Goal: Task Accomplishment & Management: Manage account settings

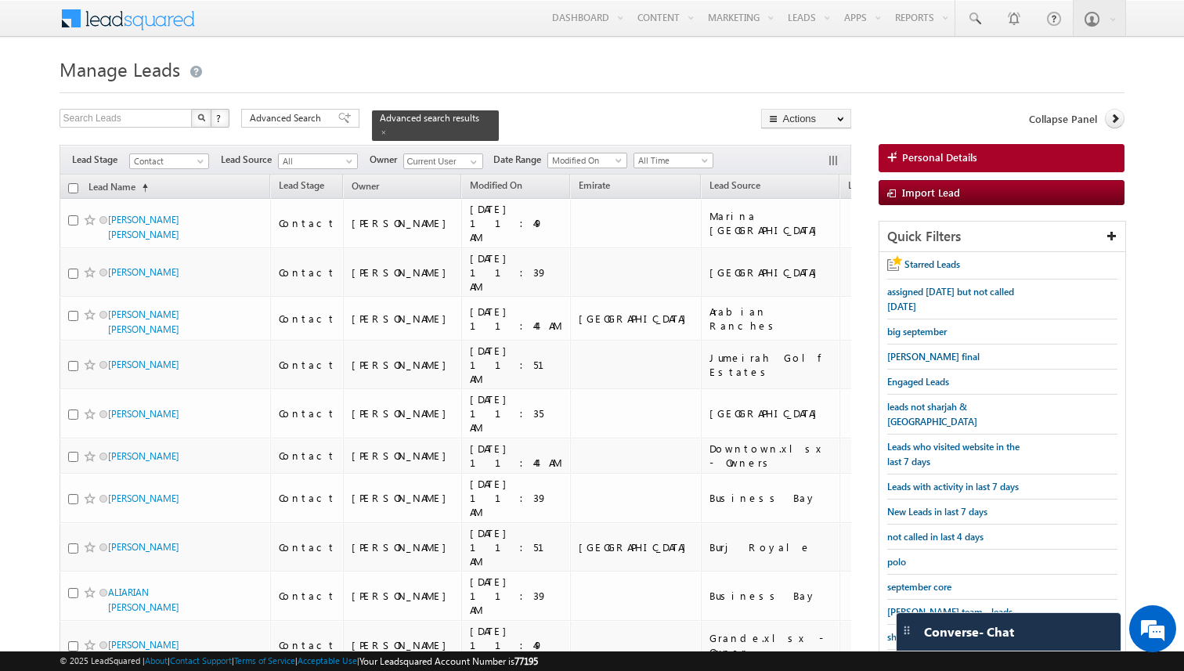
click at [71, 187] on input "checkbox" at bounding box center [73, 188] width 10 height 10
checkbox input "true"
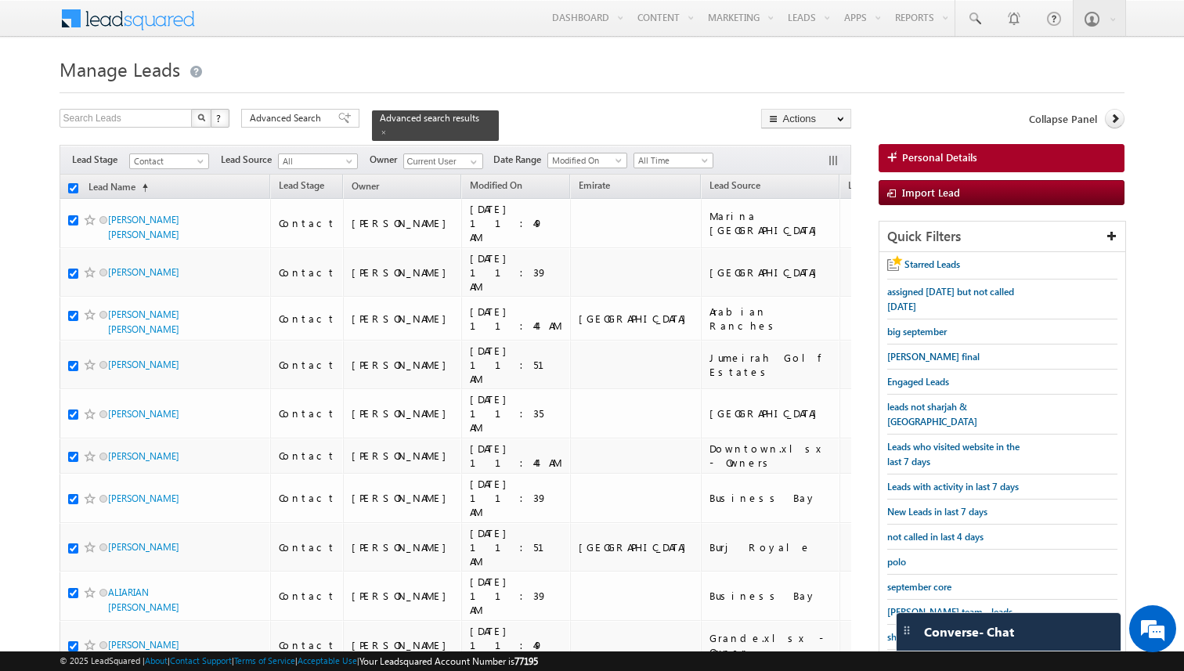
checkbox input "true"
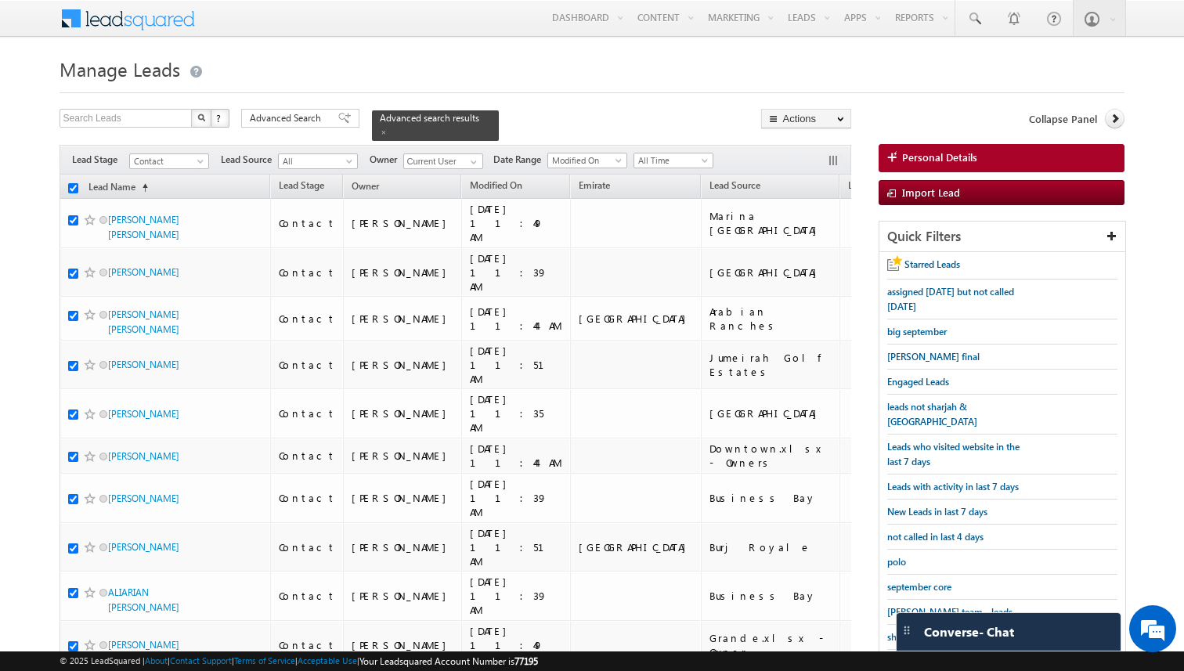
checkbox input "true"
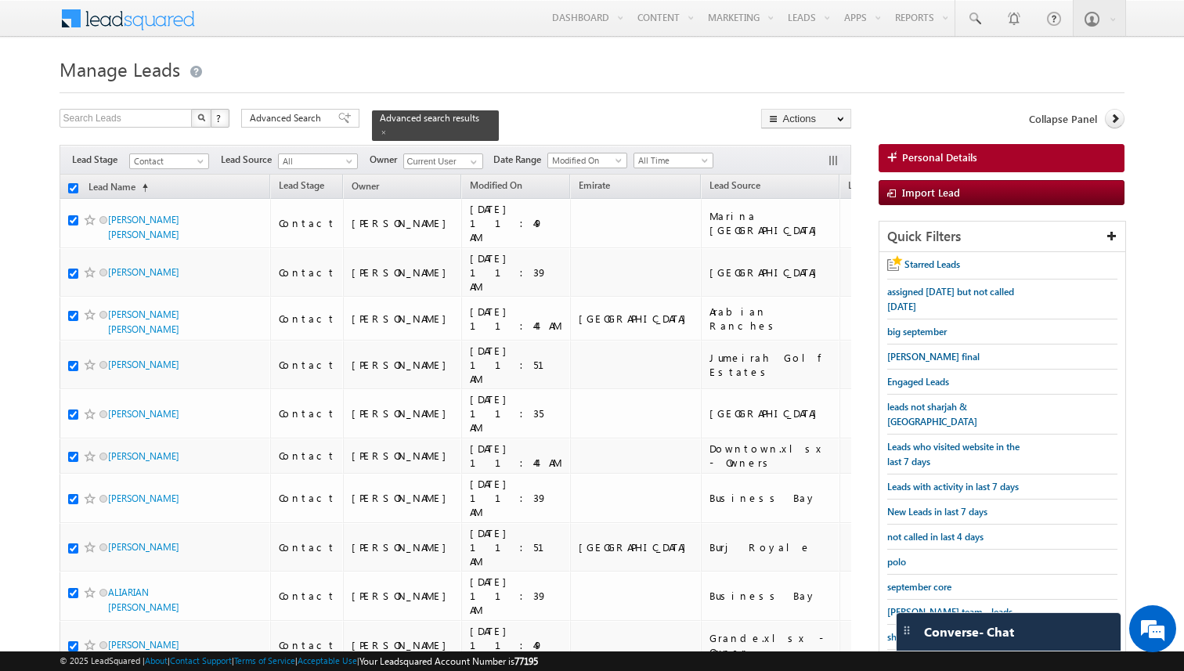
checkbox input "true"
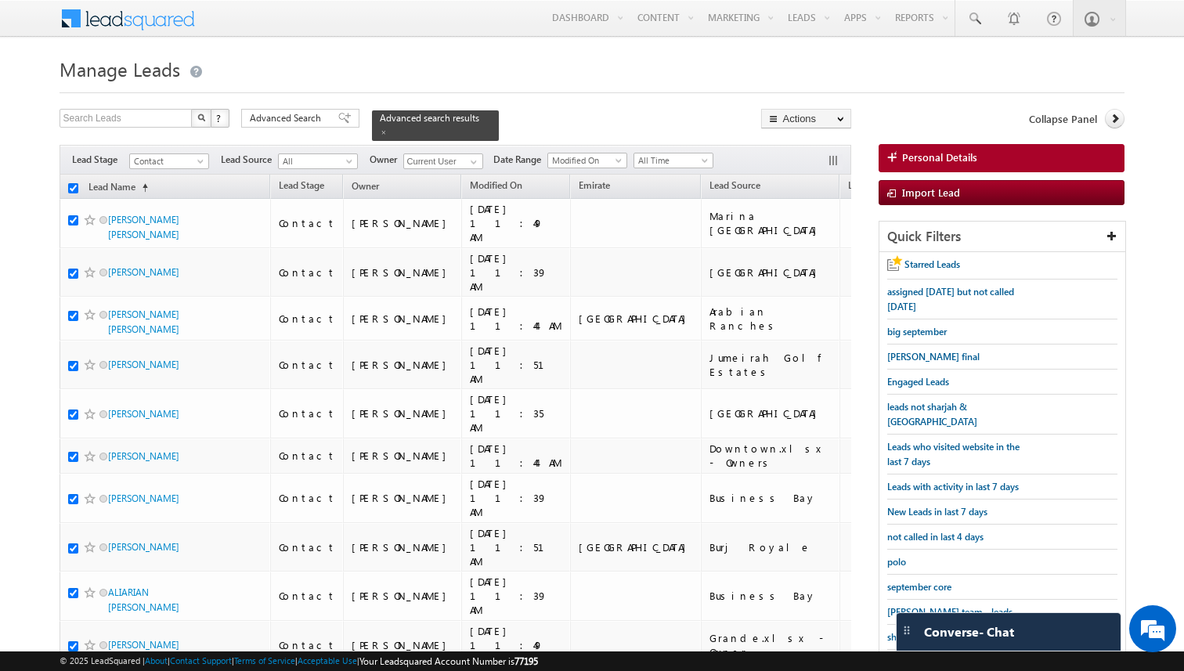
checkbox input "true"
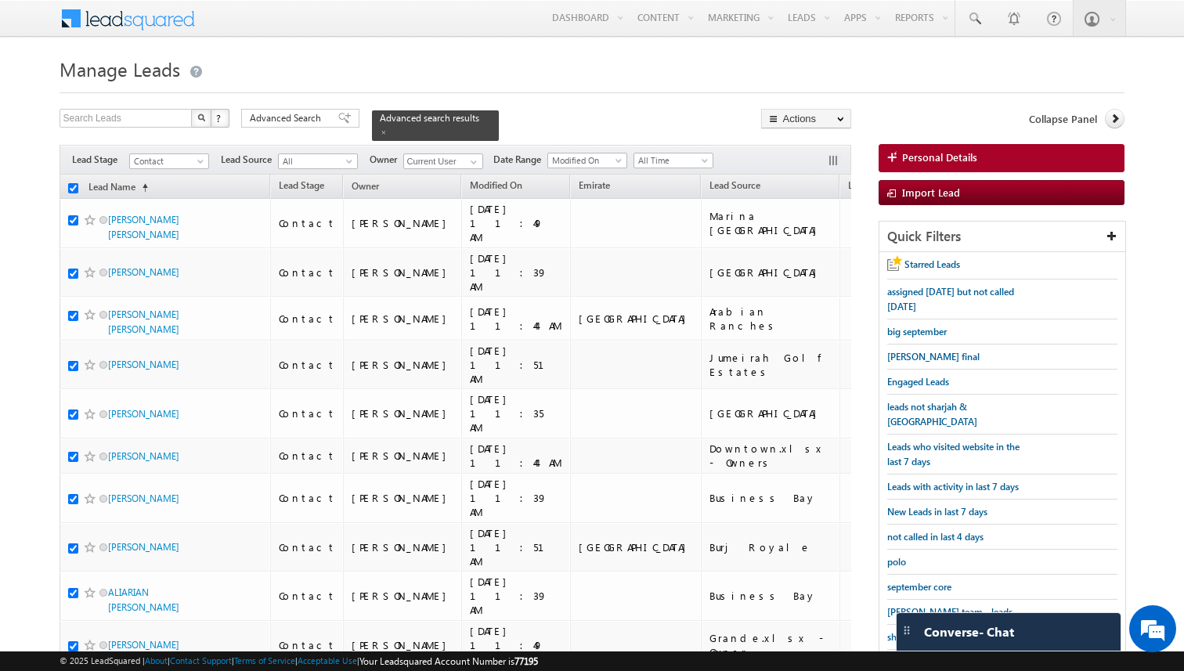
checkbox input "true"
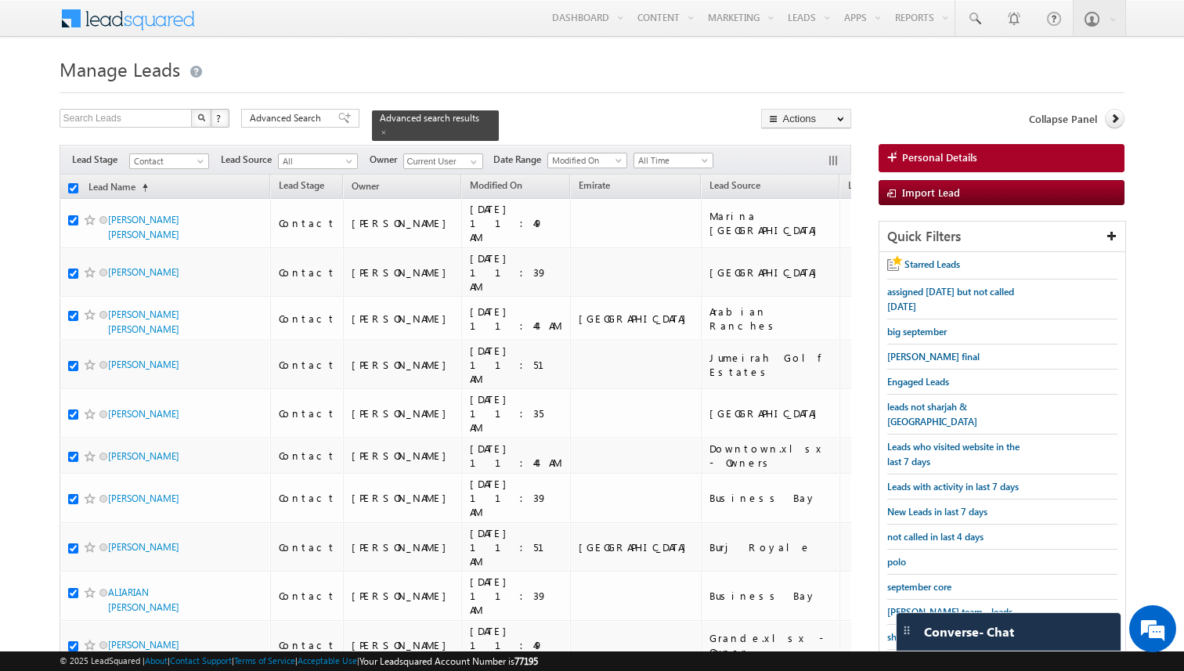
checkbox input "true"
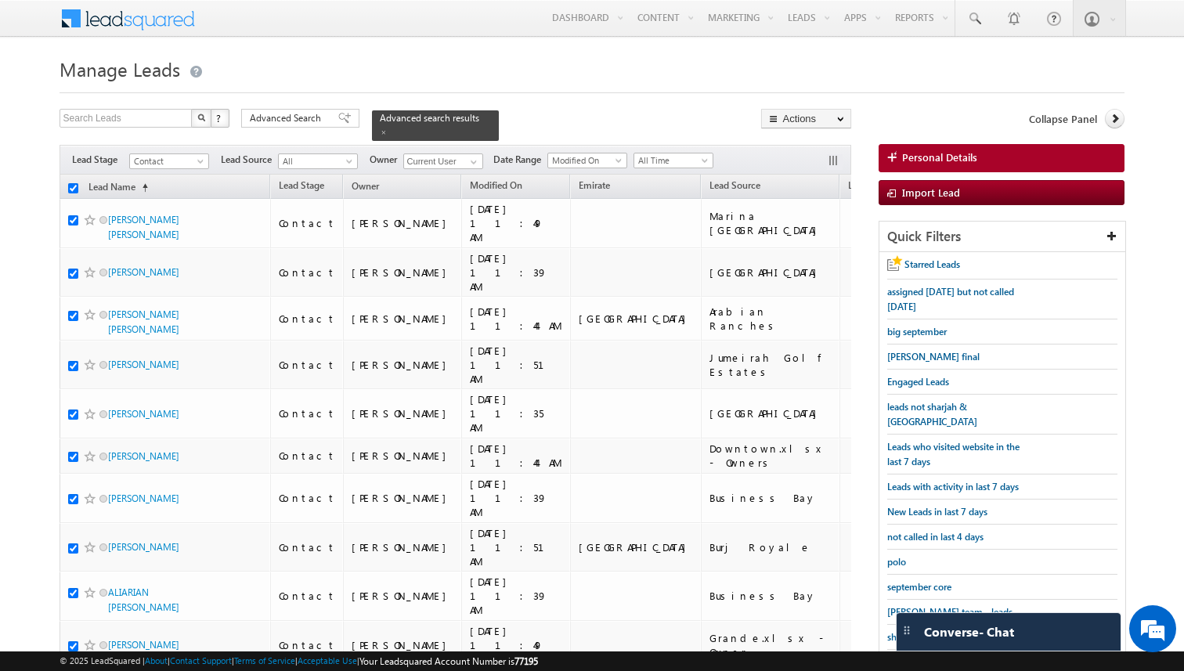
checkbox input "true"
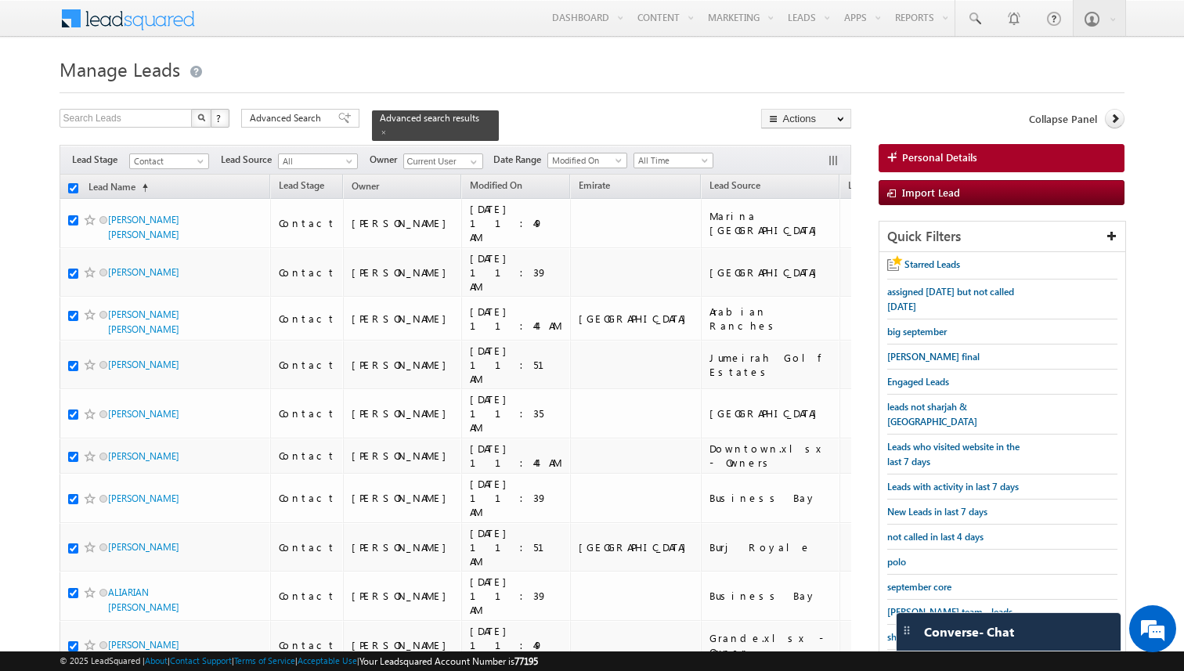
checkbox input "true"
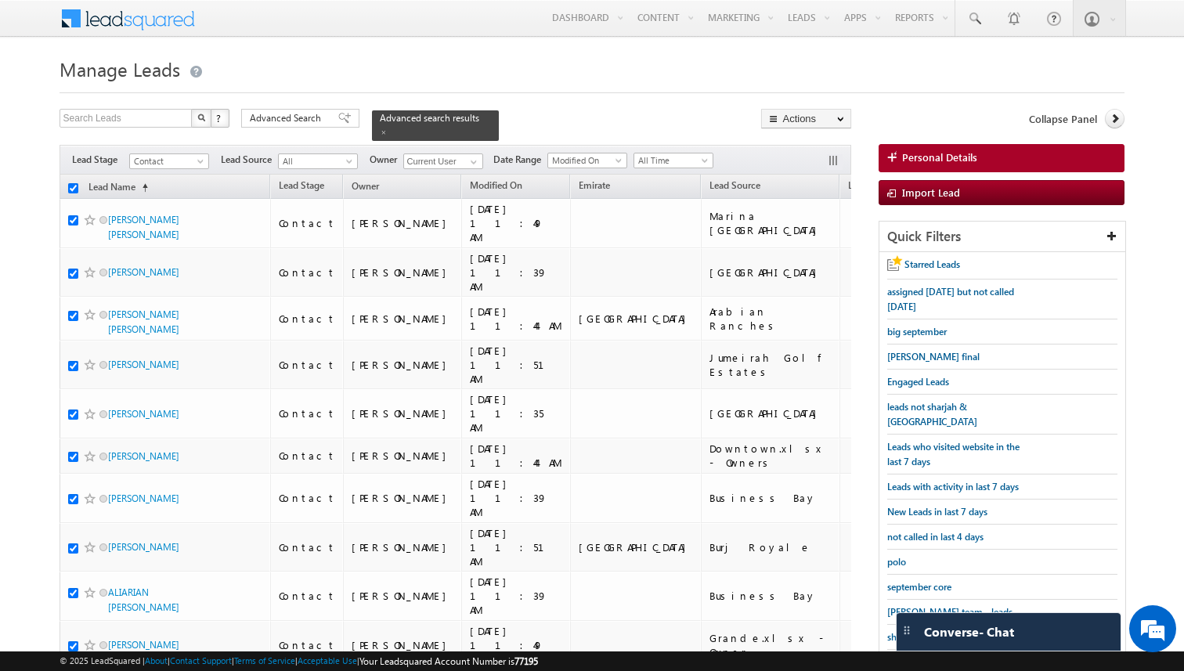
checkbox input "true"
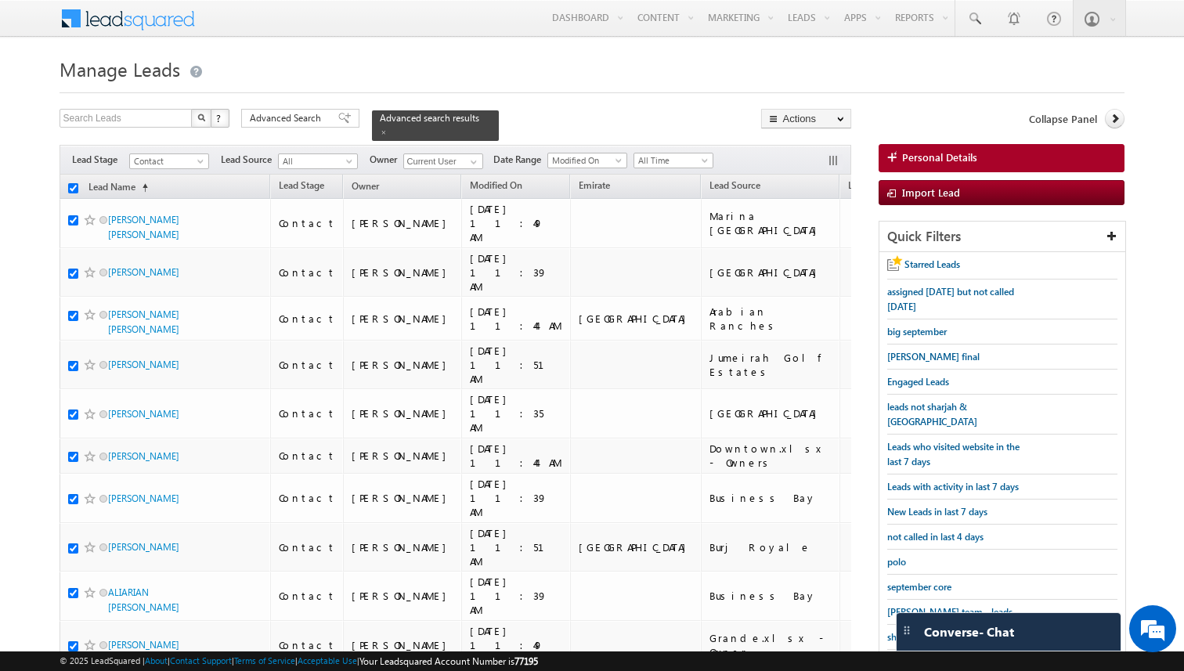
checkbox input "true"
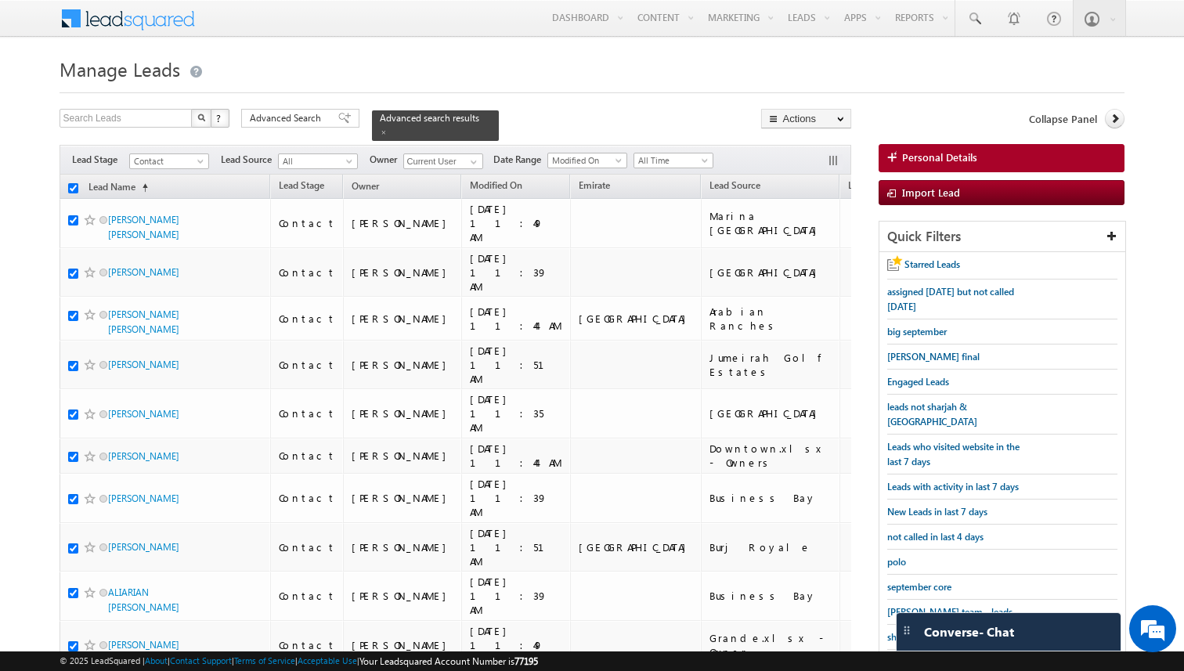
checkbox input "true"
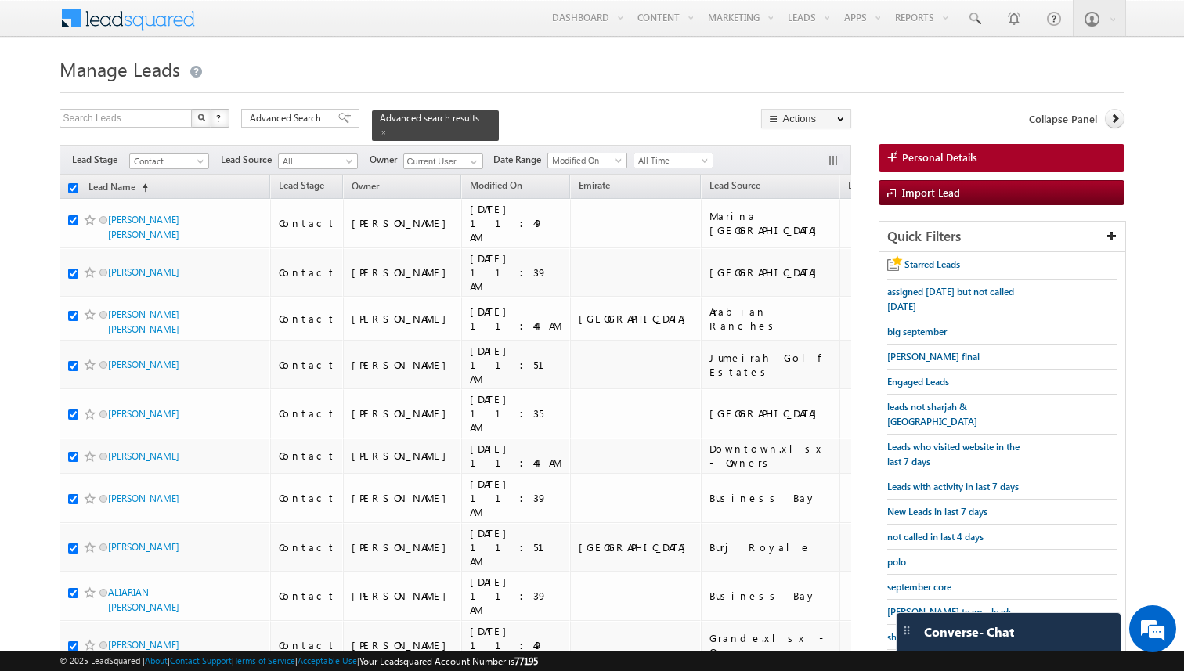
checkbox input "true"
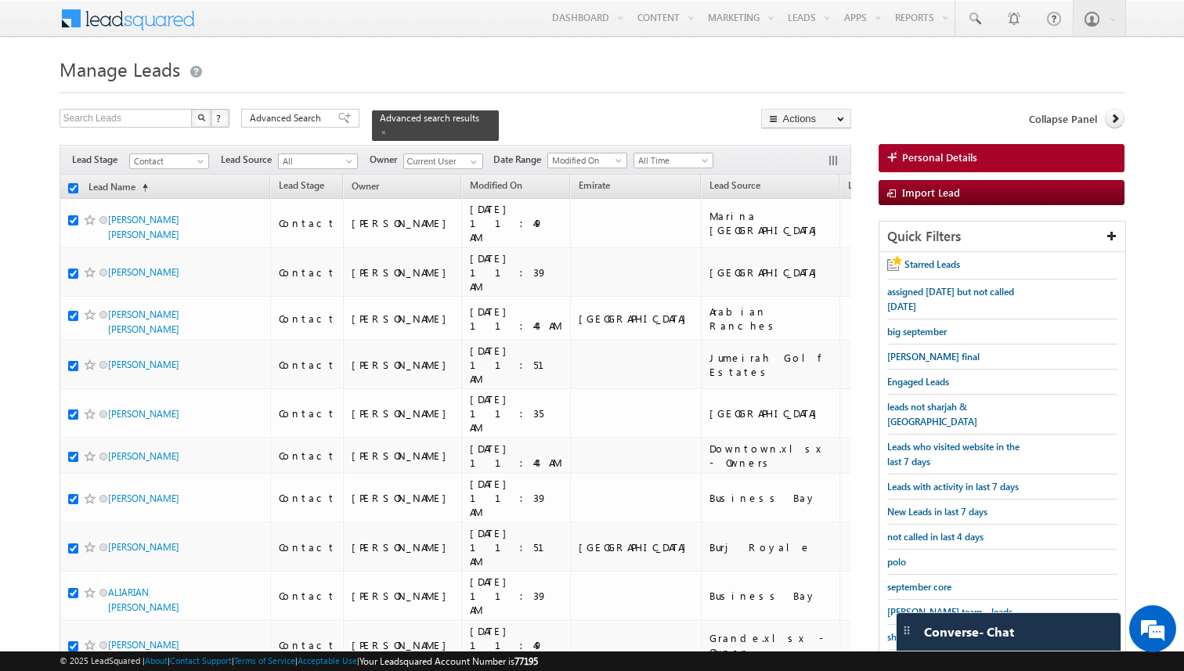
checkbox input "true"
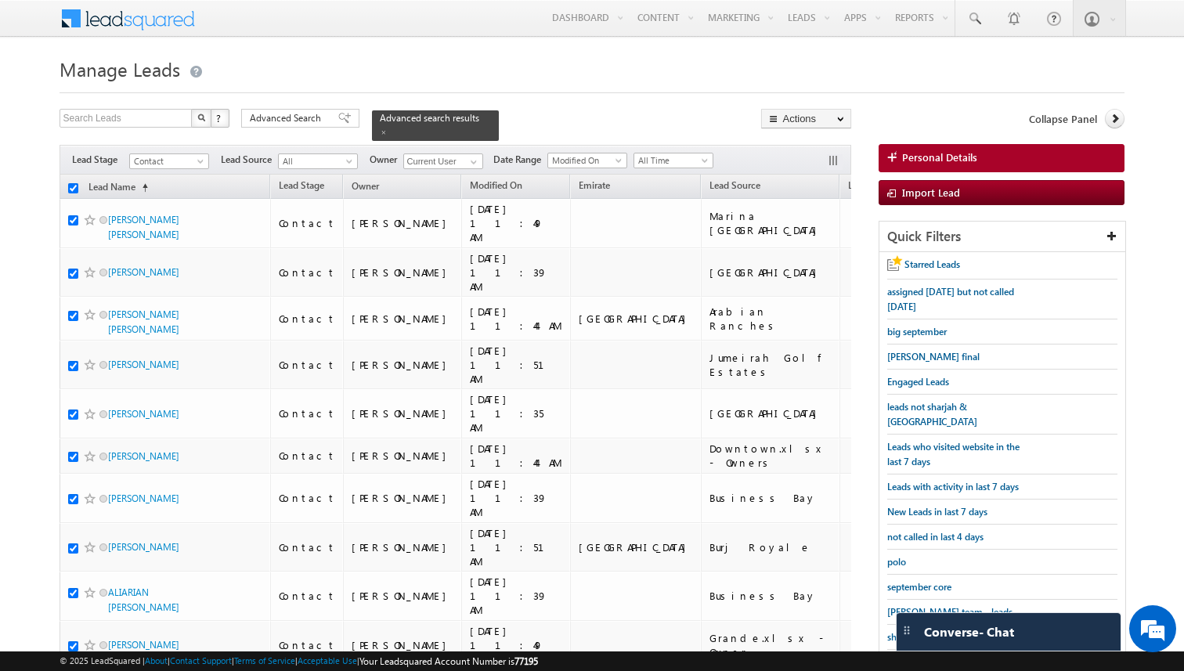
checkbox input "true"
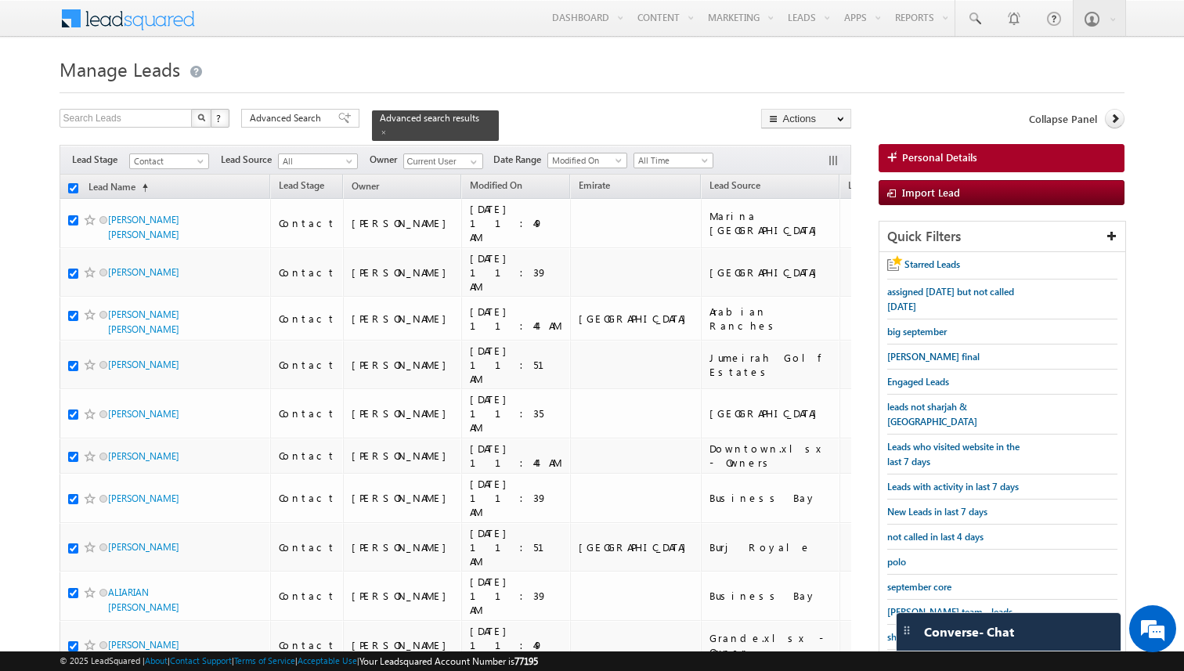
checkbox input "true"
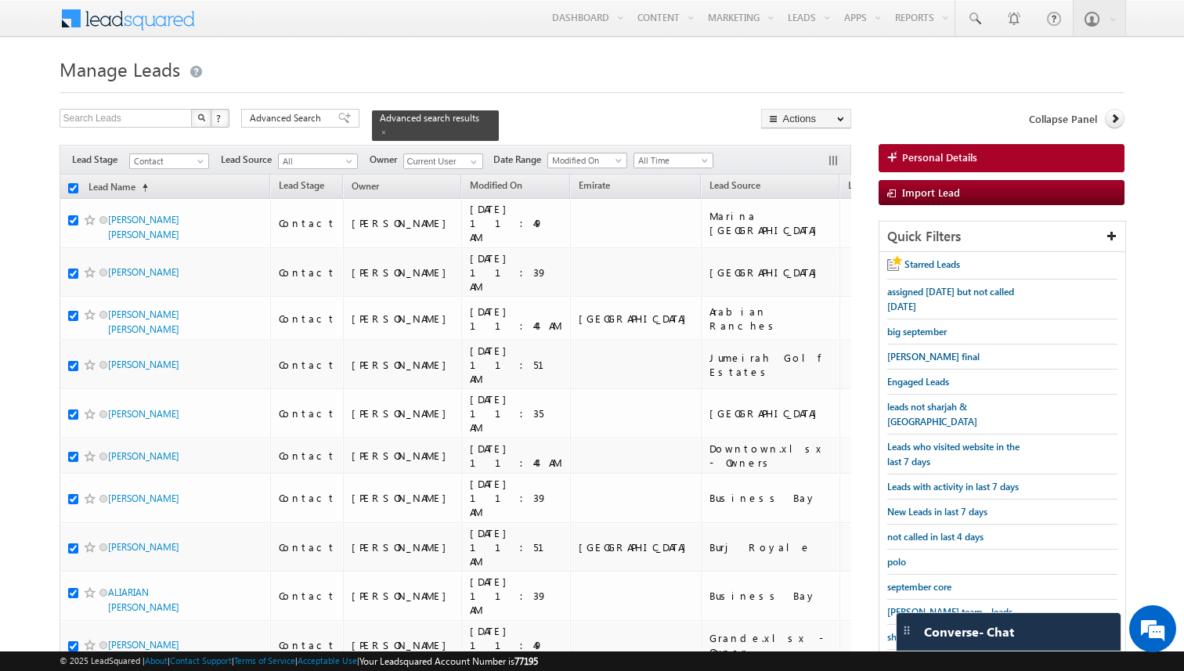
checkbox input "true"
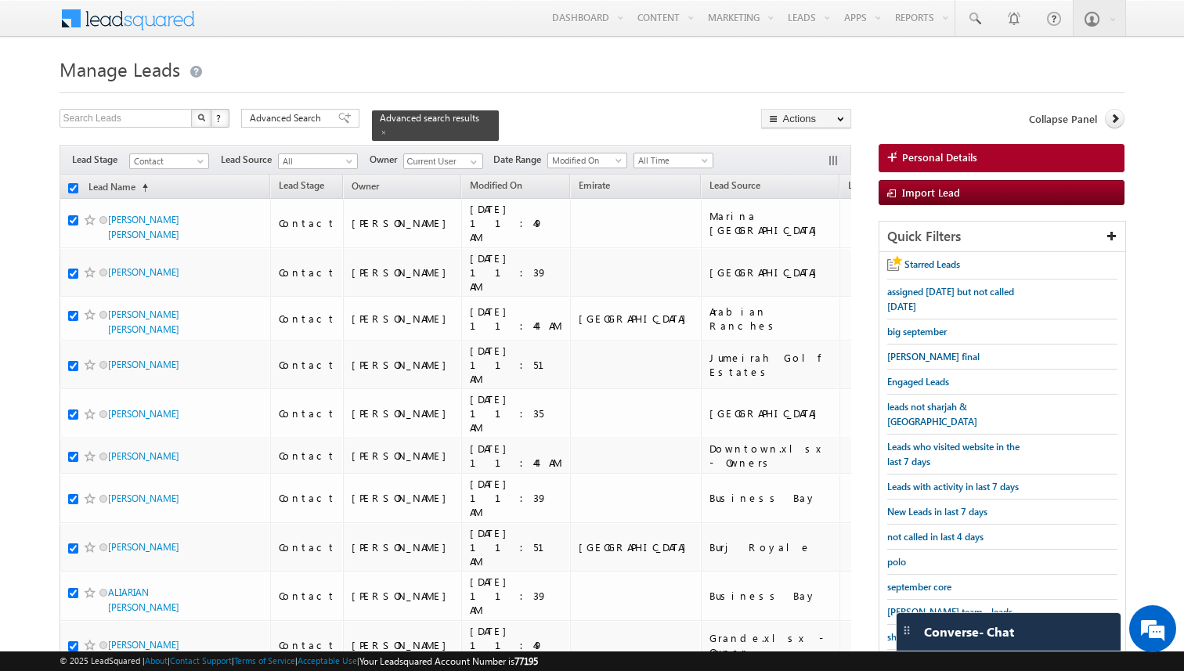
checkbox input "true"
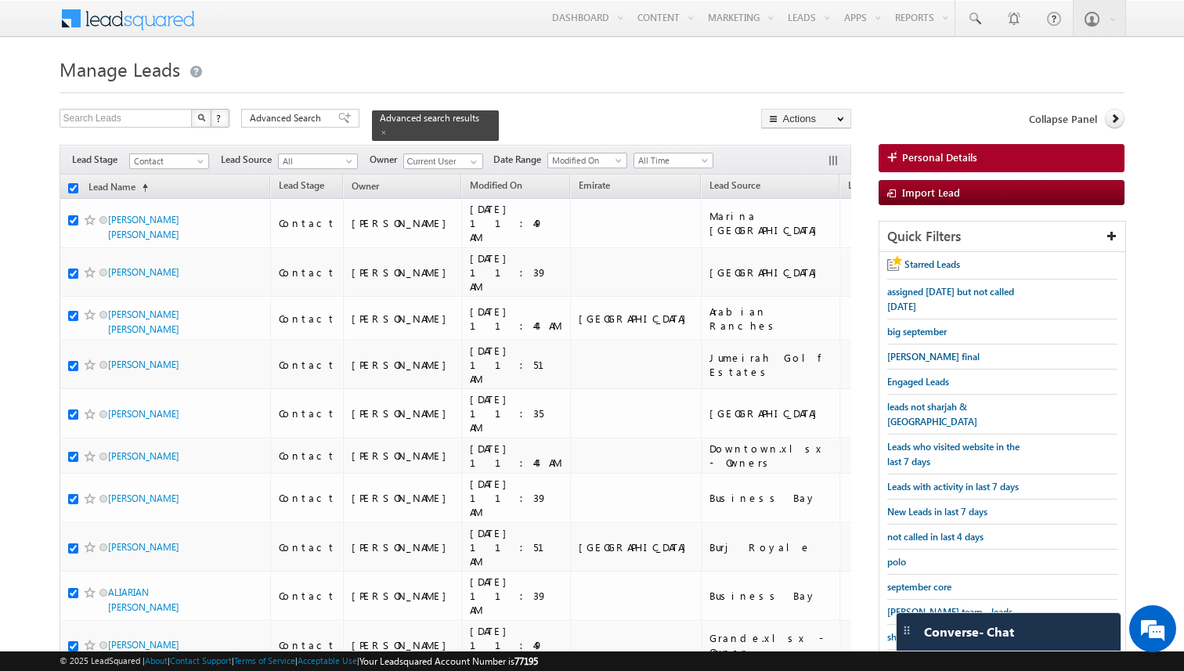
checkbox input "true"
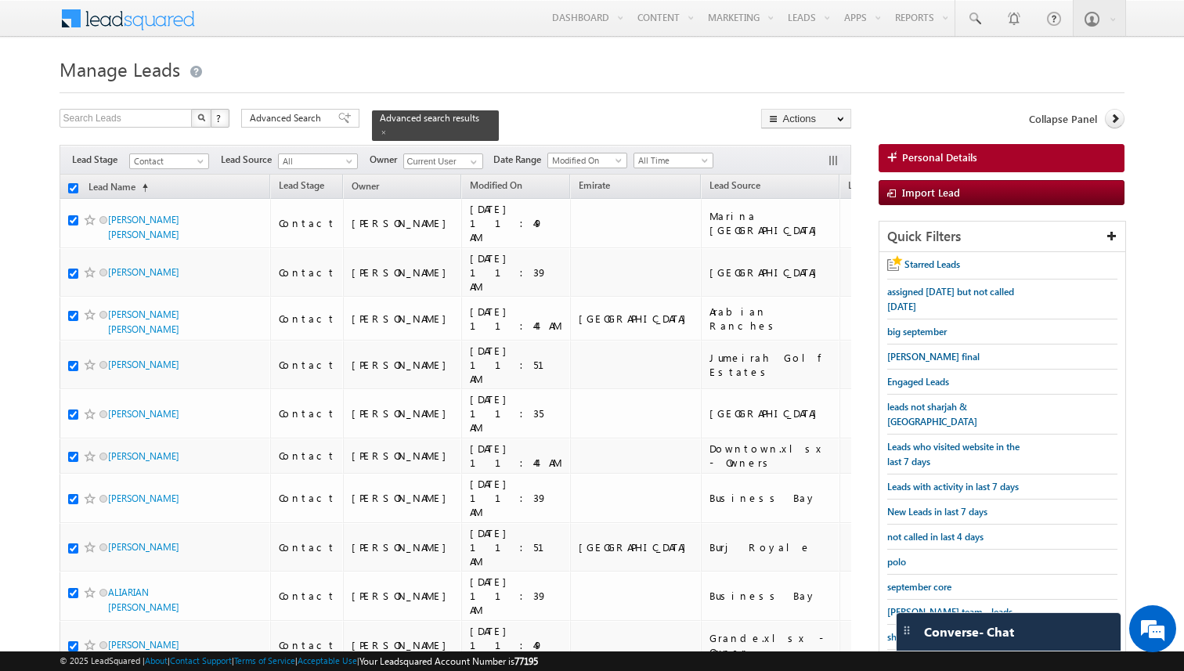
checkbox input "true"
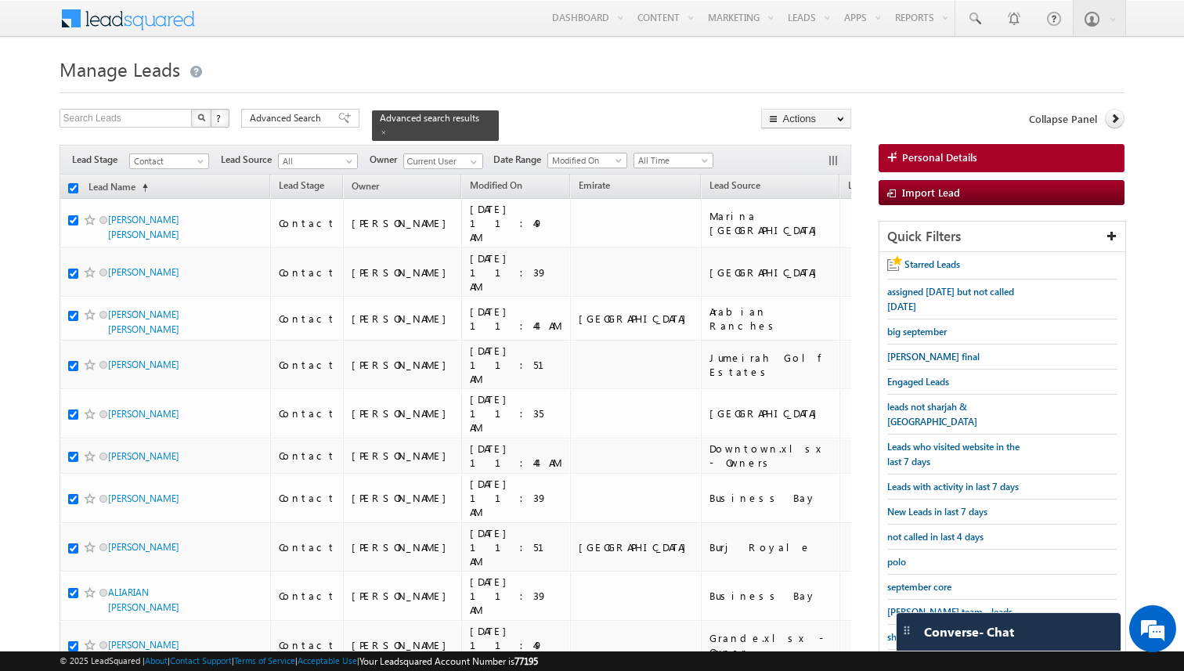
checkbox input "true"
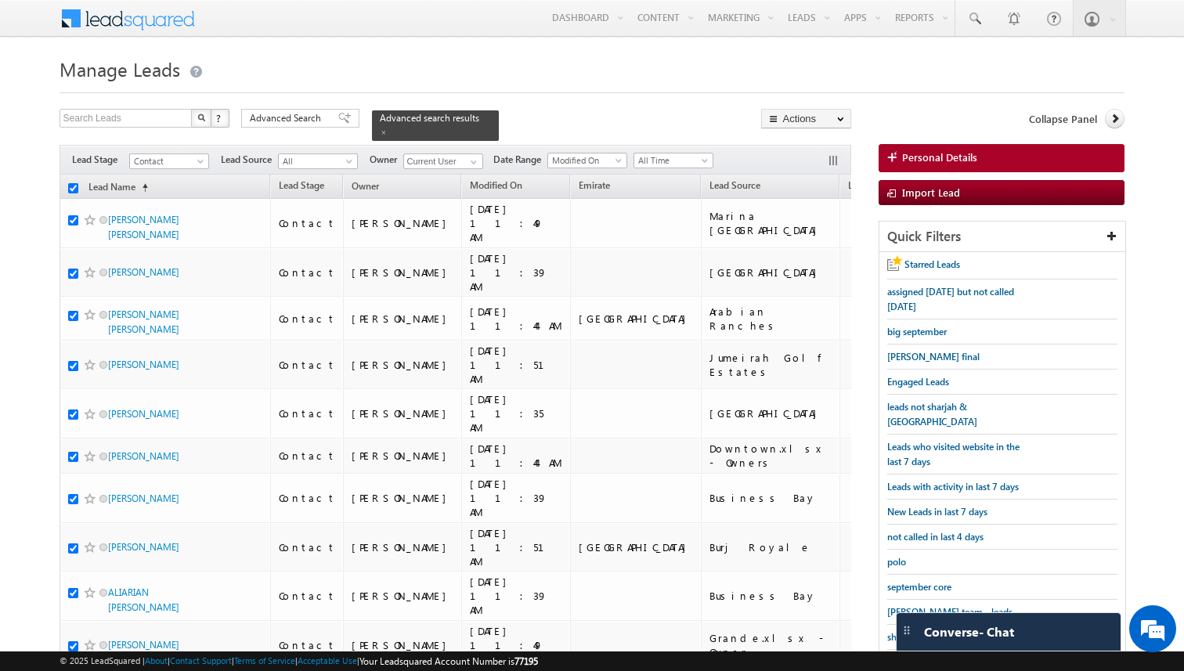
checkbox input "true"
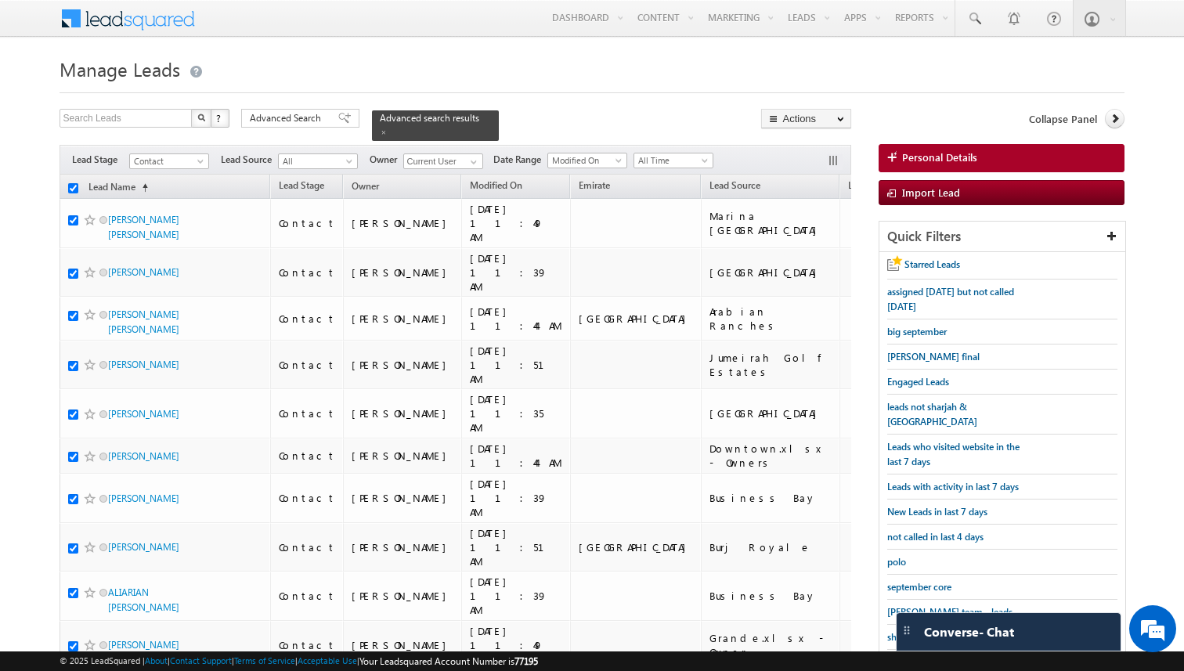
checkbox input "true"
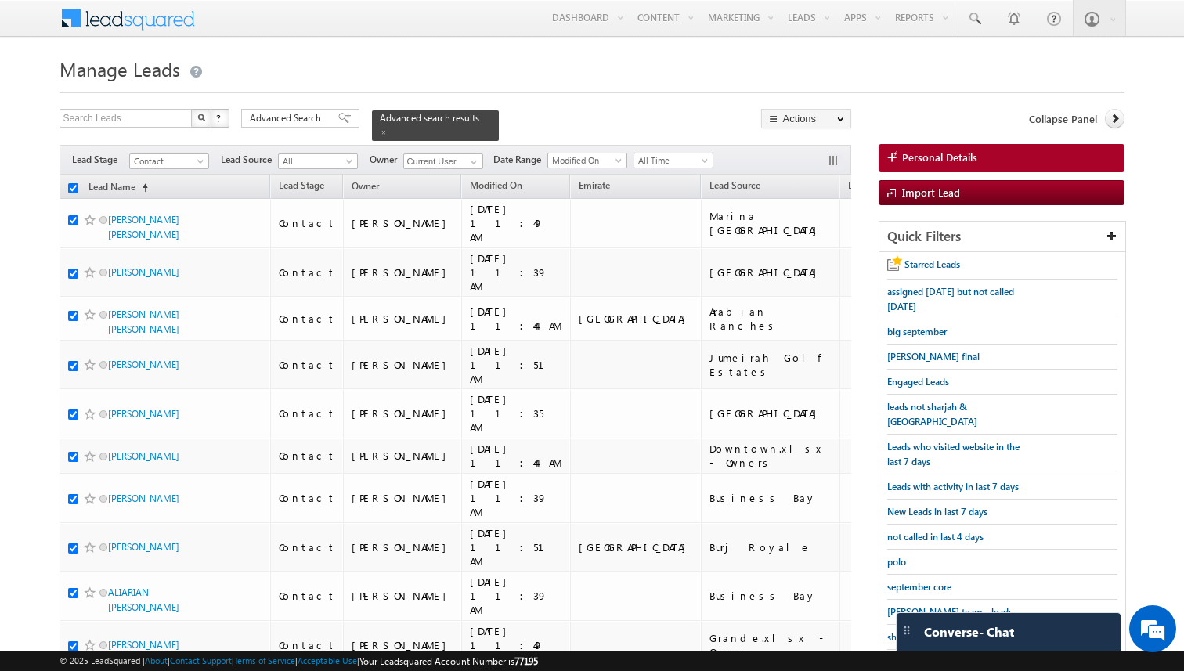
checkbox input "true"
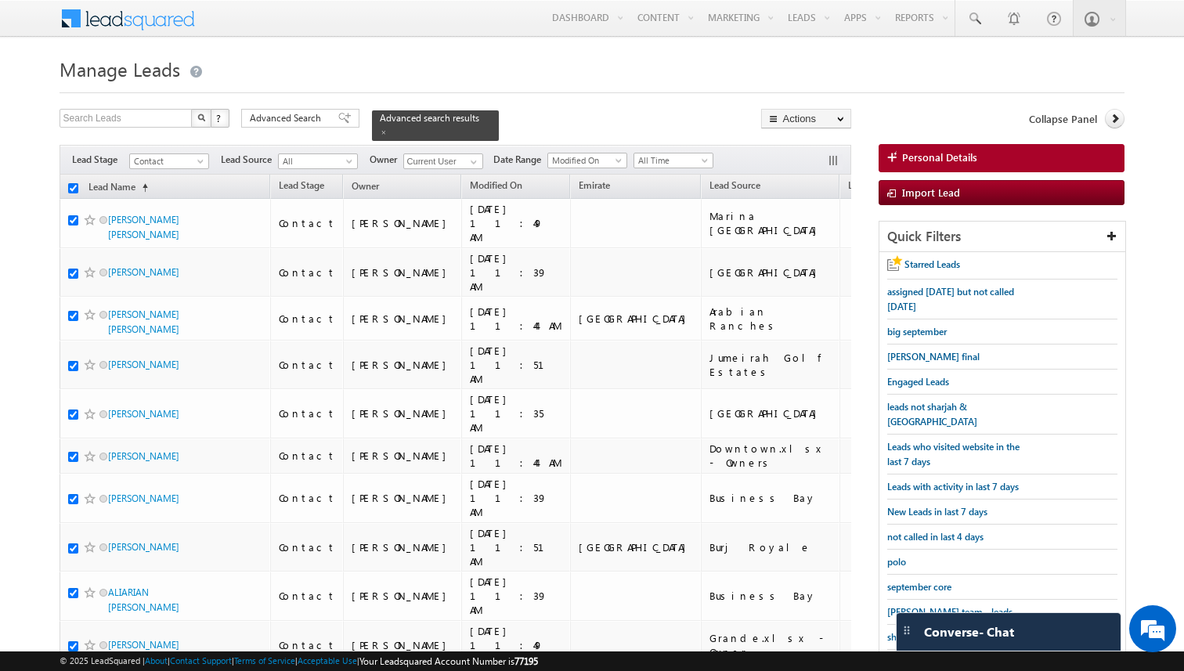
checkbox input "true"
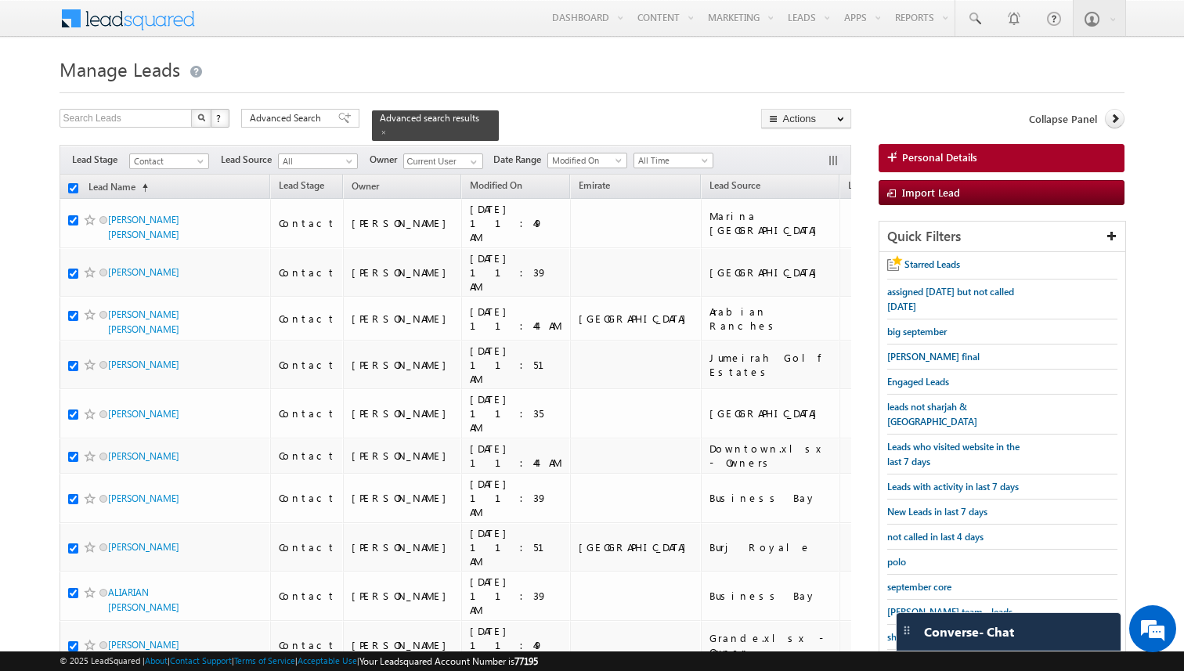
checkbox input "true"
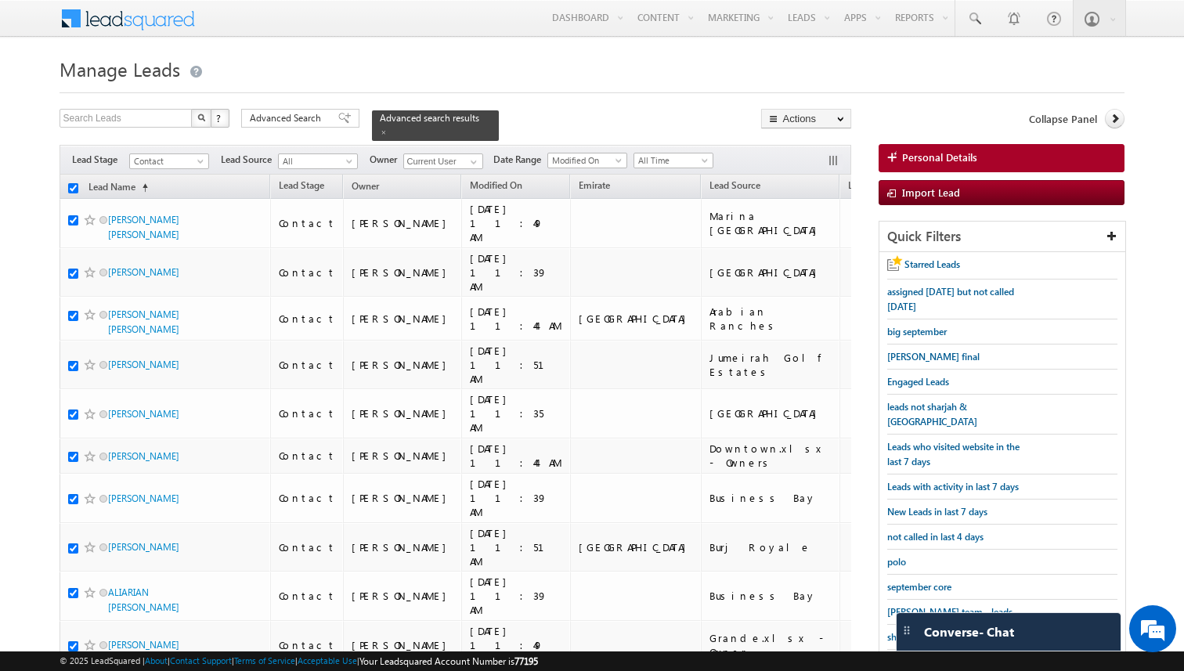
checkbox input "true"
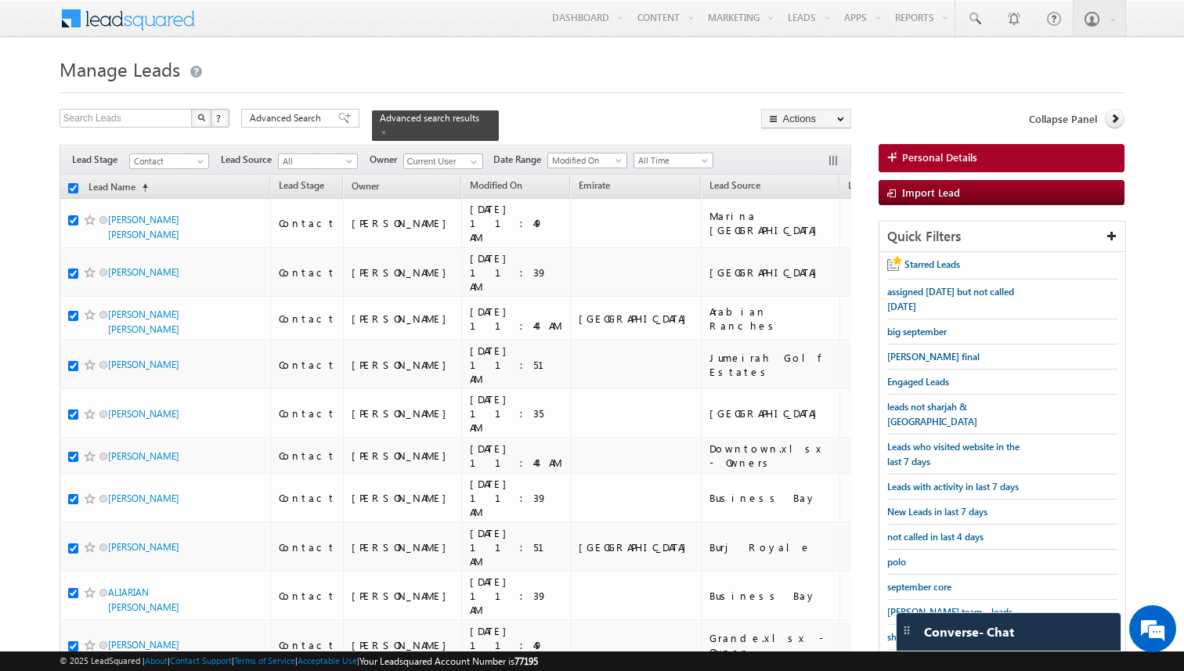
checkbox input "true"
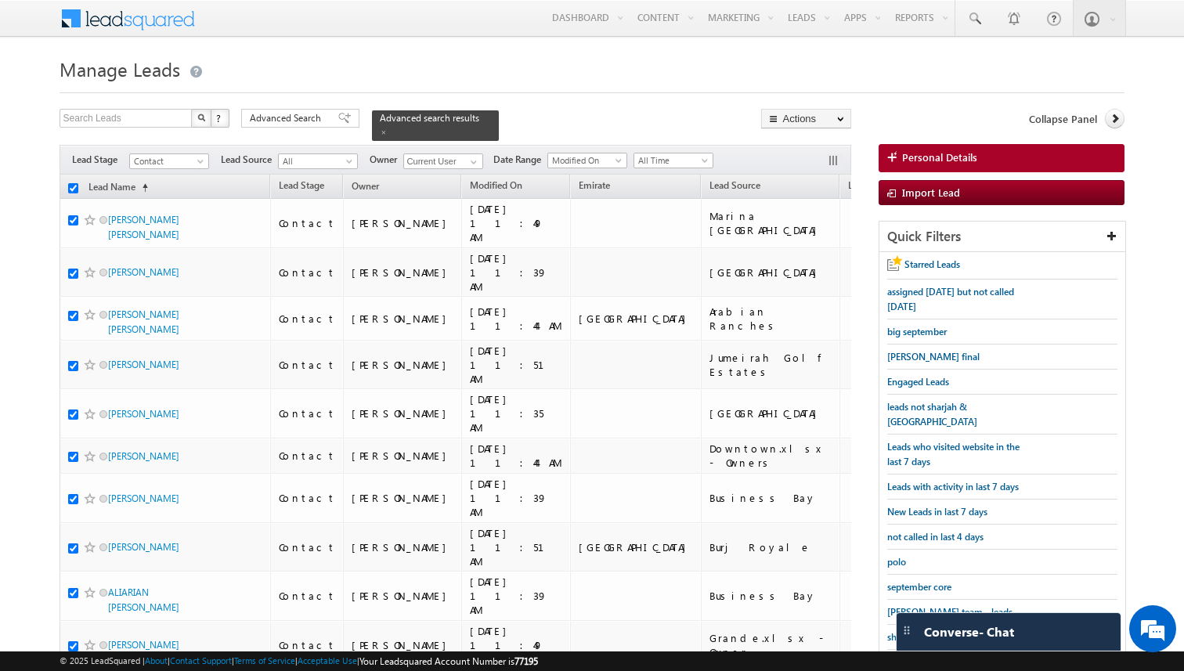
checkbox input "true"
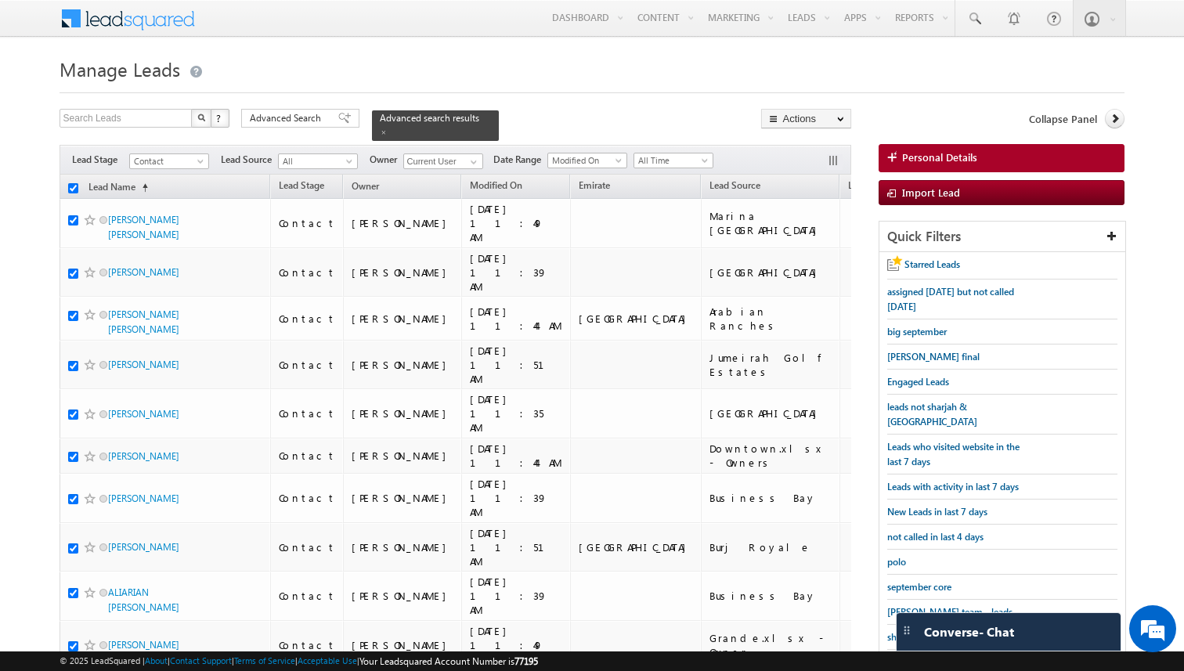
checkbox input "true"
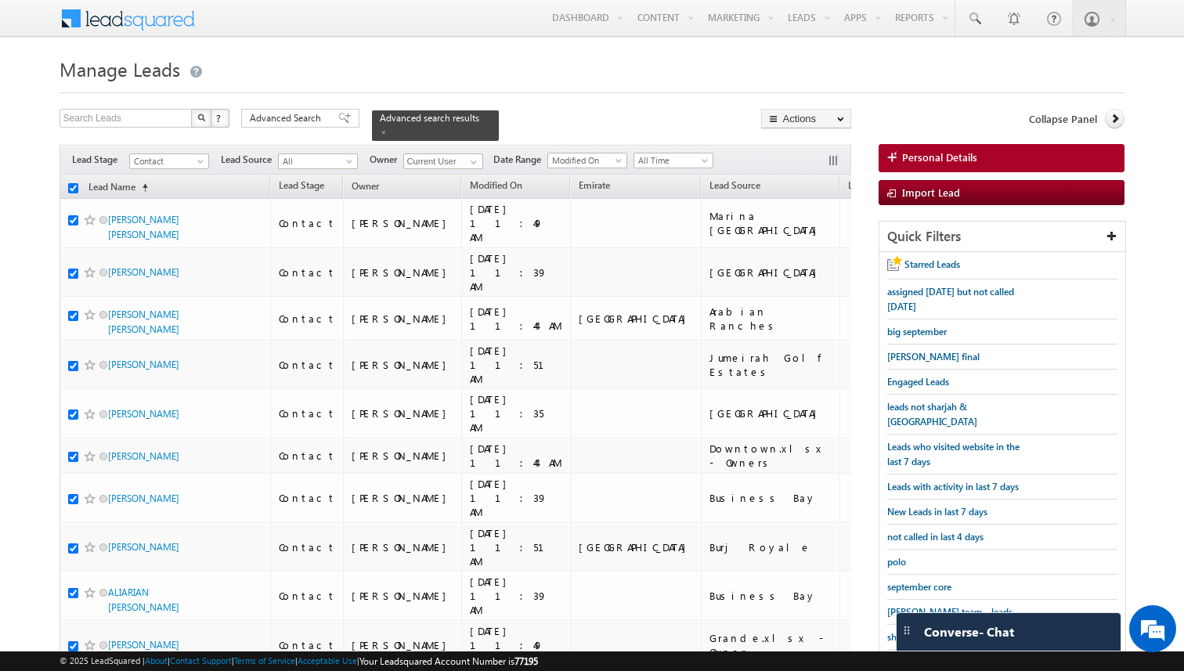
checkbox input "true"
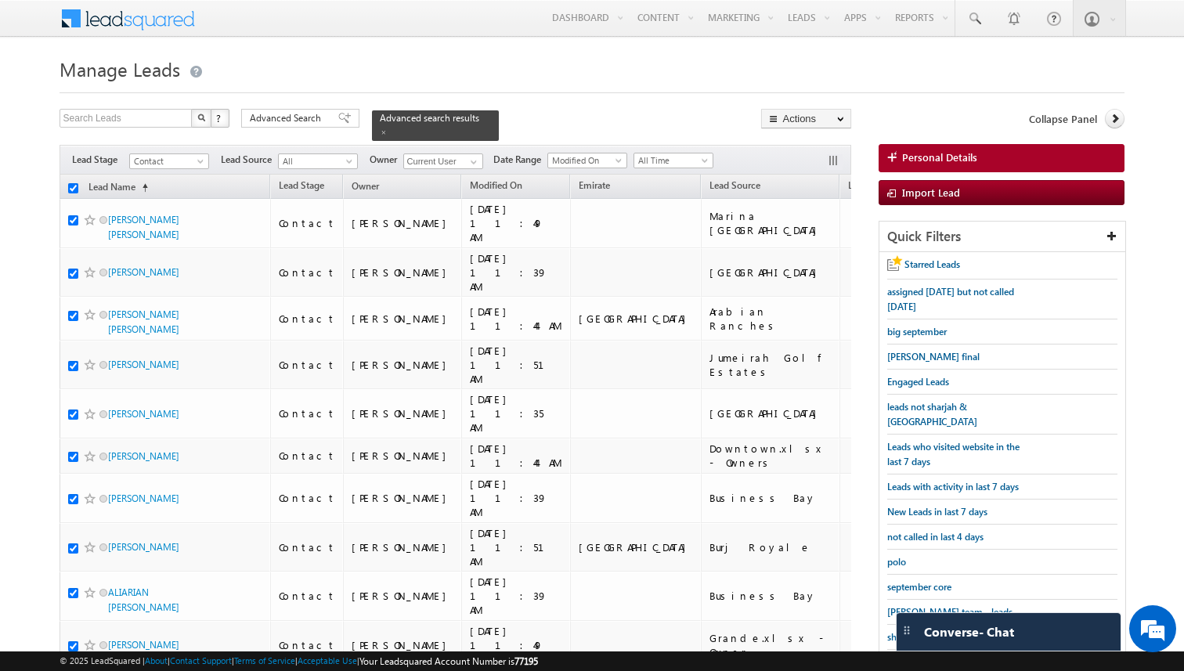
checkbox input "true"
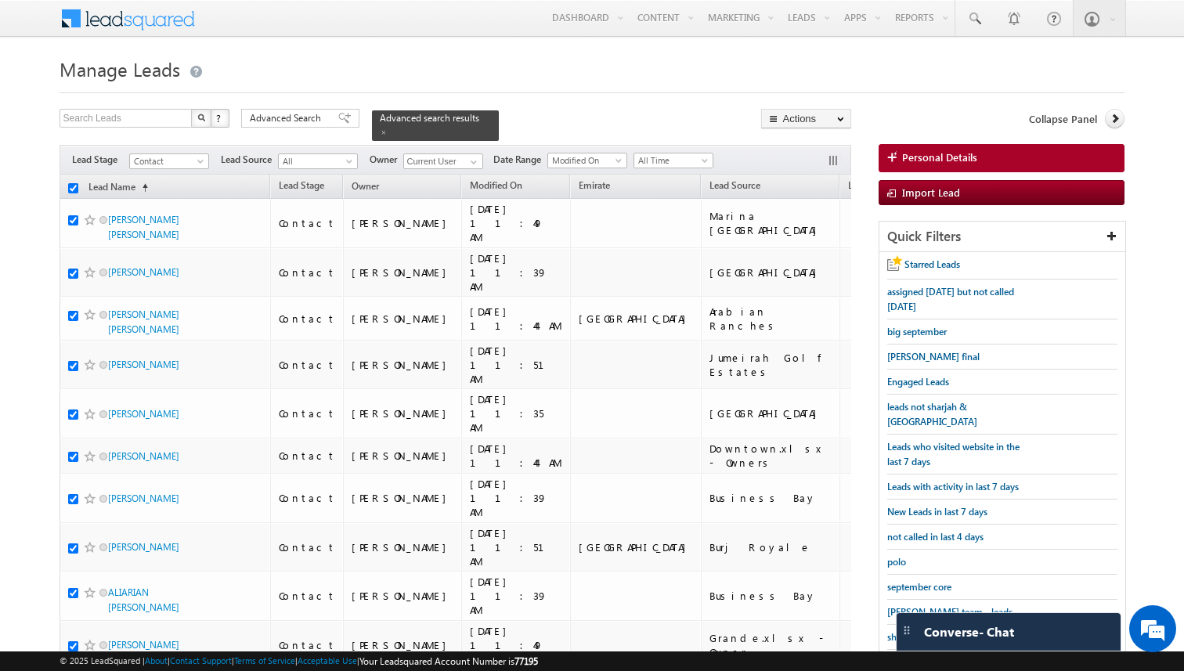
checkbox input "true"
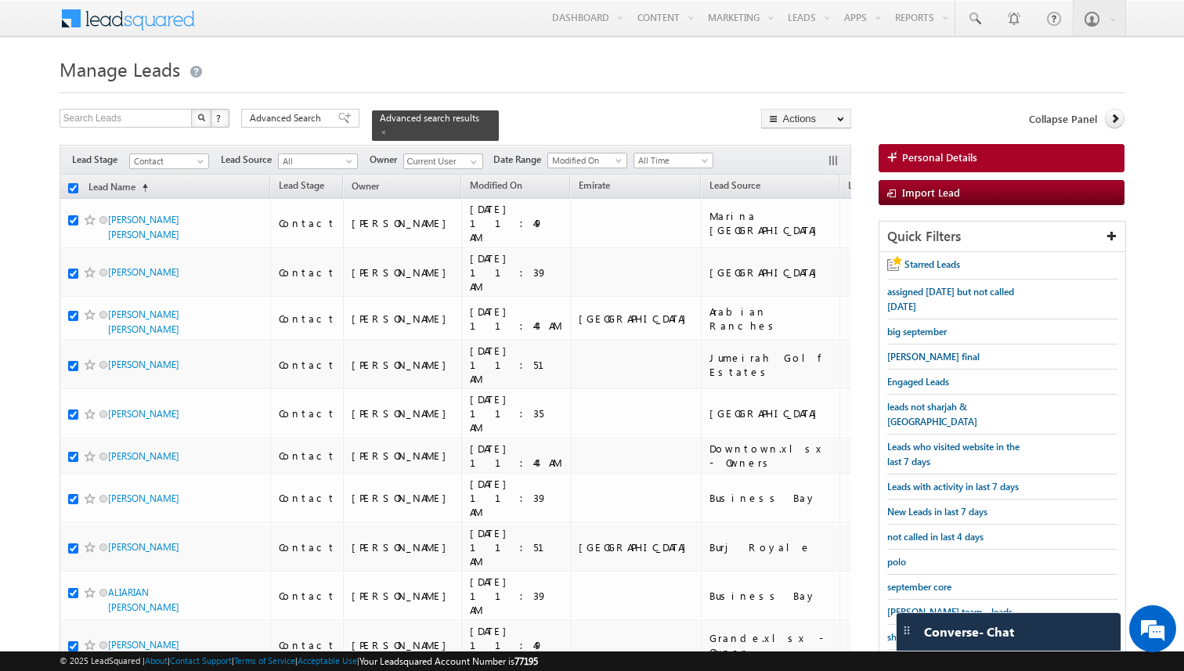
checkbox input "true"
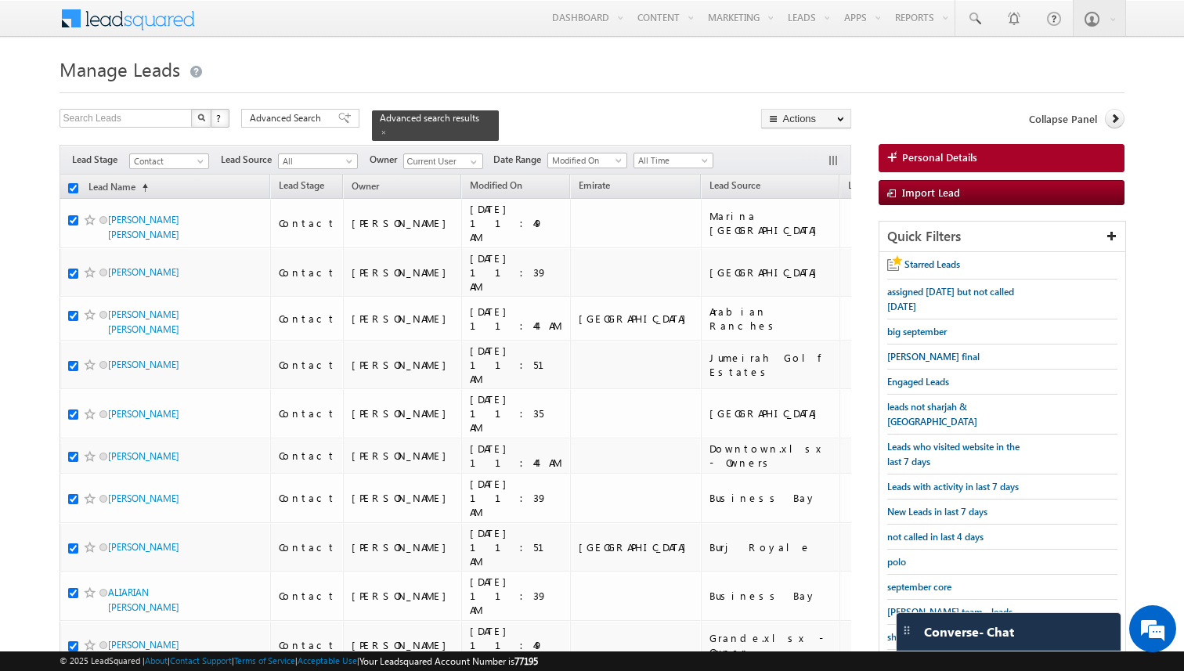
checkbox input "true"
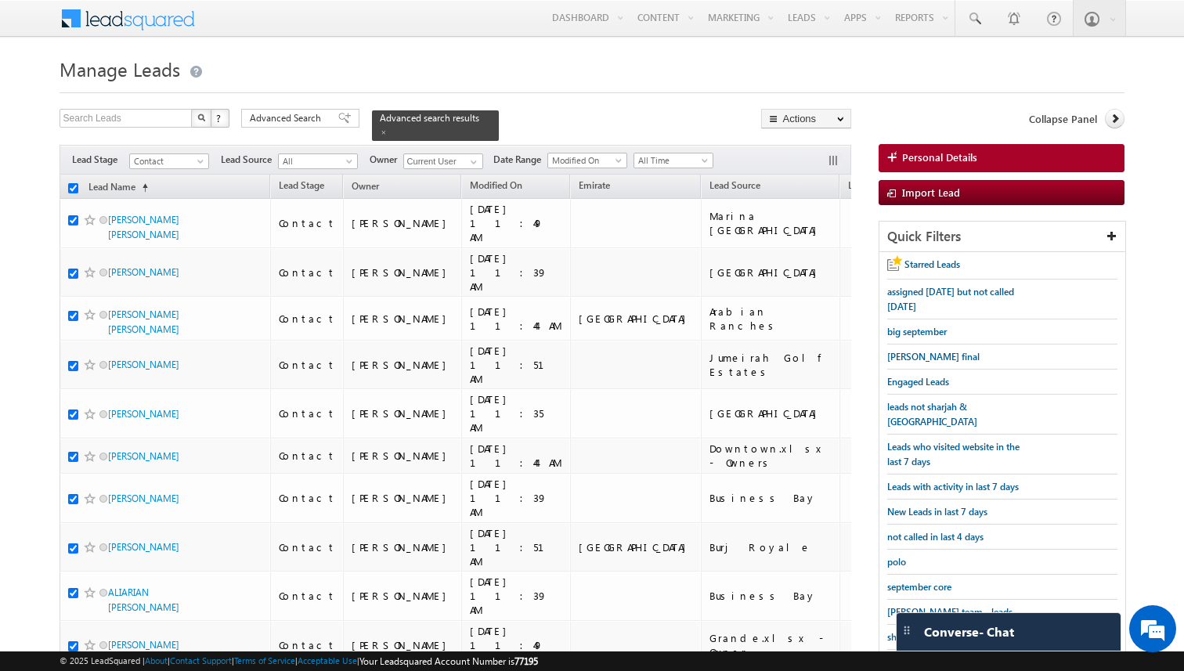
checkbox input "true"
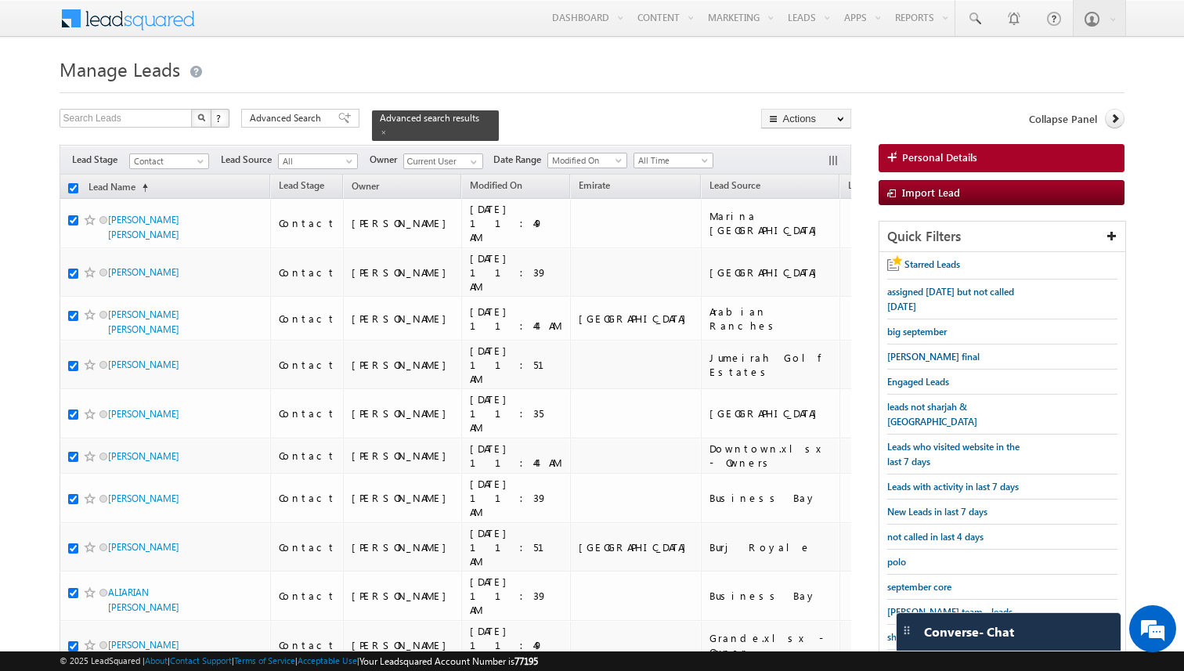
checkbox input "true"
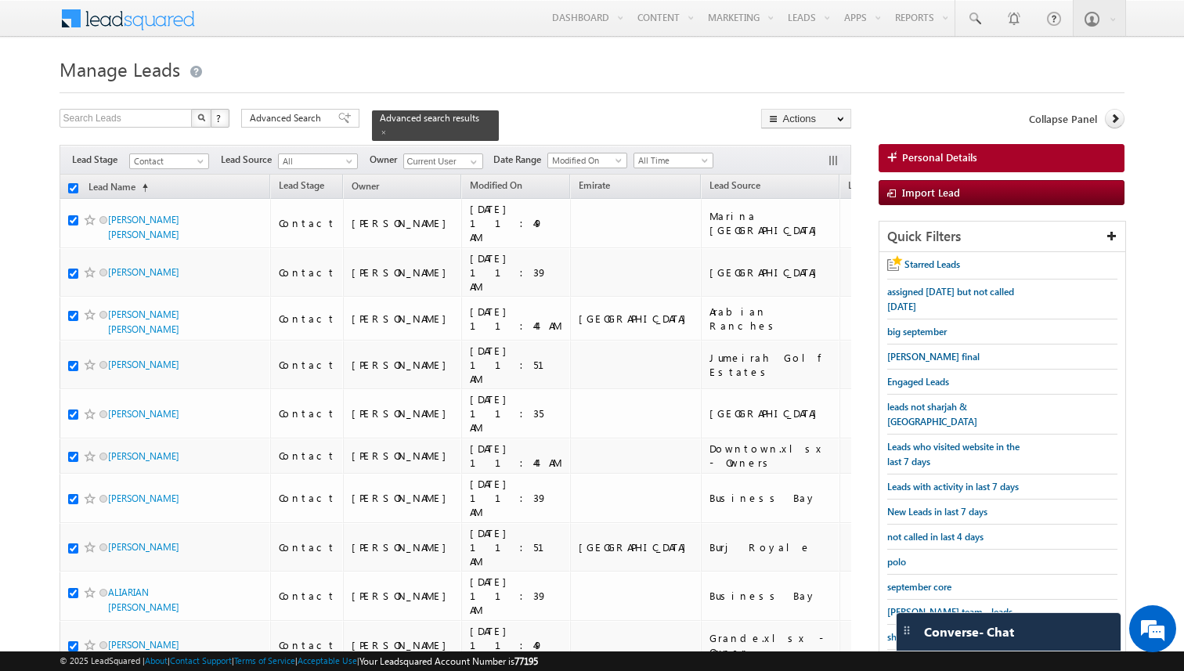
checkbox input "true"
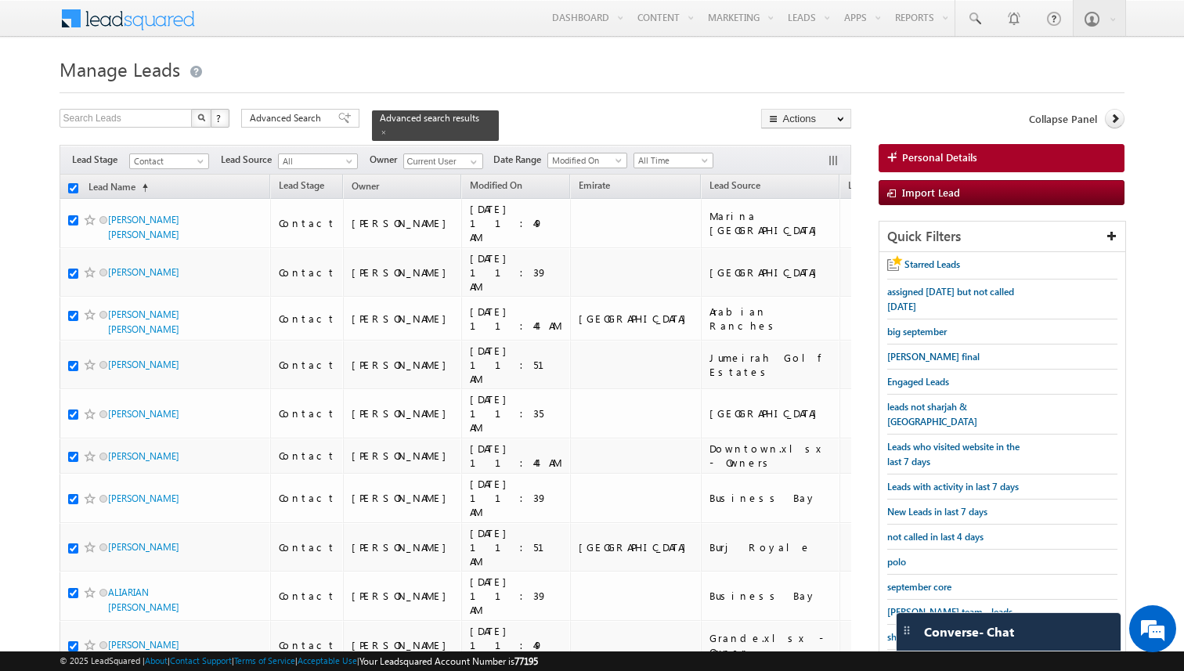
checkbox input "true"
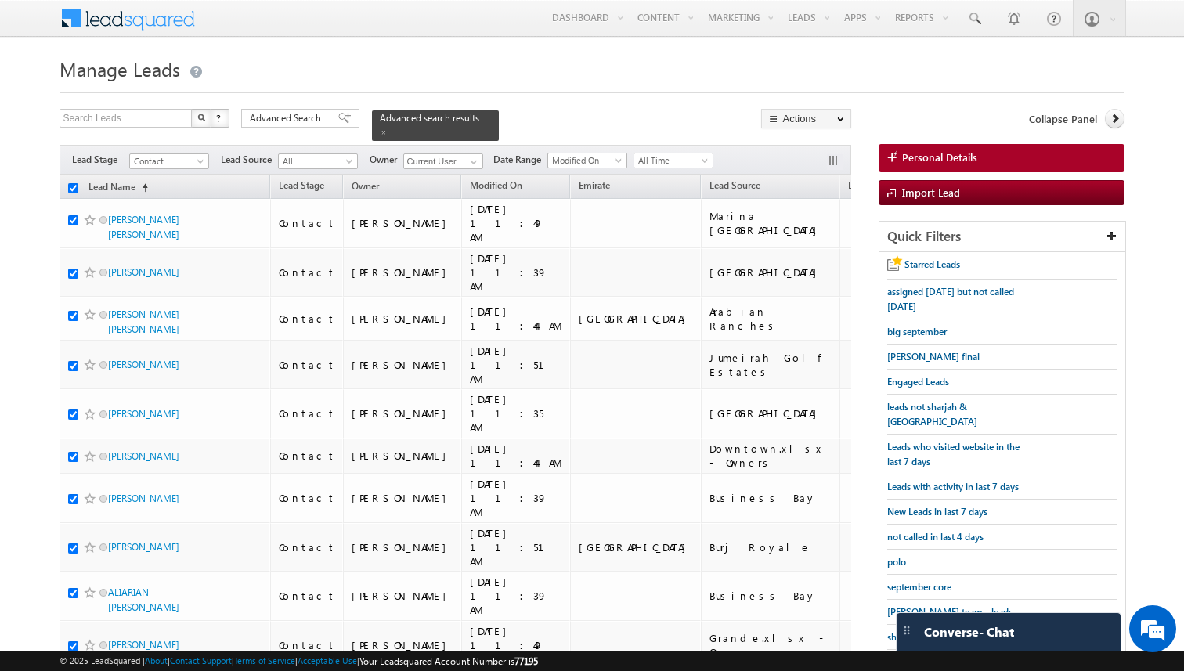
checkbox input "true"
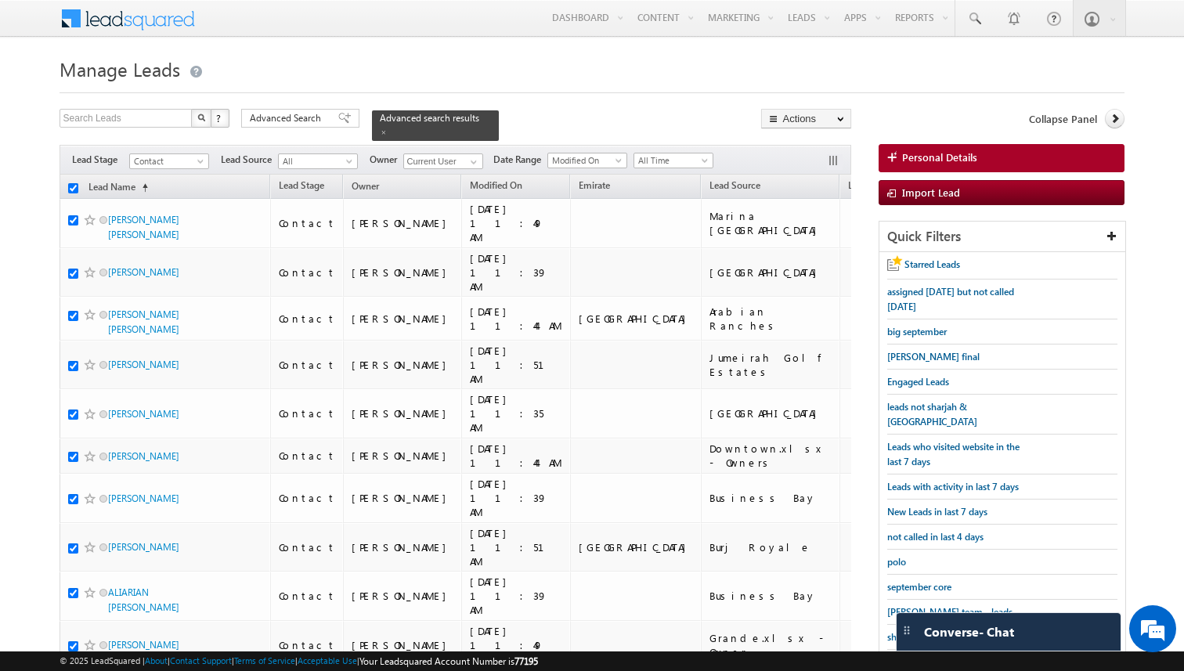
checkbox input "true"
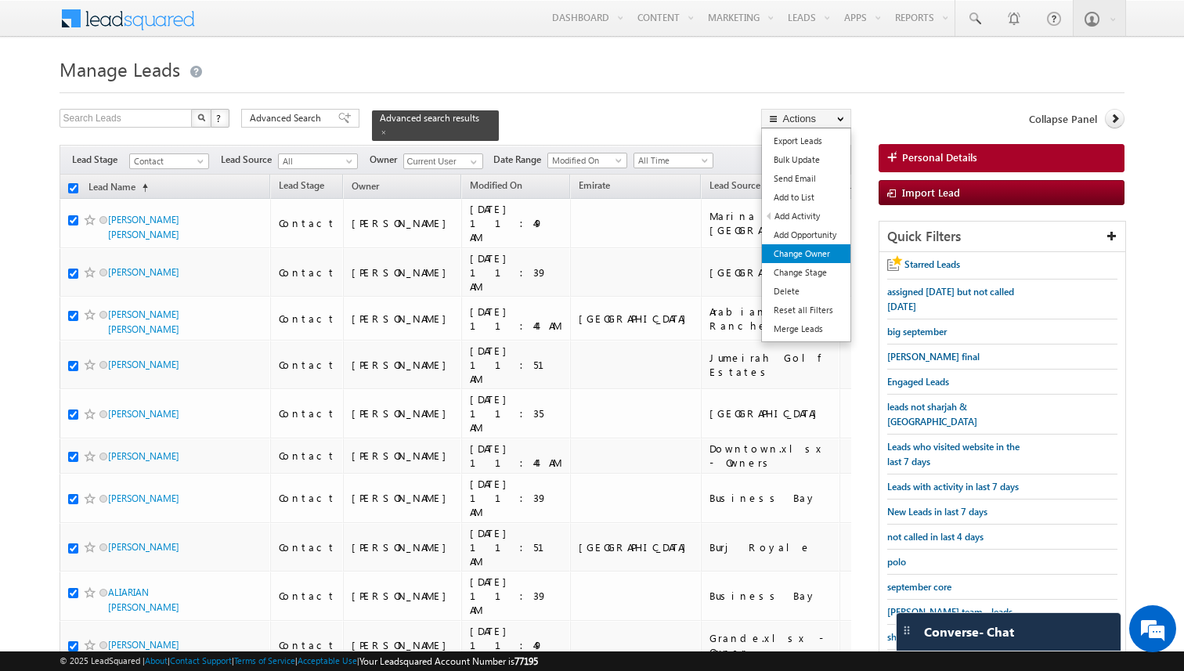
click at [817, 251] on link "Change Owner" at bounding box center [806, 253] width 89 height 19
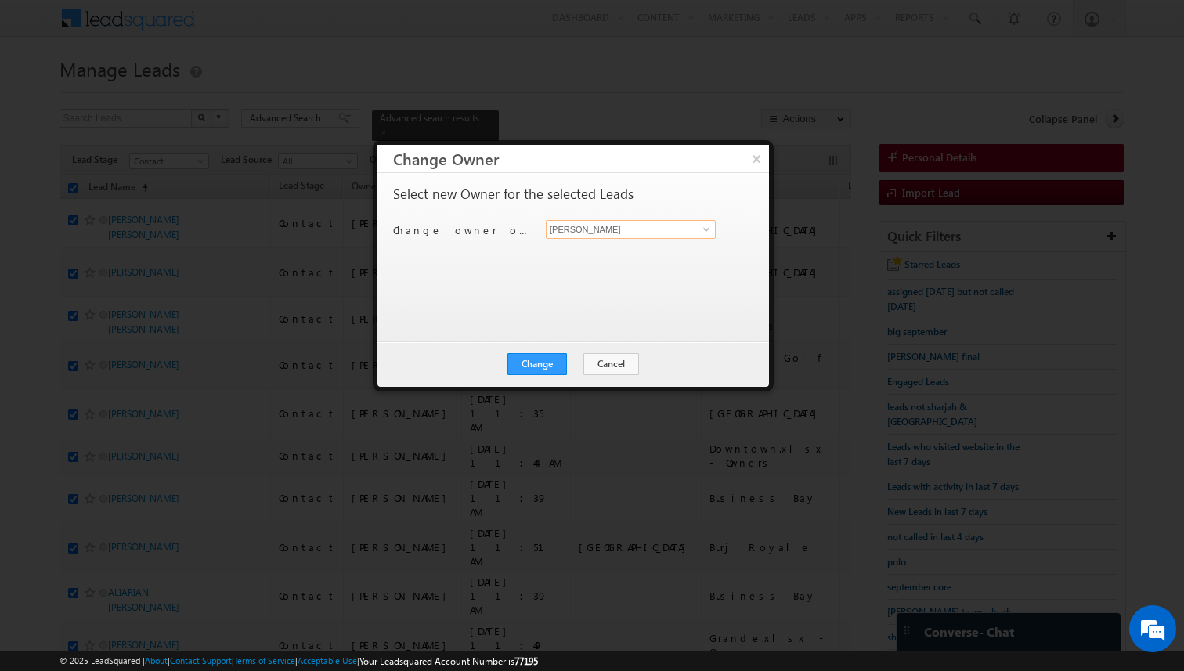
click at [614, 227] on input "[PERSON_NAME]" at bounding box center [631, 229] width 170 height 19
click at [558, 363] on button "Change" at bounding box center [538, 364] width 60 height 22
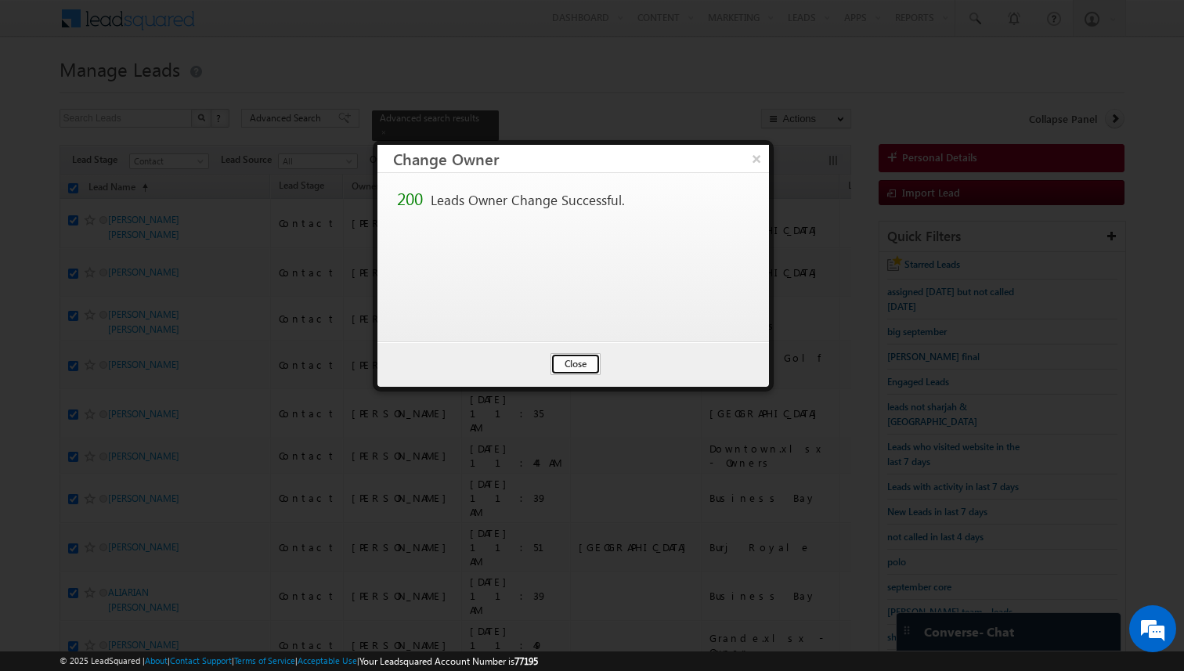
click at [584, 364] on button "Close" at bounding box center [576, 364] width 50 height 22
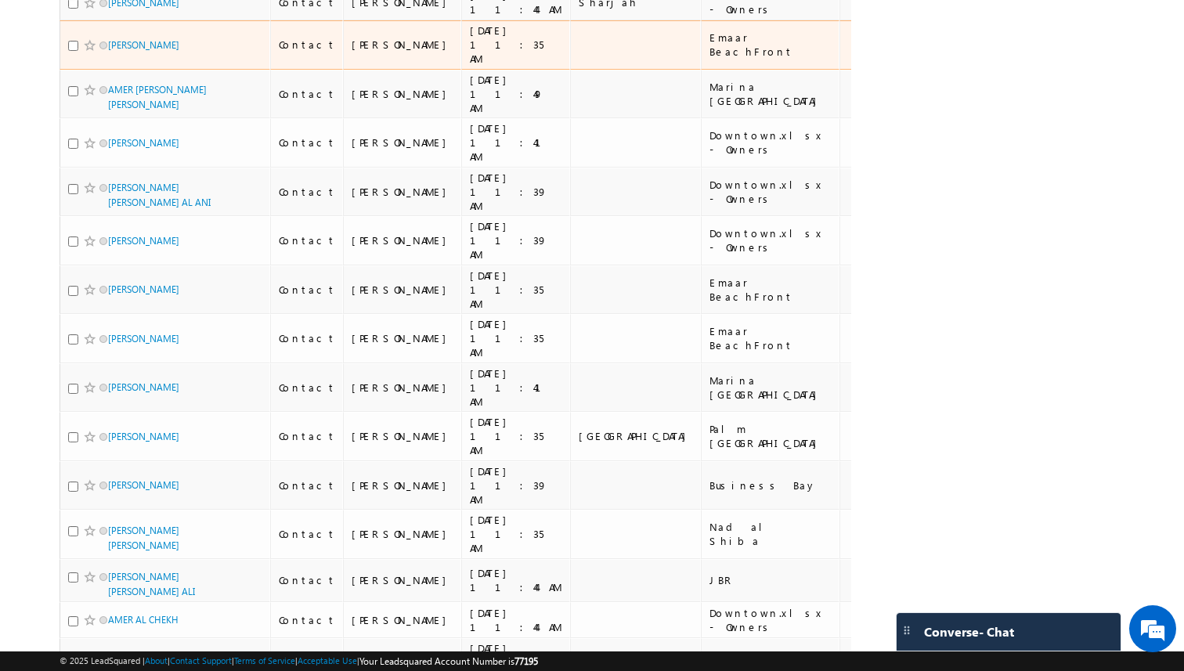
scroll to position [7446, 0]
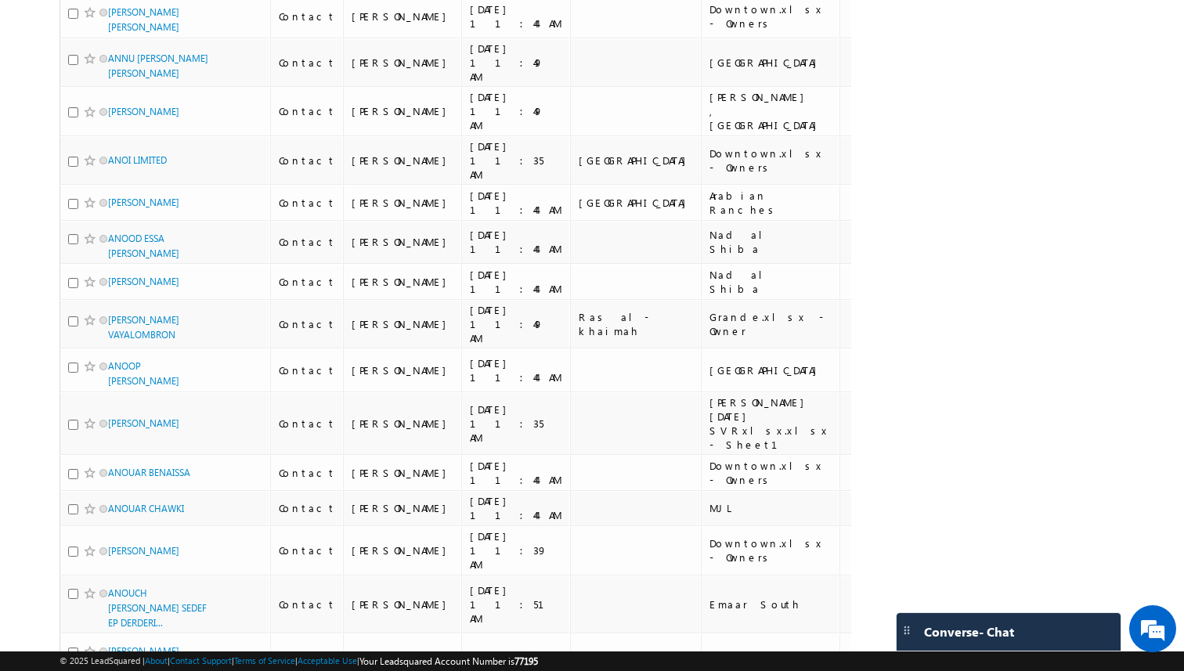
scroll to position [0, 0]
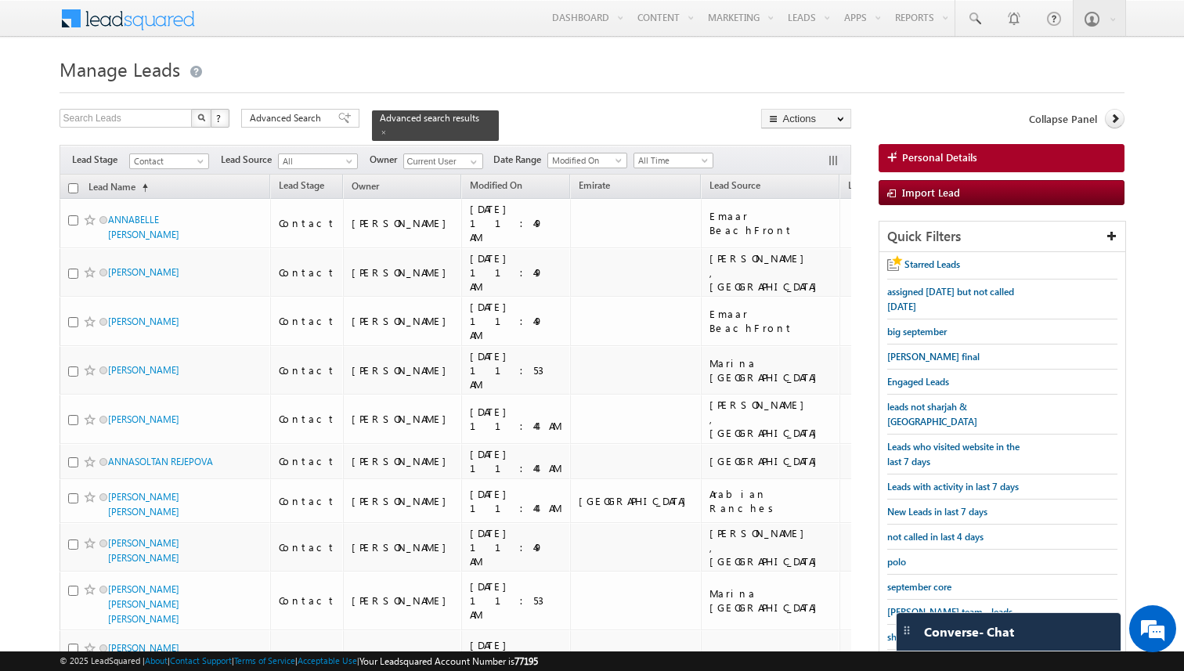
click at [73, 185] on input "checkbox" at bounding box center [73, 188] width 10 height 10
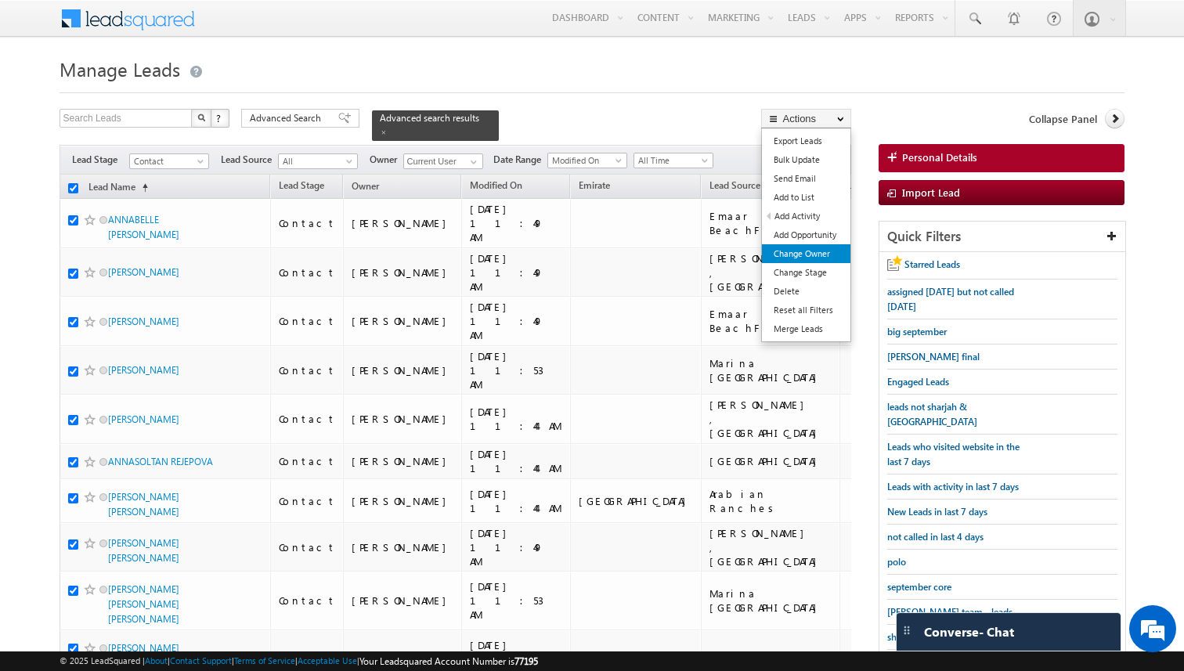
click at [815, 259] on link "Change Owner" at bounding box center [806, 253] width 89 height 19
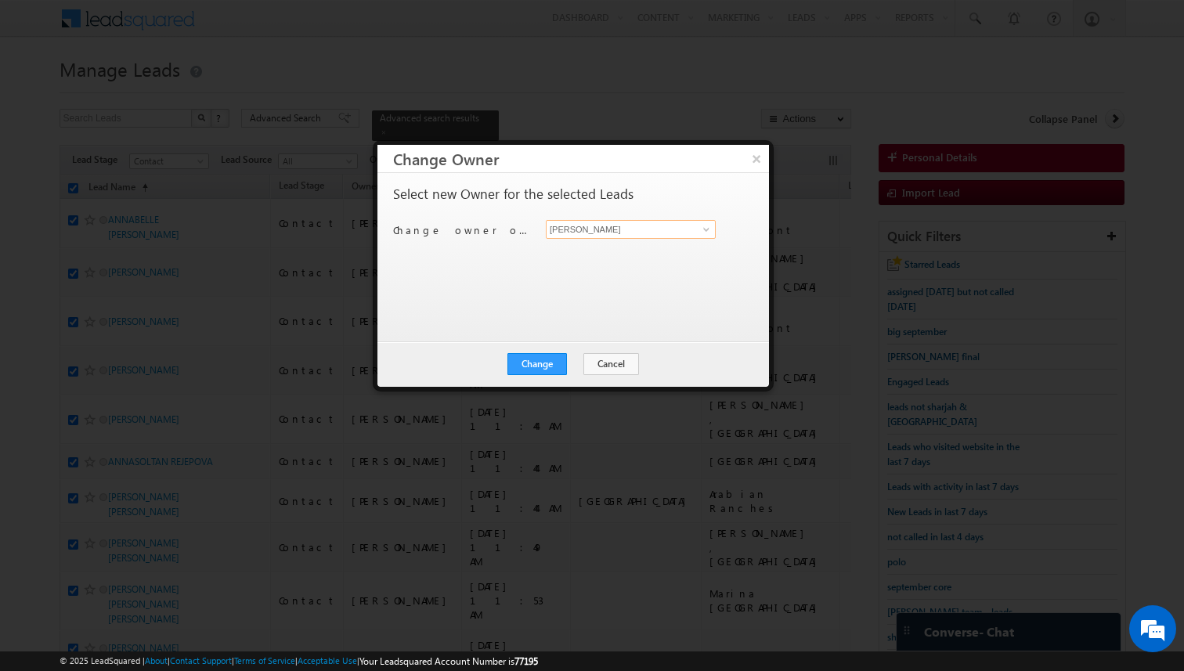
click at [566, 233] on input "[PERSON_NAME]" at bounding box center [631, 229] width 170 height 19
click at [541, 360] on button "Change" at bounding box center [538, 364] width 60 height 22
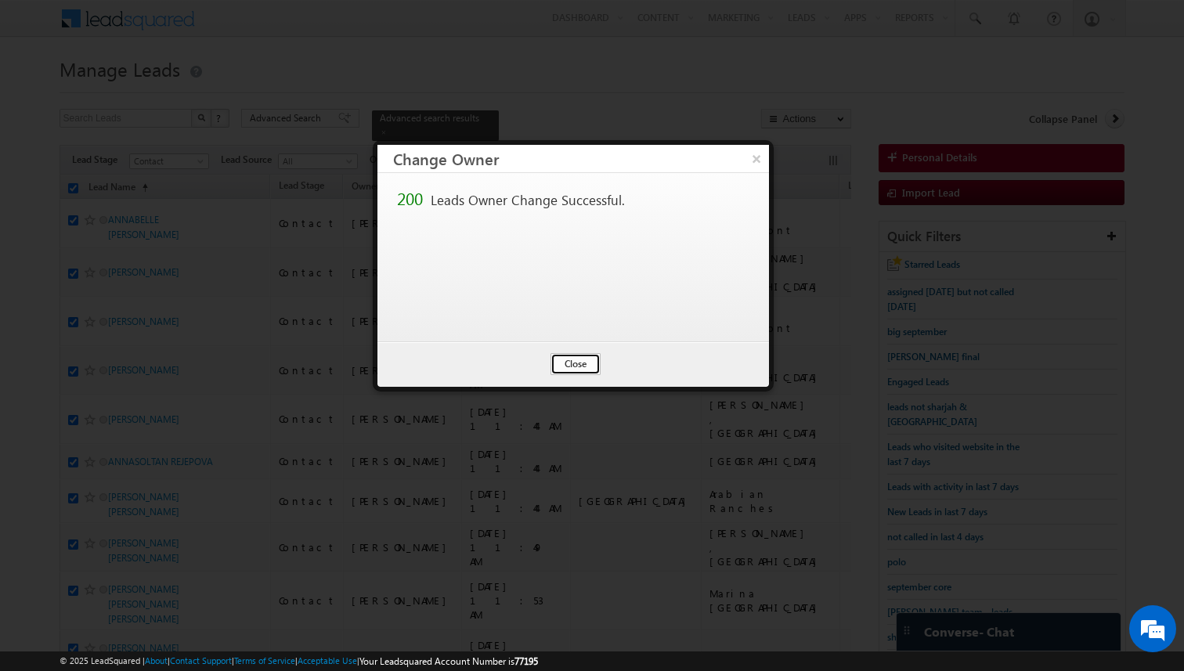
click at [582, 363] on button "Close" at bounding box center [576, 364] width 50 height 22
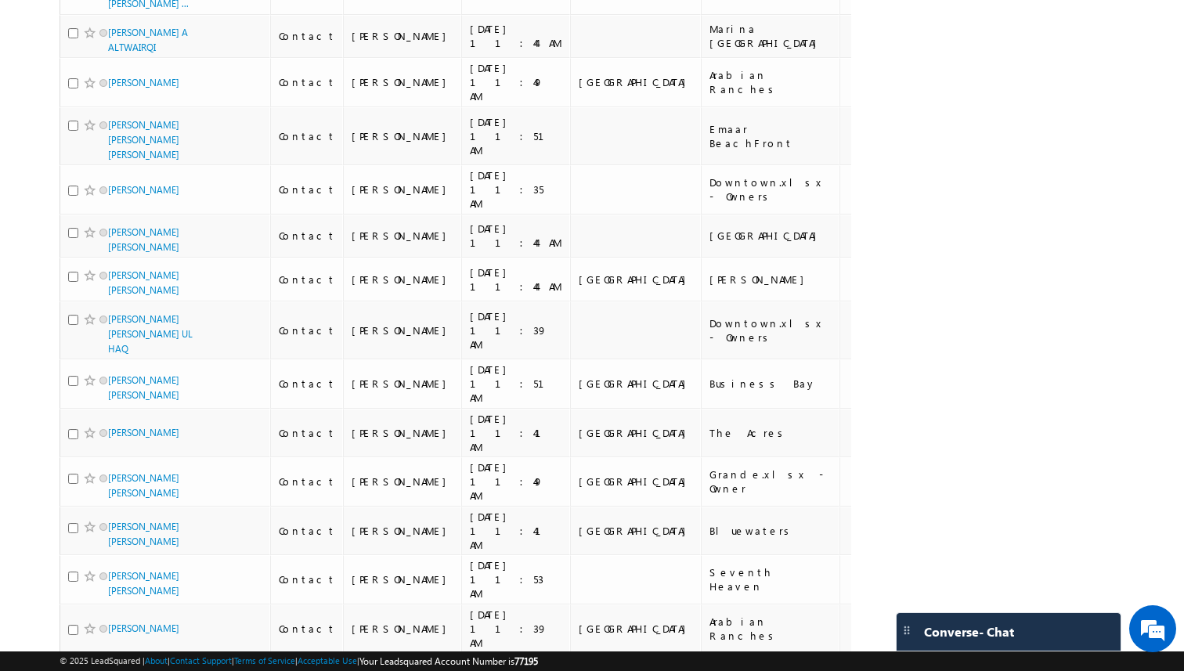
scroll to position [7557, 0]
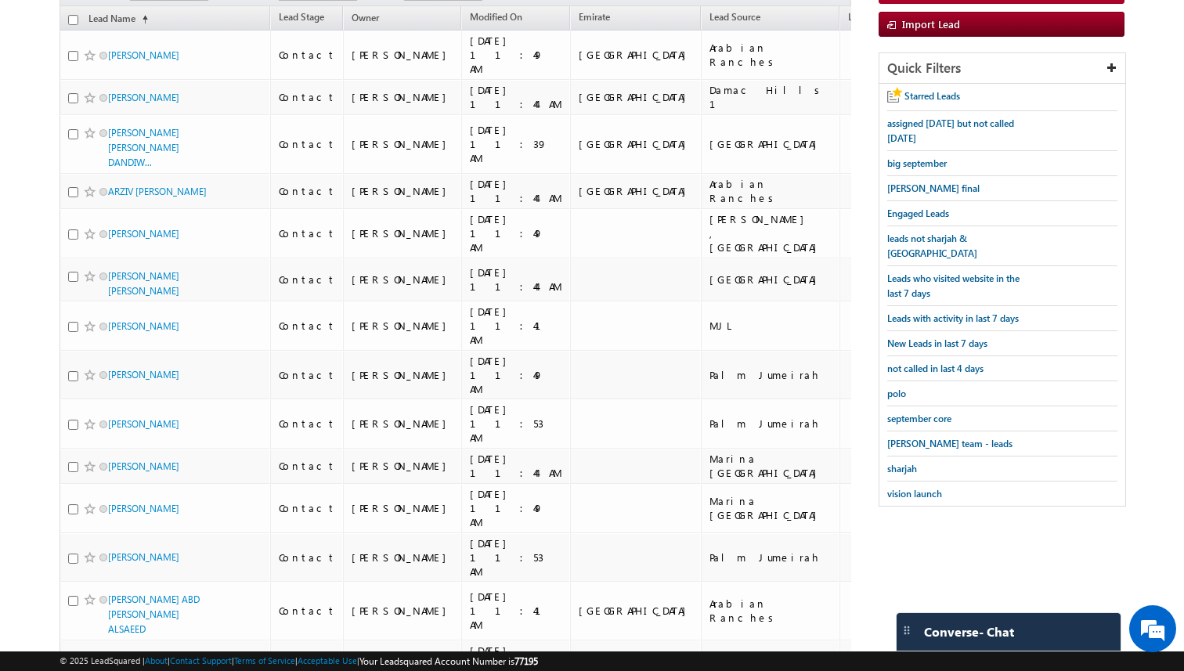
scroll to position [0, 0]
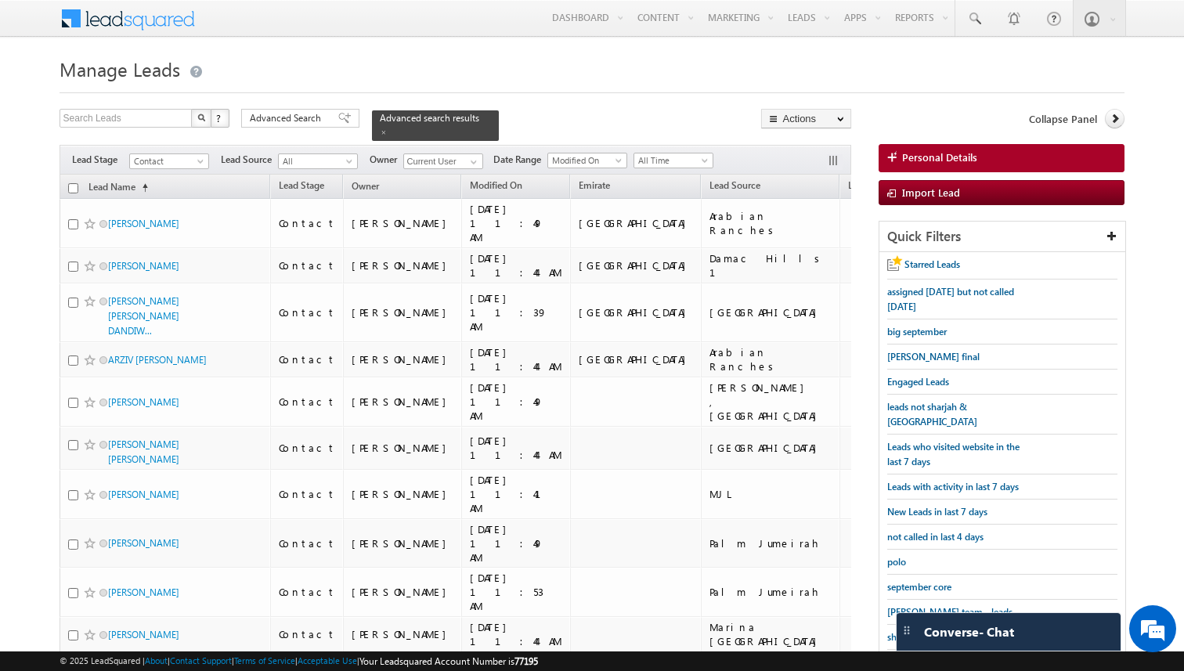
click at [74, 188] on input "checkbox" at bounding box center [73, 188] width 10 height 10
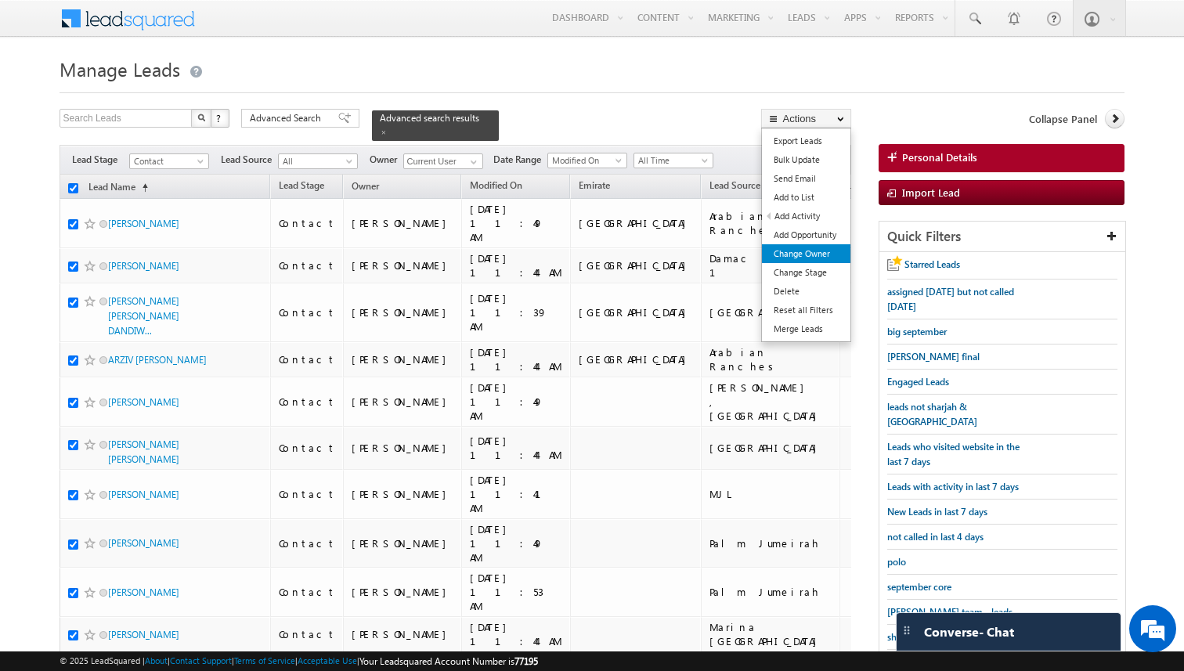
click at [808, 252] on link "Change Owner" at bounding box center [806, 253] width 89 height 19
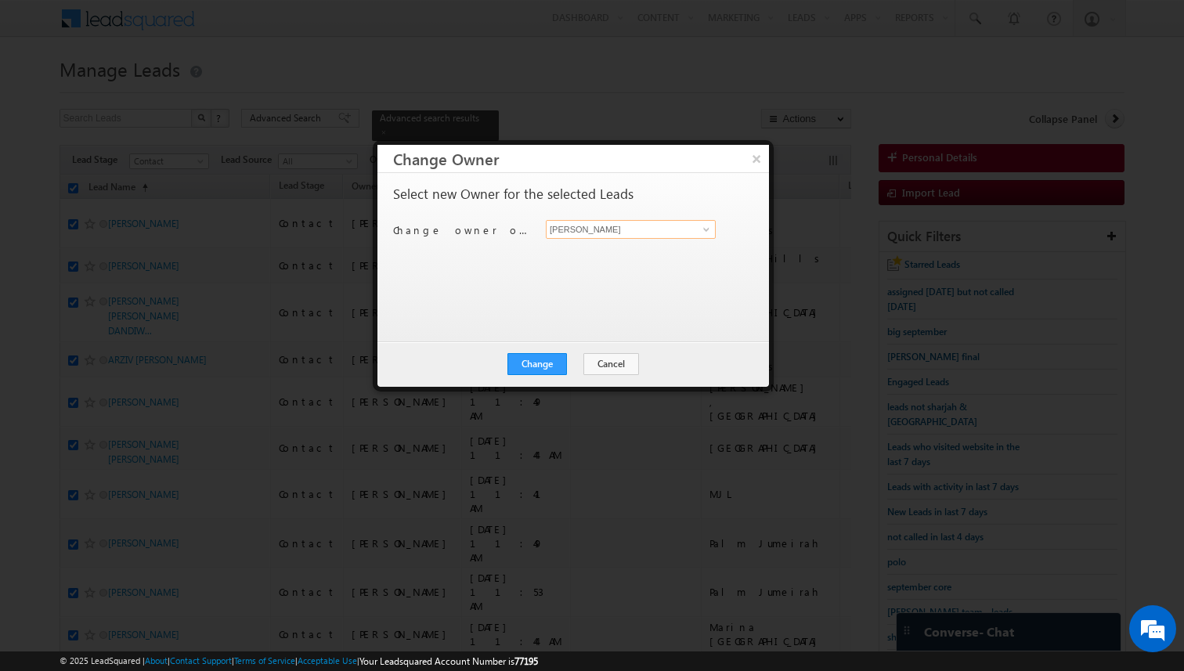
click at [643, 231] on input "[PERSON_NAME]" at bounding box center [631, 229] width 170 height 19
click at [562, 354] on button "Change" at bounding box center [538, 364] width 60 height 22
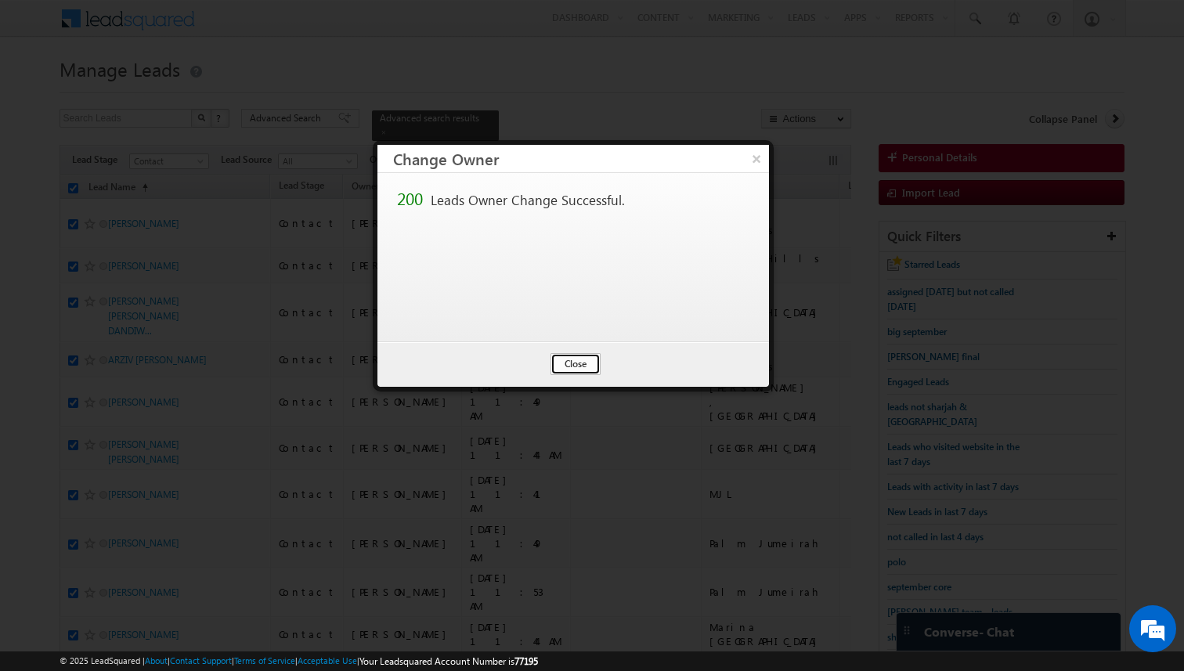
click at [582, 367] on button "Close" at bounding box center [576, 364] width 50 height 22
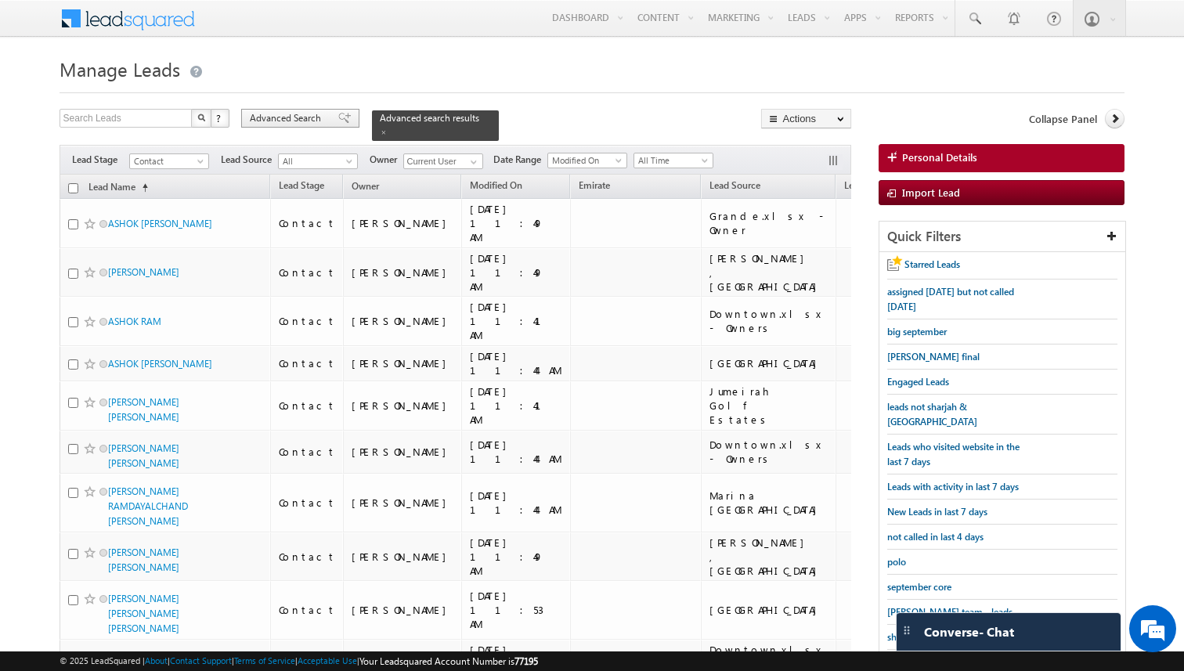
click at [338, 124] on span at bounding box center [344, 118] width 13 height 11
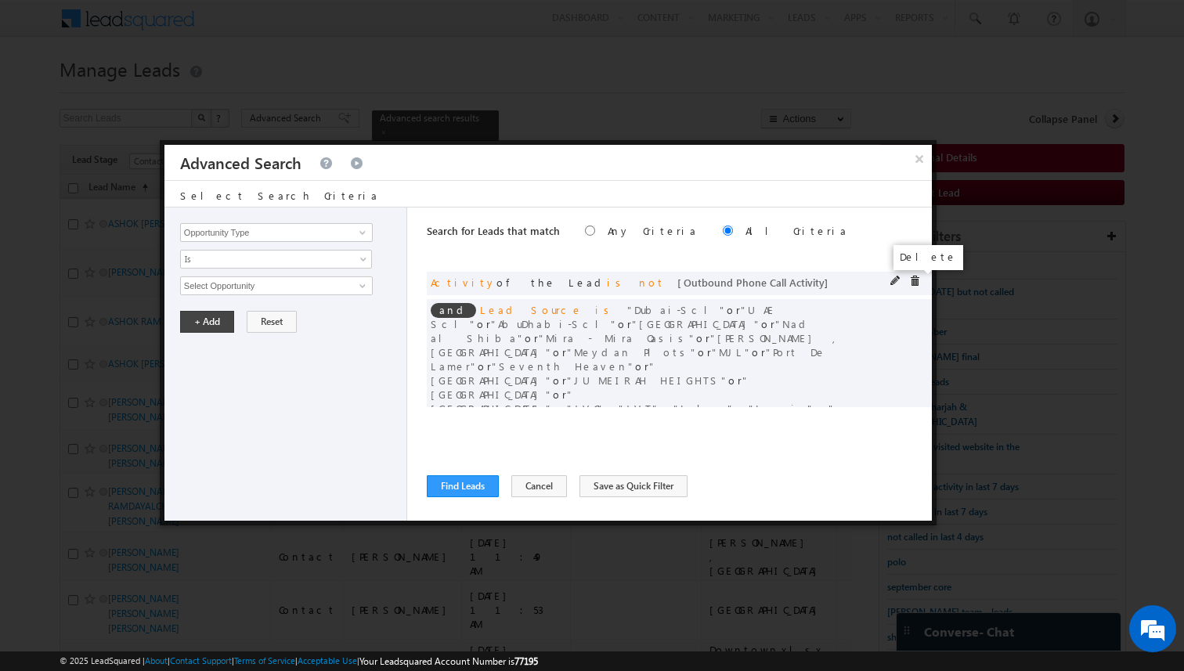
click at [914, 280] on span at bounding box center [914, 281] width 11 height 11
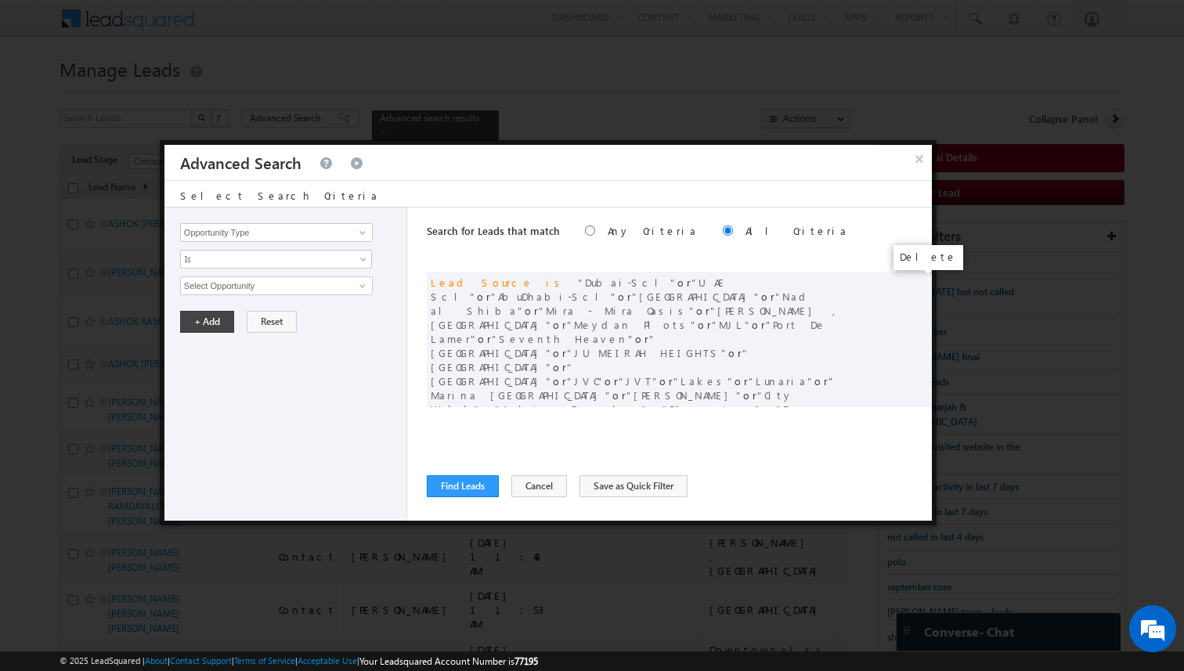
click at [0, 0] on span at bounding box center [0, 0] width 0 height 0
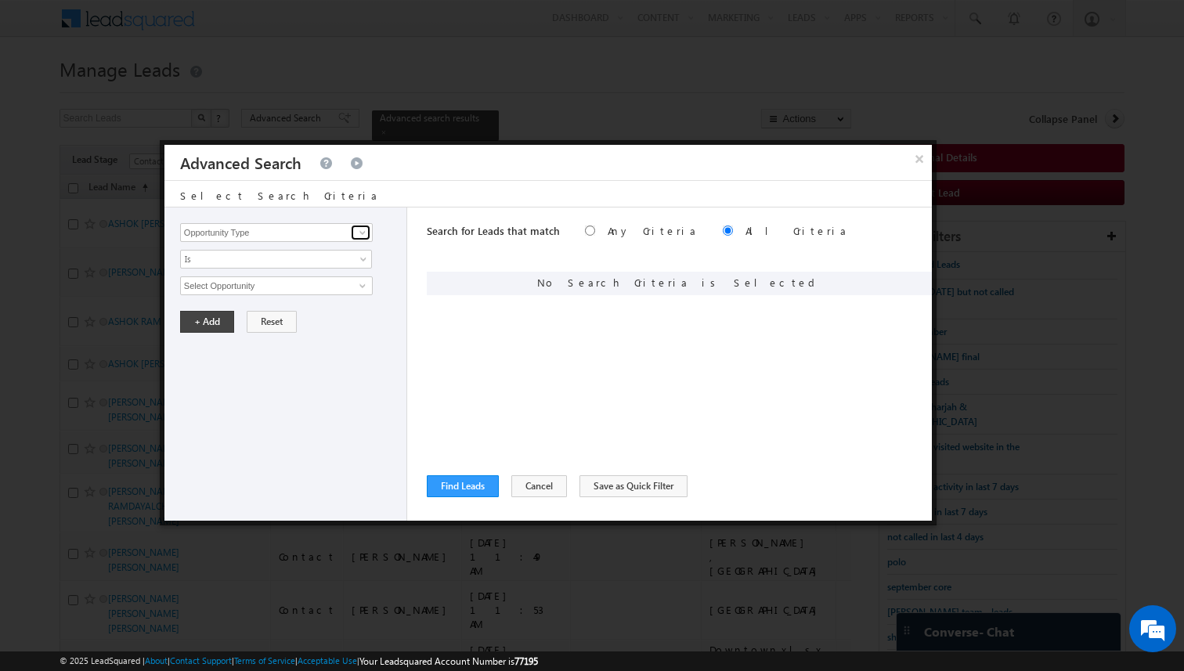
click at [352, 230] on link at bounding box center [361, 233] width 20 height 16
click at [335, 258] on span "Is" at bounding box center [266, 259] width 170 height 14
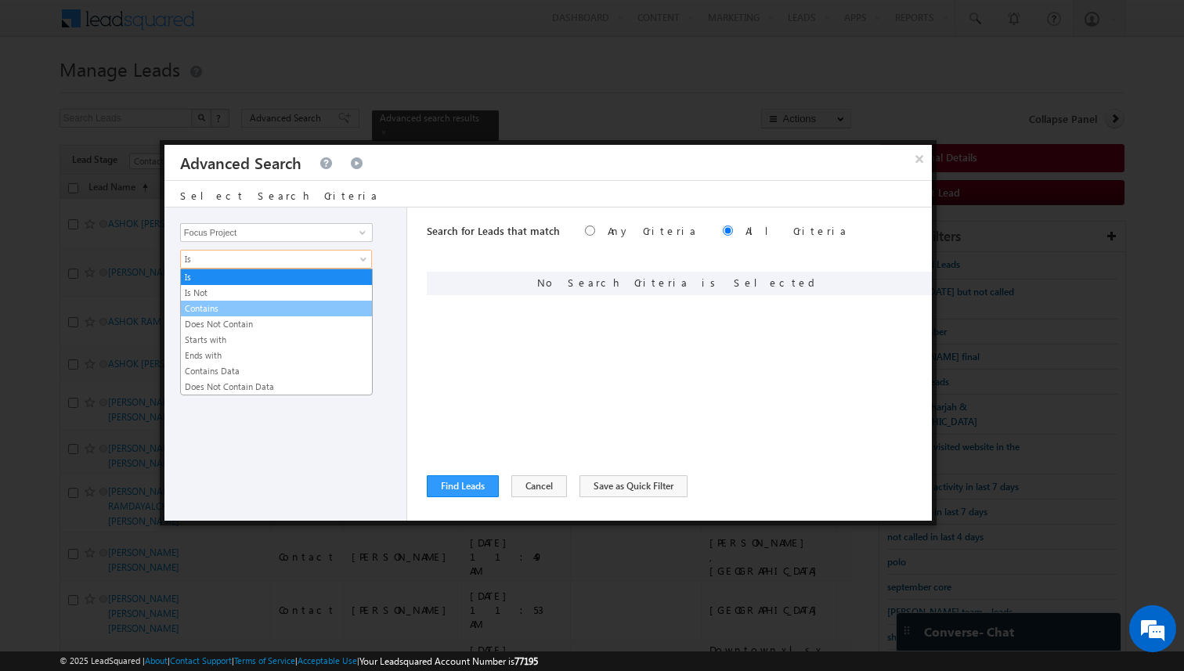
click at [253, 304] on link "Contains" at bounding box center [276, 309] width 191 height 14
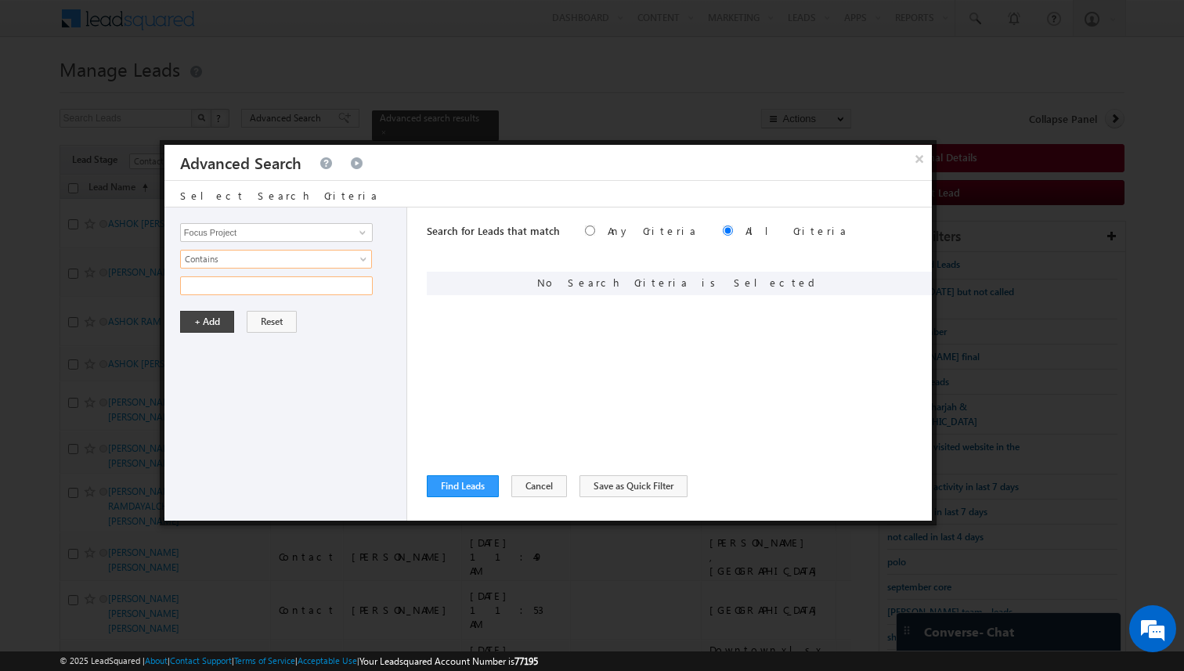
click at [252, 287] on input "text" at bounding box center [276, 286] width 193 height 19
paste input "b"
click at [252, 287] on input "text" at bounding box center [276, 286] width 193 height 19
click at [220, 329] on button "+ Add" at bounding box center [207, 322] width 54 height 22
click at [310, 230] on input "Opportunity Type" at bounding box center [276, 232] width 193 height 19
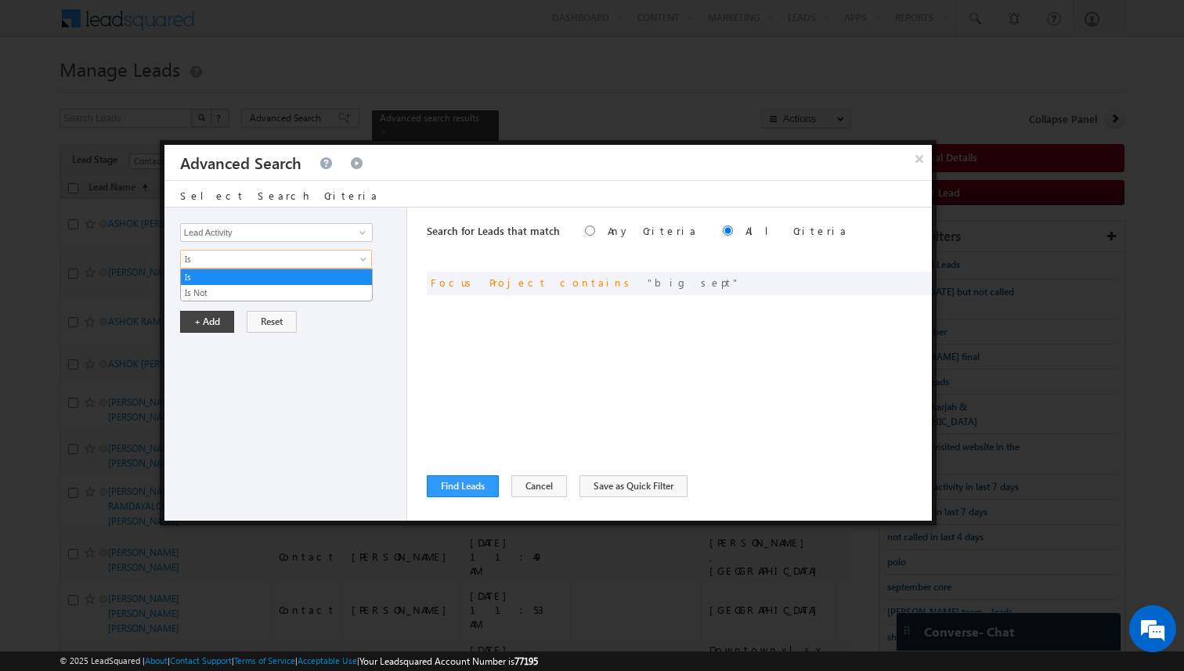
click at [296, 255] on span "Is" at bounding box center [266, 259] width 170 height 14
click at [232, 291] on link "Is Not" at bounding box center [276, 293] width 191 height 14
click at [232, 291] on input "Select Activity" at bounding box center [276, 286] width 193 height 19
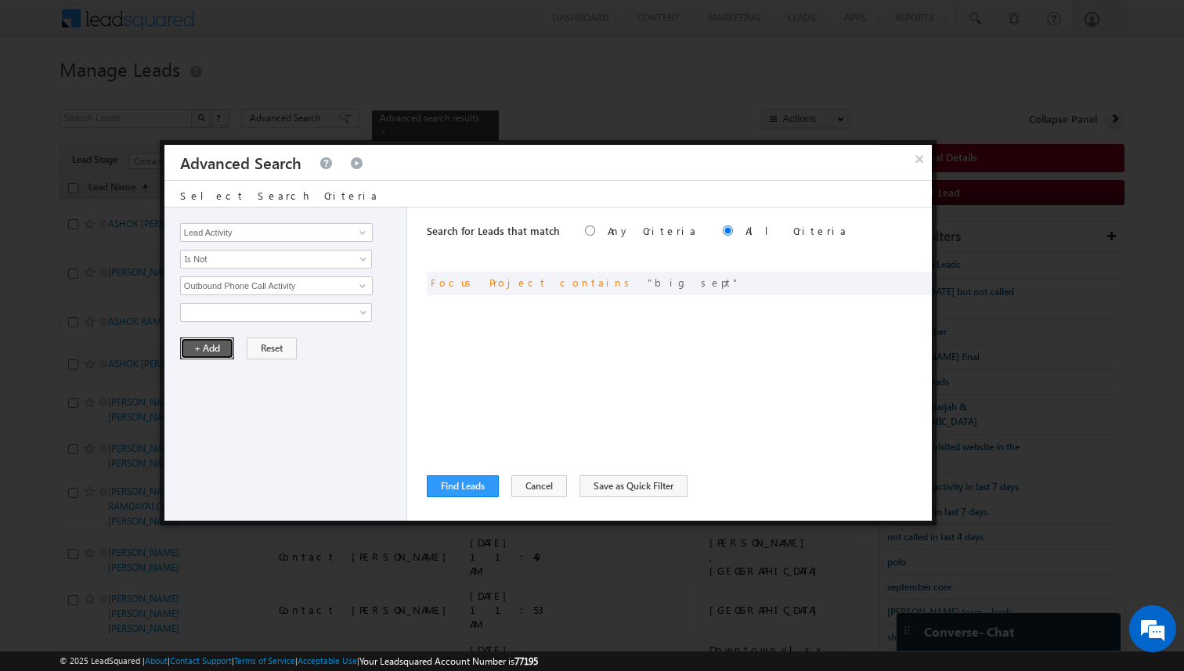
click at [196, 351] on button "+ Add" at bounding box center [207, 349] width 54 height 22
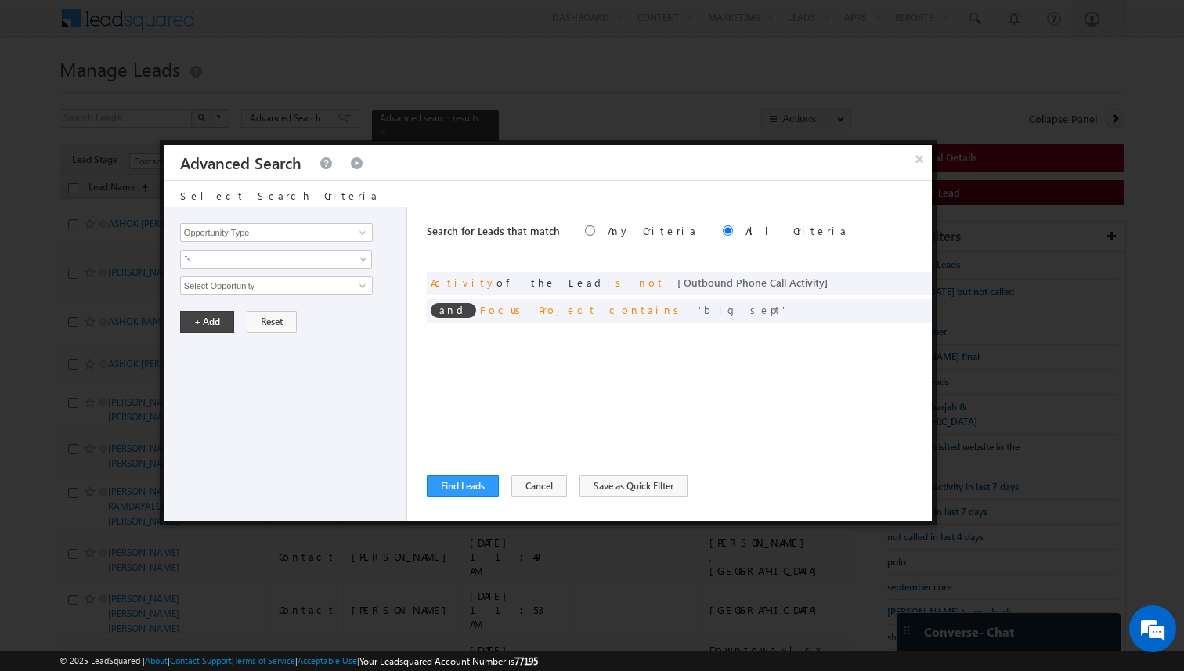
click at [443, 411] on div "Search for Leads that match Any Criteria All Criteria Note that the current tri…" at bounding box center [679, 364] width 505 height 313
click at [462, 485] on button "Find Leads" at bounding box center [463, 486] width 72 height 22
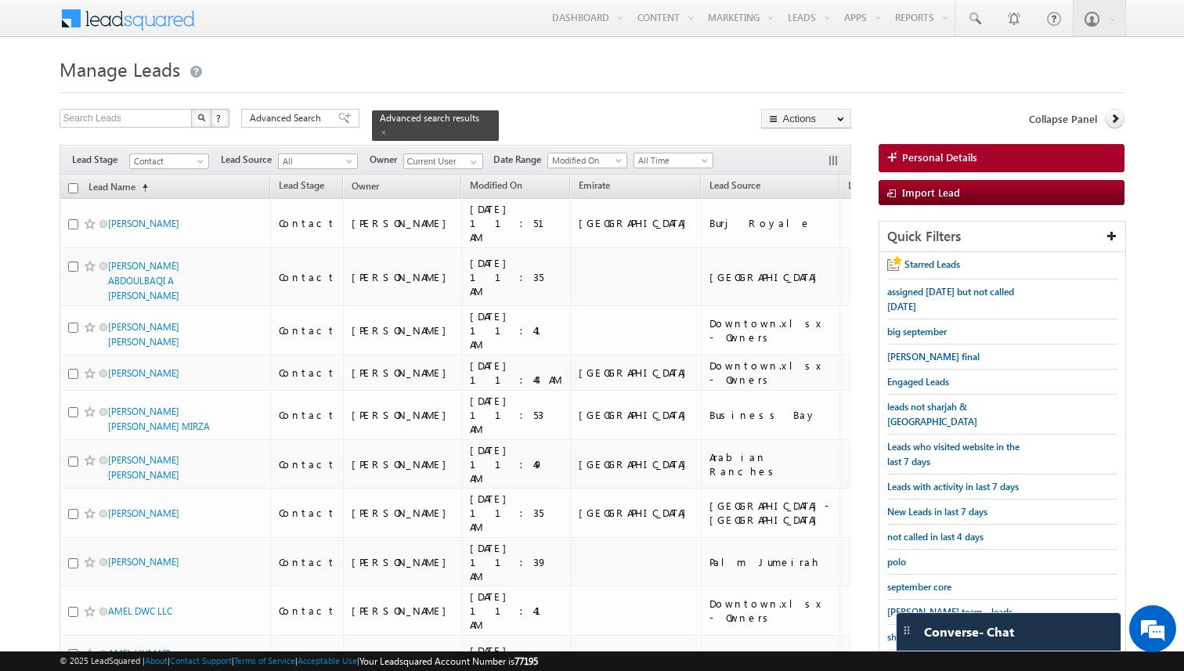
click at [72, 187] on input "checkbox" at bounding box center [73, 188] width 10 height 10
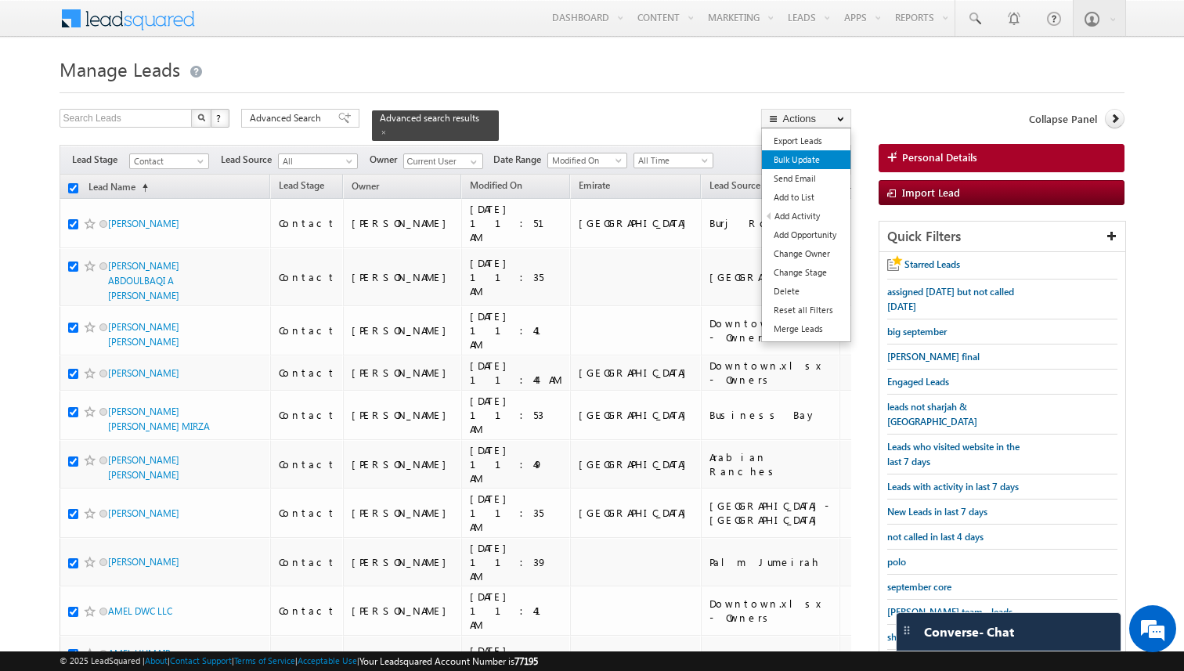
click at [806, 156] on link "Bulk Update" at bounding box center [806, 159] width 89 height 19
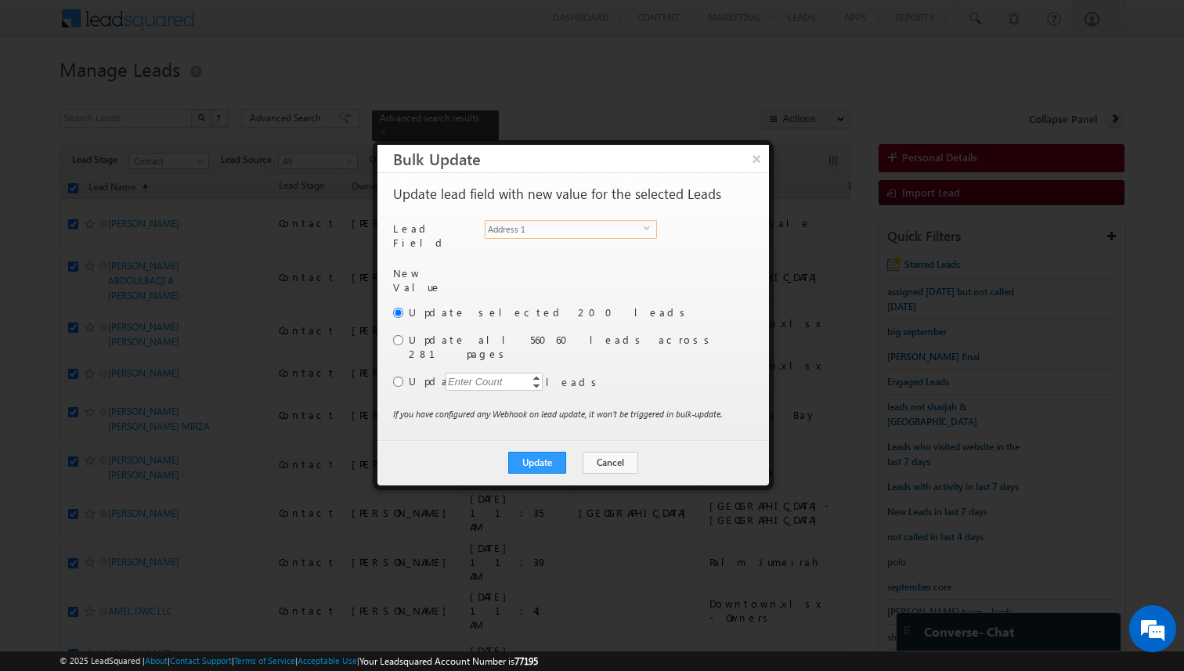
click at [599, 232] on span "Address 1" at bounding box center [565, 229] width 158 height 17
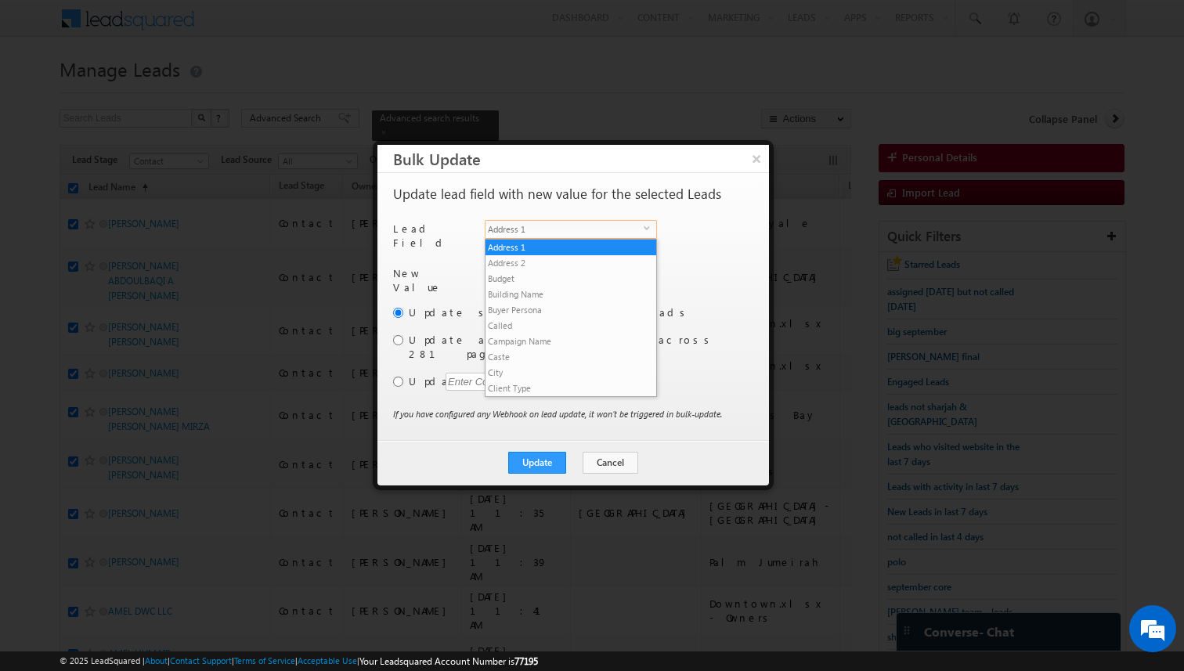
scroll to position [612, 0]
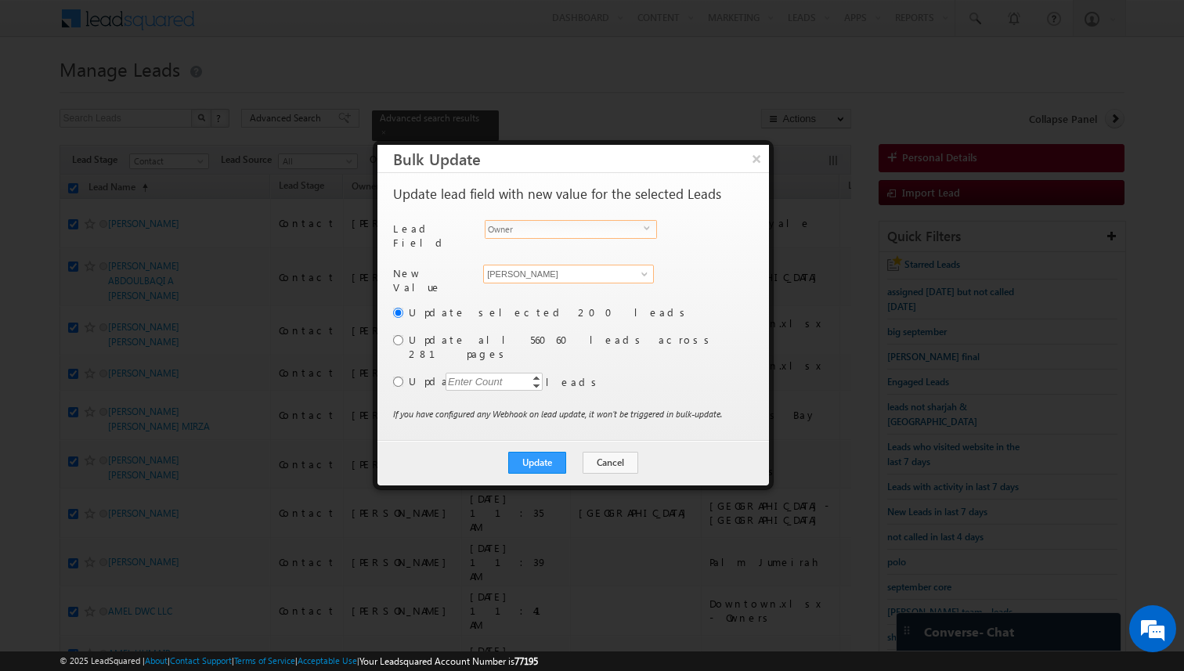
click at [542, 274] on input "[PERSON_NAME]" at bounding box center [568, 274] width 171 height 19
click at [571, 273] on input "Address 1" at bounding box center [569, 274] width 172 height 19
click at [590, 452] on button "Cancel" at bounding box center [611, 463] width 56 height 22
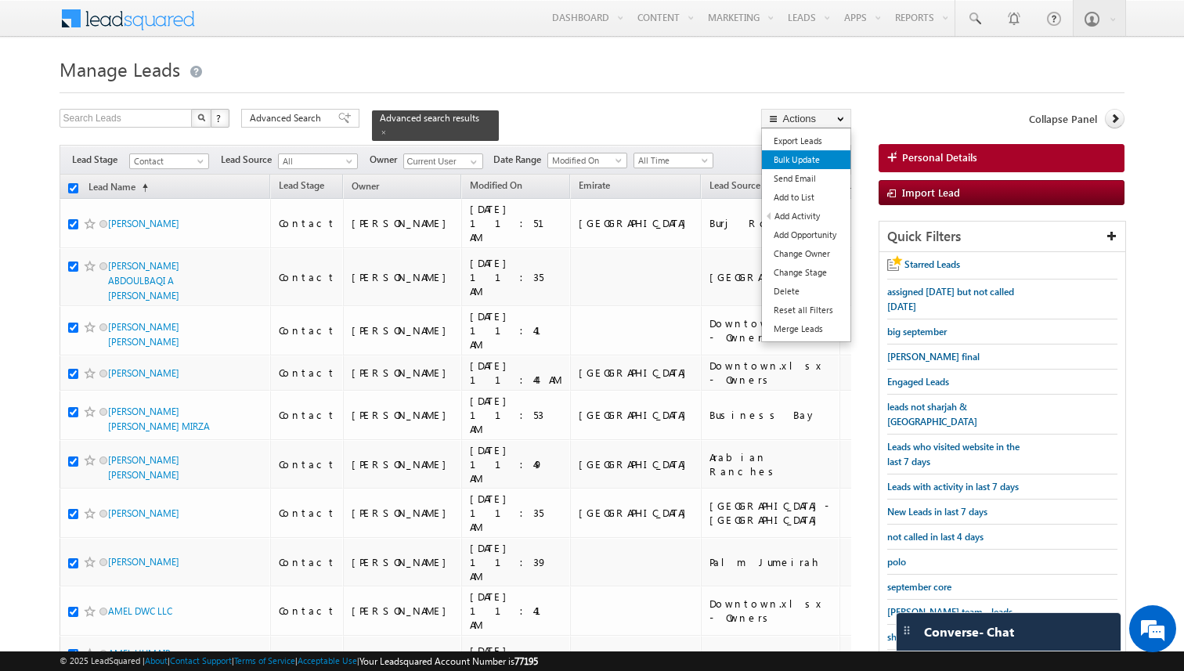
click at [813, 163] on link "Bulk Update" at bounding box center [806, 159] width 89 height 19
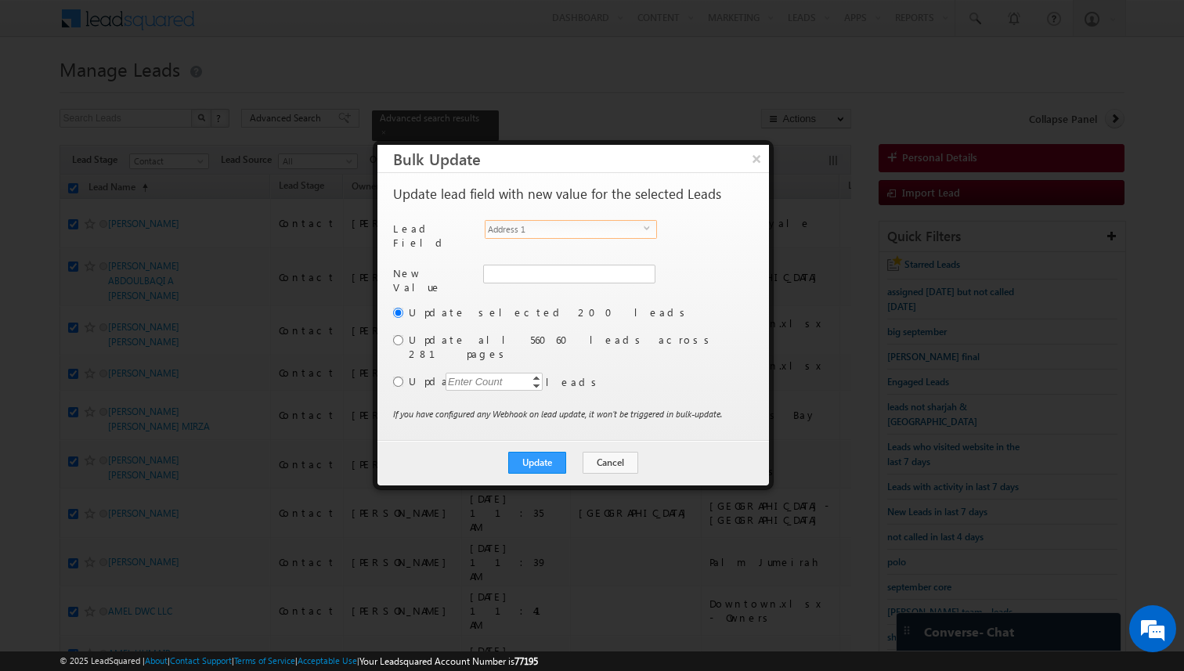
click at [562, 230] on span "Address 1" at bounding box center [565, 229] width 158 height 17
click at [538, 265] on input "[PERSON_NAME]" at bounding box center [568, 274] width 171 height 19
click at [399, 377] on input "radio" at bounding box center [398, 382] width 10 height 10
click at [453, 373] on div "Enter Count" at bounding box center [476, 382] width 60 height 18
click at [552, 407] on p "If you have configured any Webhook on lead update, it won’t be triggered in bul…" at bounding box center [557, 414] width 329 height 14
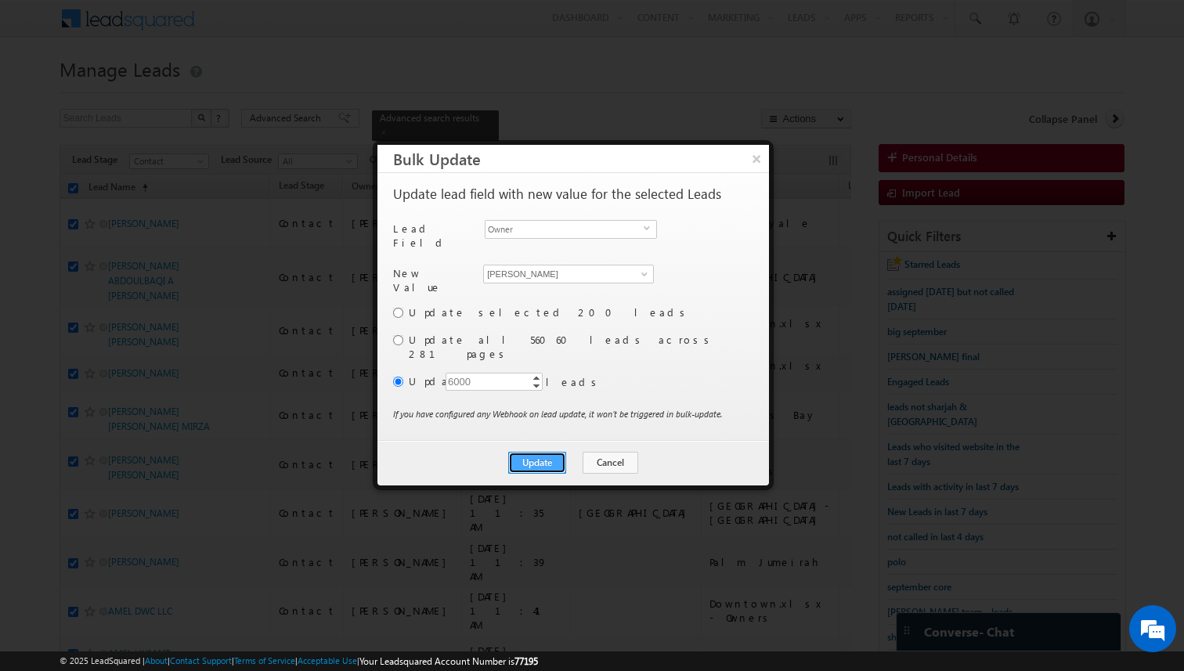
click at [546, 452] on button "Update" at bounding box center [537, 463] width 58 height 22
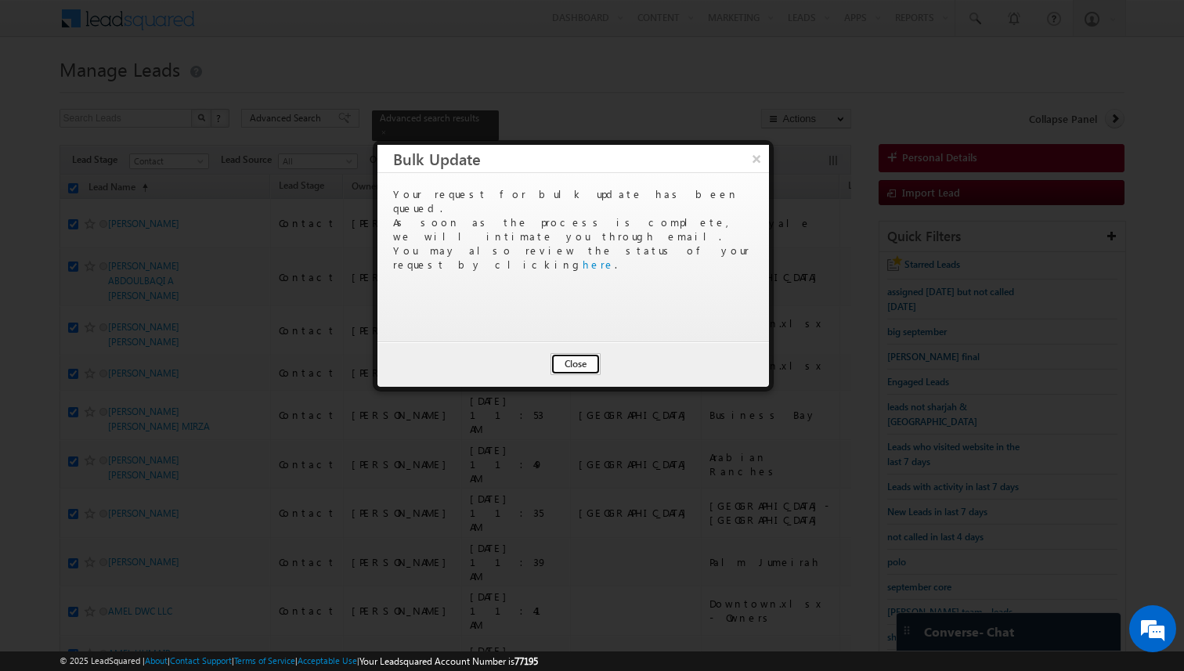
click at [583, 362] on button "Close" at bounding box center [576, 364] width 50 height 22
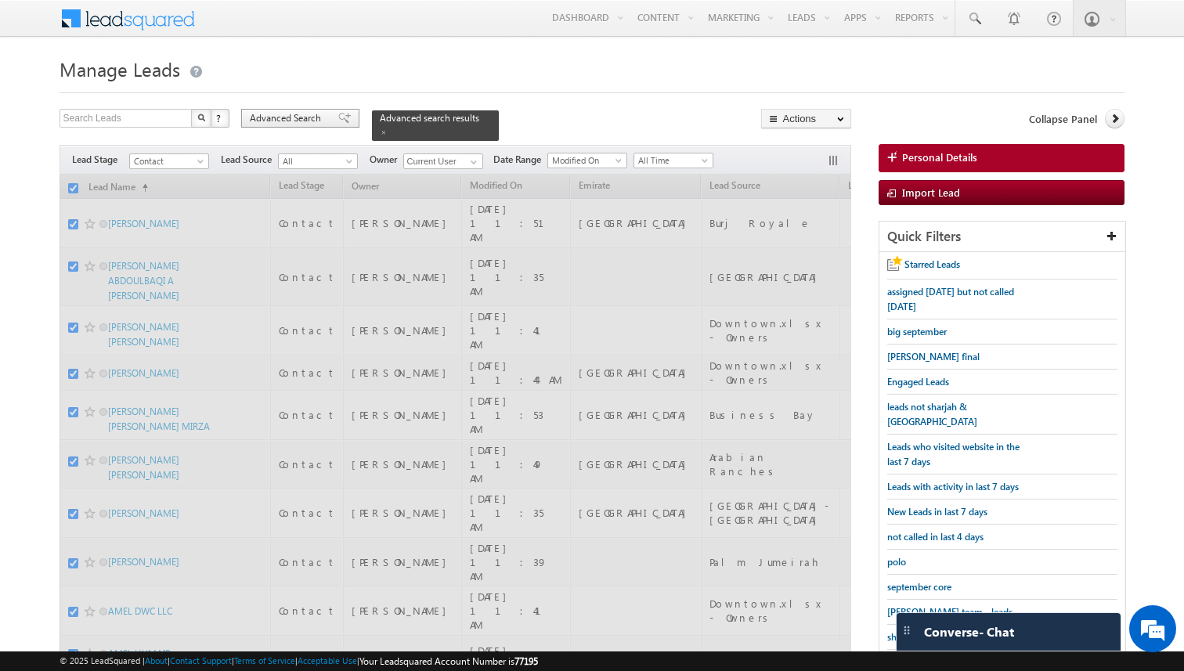
click at [317, 121] on span "Advanced Search" at bounding box center [288, 118] width 76 height 14
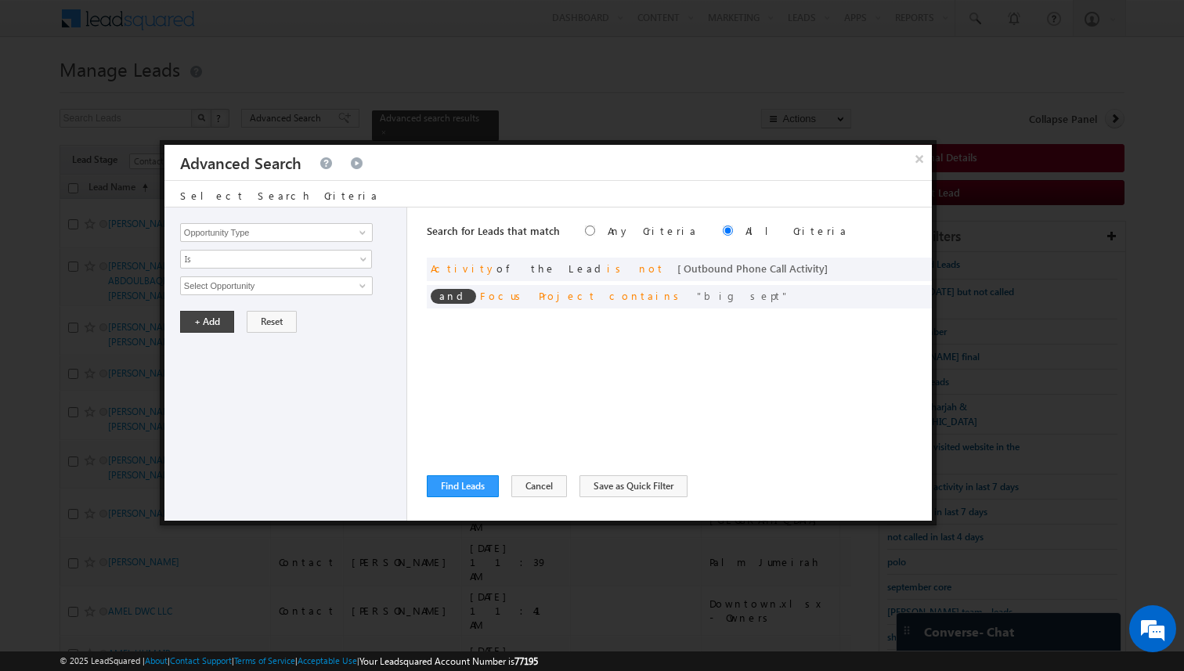
click at [544, 359] on div "Search for Leads that match Any Criteria All Criteria Note that the current tri…" at bounding box center [679, 364] width 505 height 313
click at [486, 490] on button "Find Leads" at bounding box center [463, 486] width 72 height 22
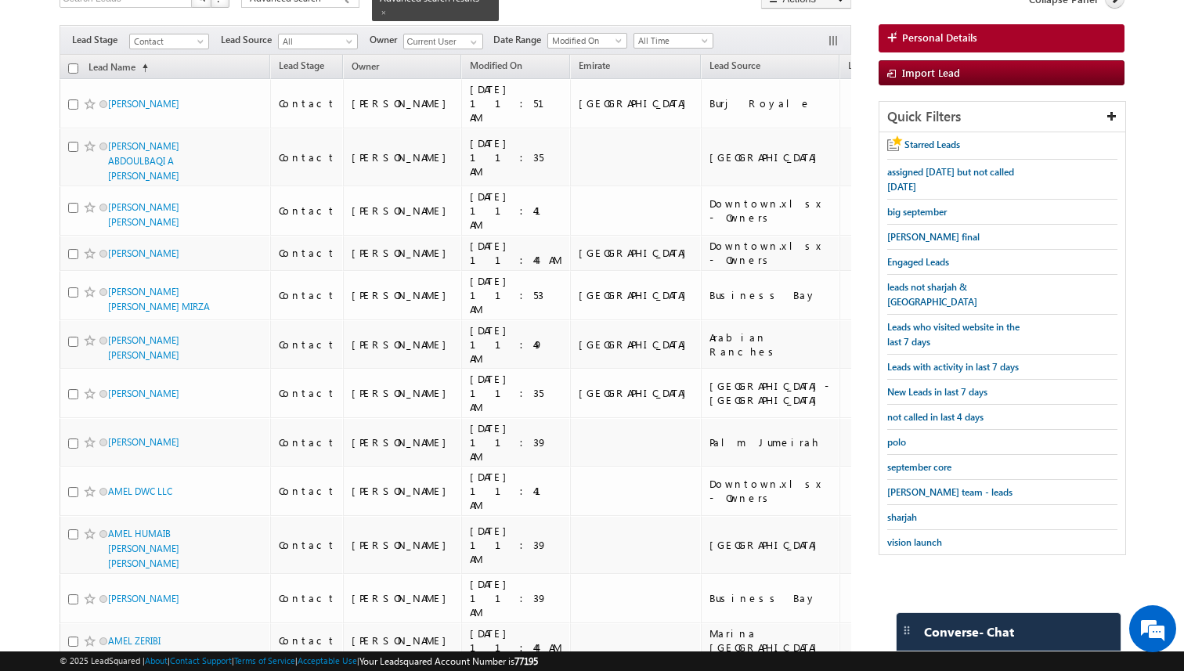
scroll to position [0, 0]
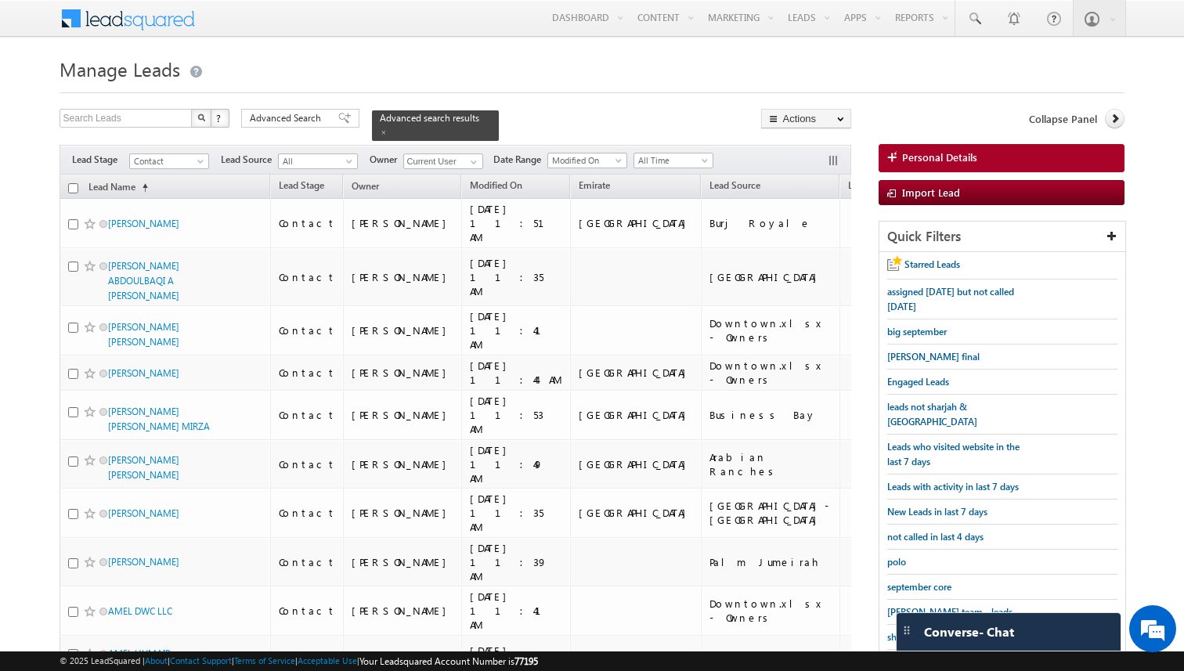
click at [70, 189] on input "checkbox" at bounding box center [73, 188] width 10 height 10
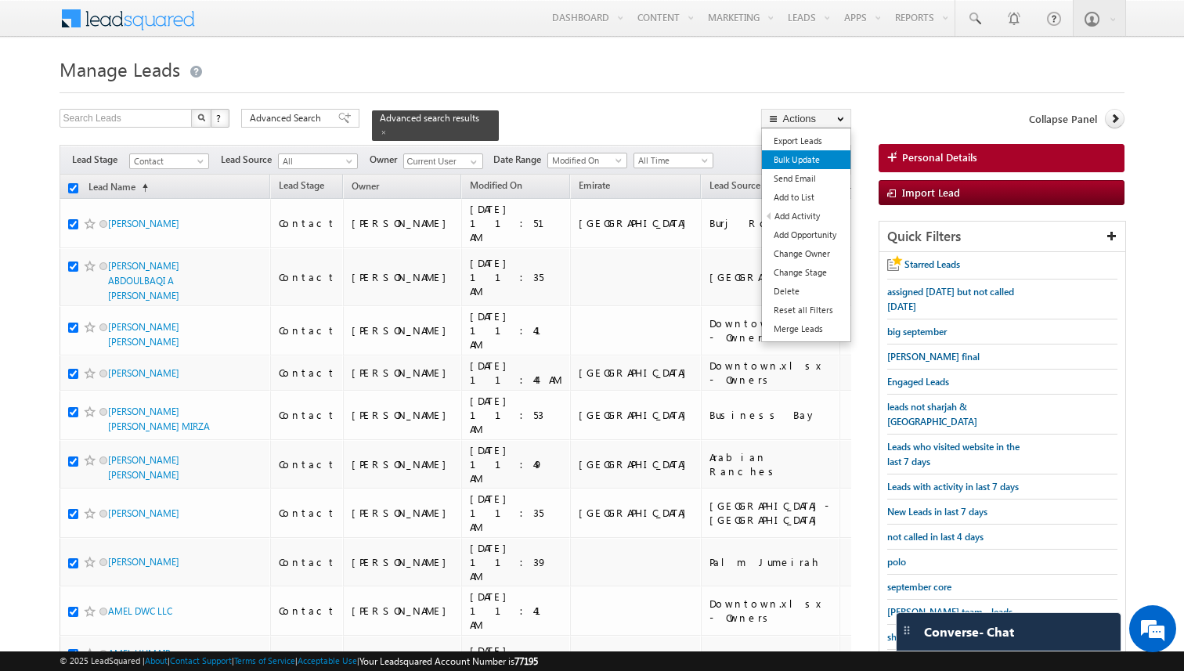
click at [790, 157] on link "Bulk Update" at bounding box center [806, 159] width 89 height 19
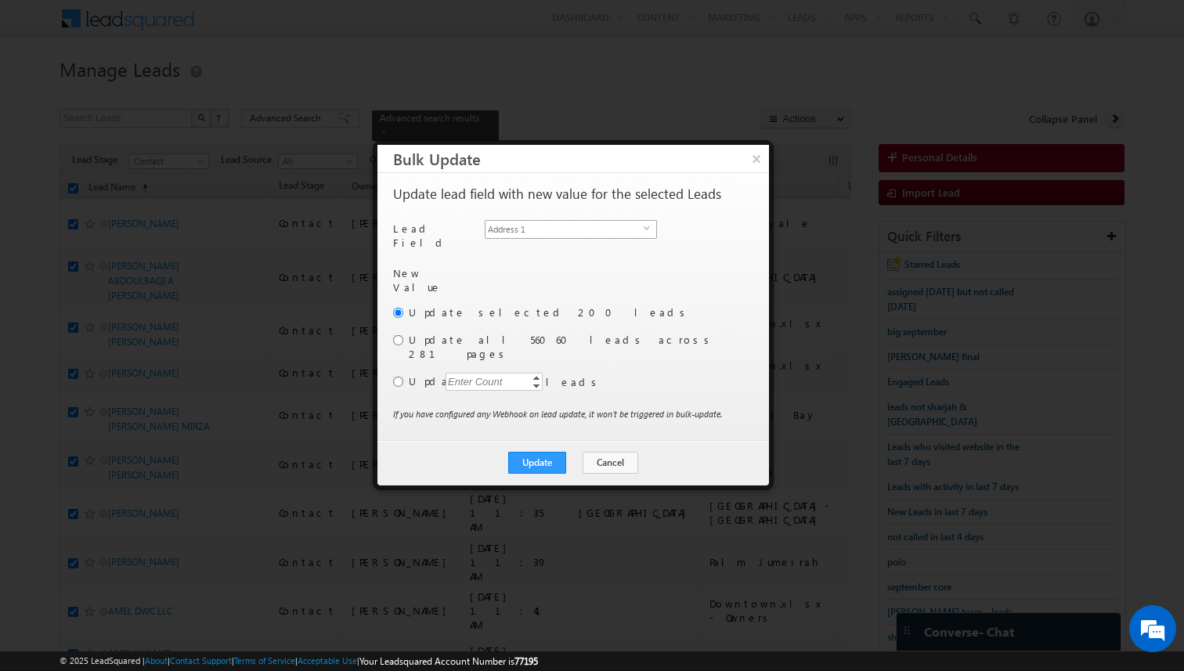
click at [605, 231] on span "Address 1" at bounding box center [565, 229] width 158 height 17
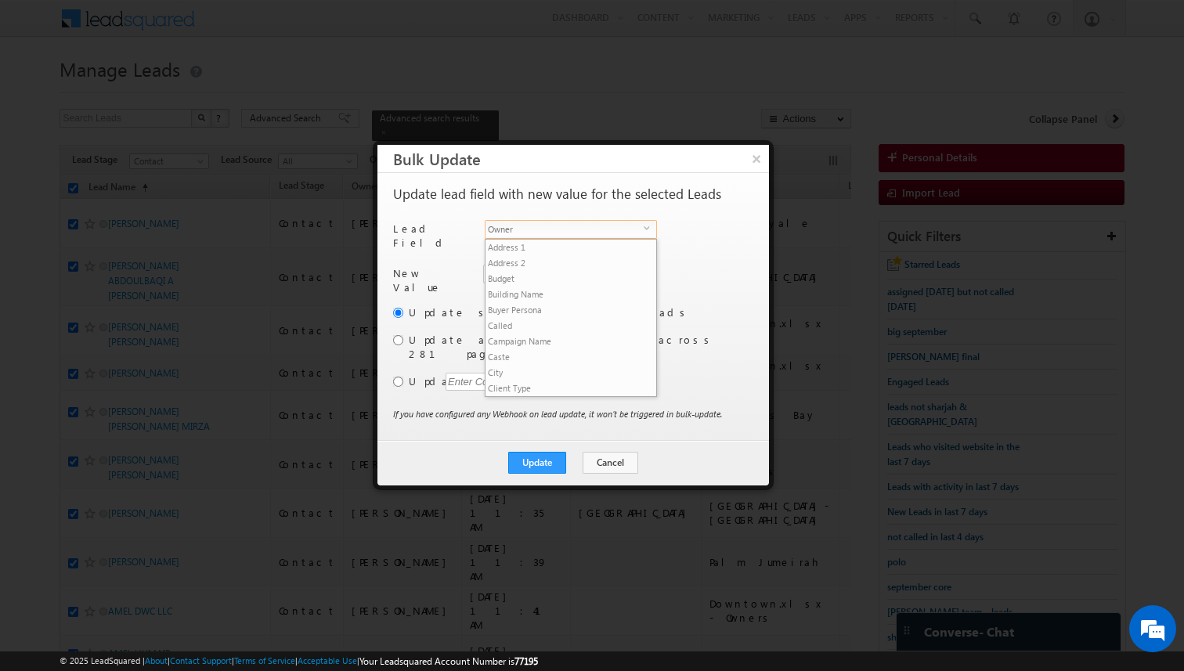
scroll to position [612, 0]
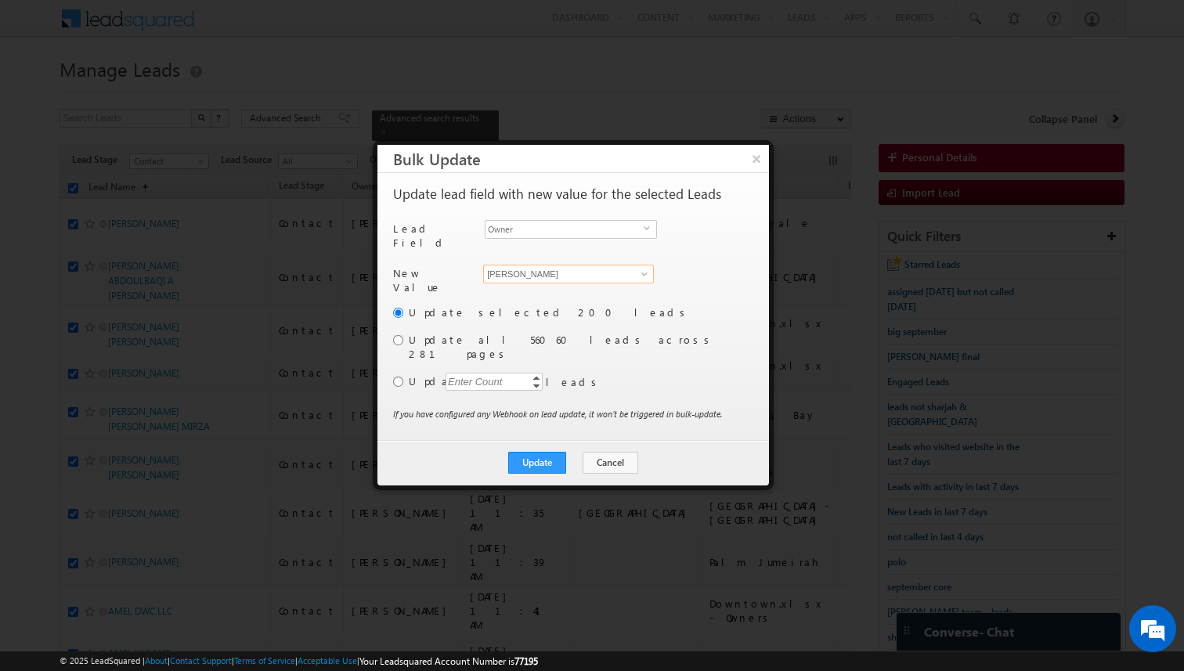
click at [562, 273] on input "[PERSON_NAME]" at bounding box center [568, 274] width 171 height 19
click at [396, 377] on input "radio" at bounding box center [398, 382] width 10 height 10
click at [468, 373] on div "Enter Count" at bounding box center [476, 382] width 60 height 18
click at [609, 377] on div "Update selected 200 leads Update all 56060 leads across 281 pages Update Enter …" at bounding box center [571, 356] width 357 height 102
click at [549, 452] on button "Update" at bounding box center [537, 463] width 58 height 22
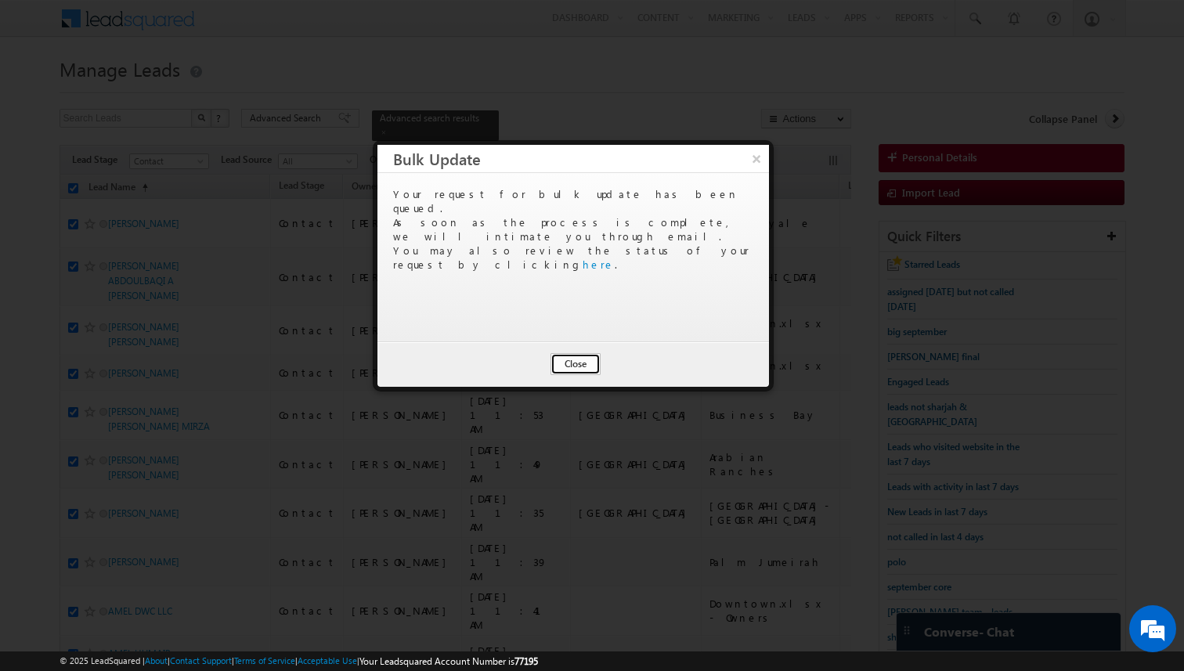
click at [573, 367] on button "Close" at bounding box center [576, 364] width 50 height 22
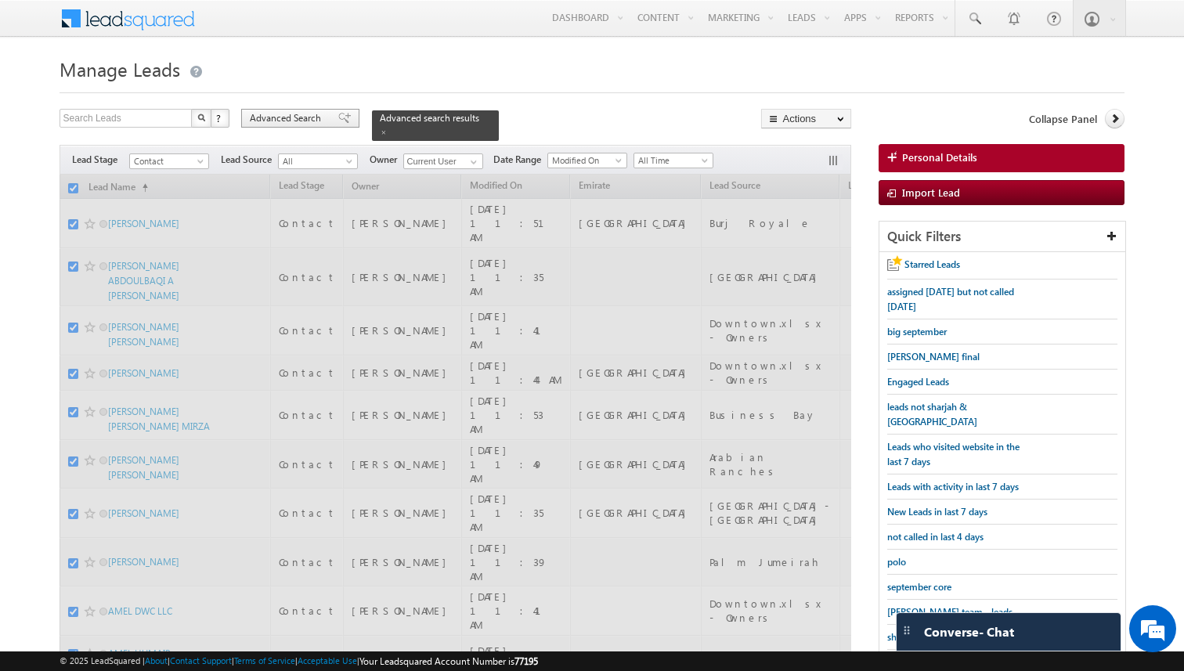
click at [324, 125] on span "Advanced Search" at bounding box center [288, 118] width 76 height 14
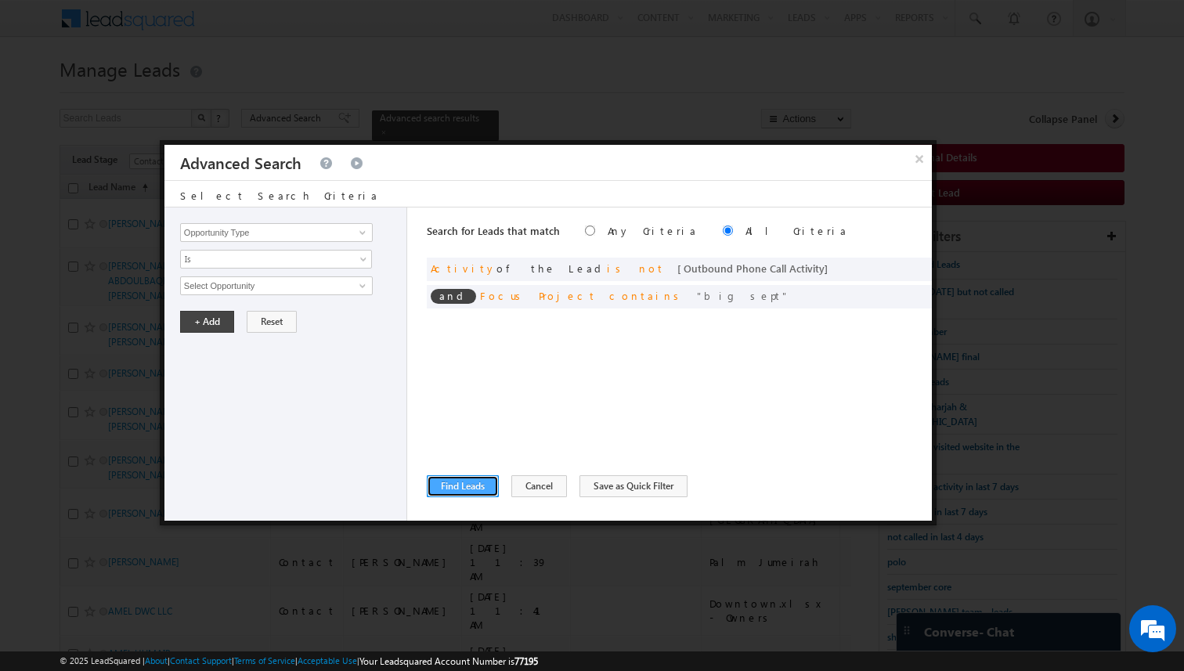
click at [468, 490] on button "Find Leads" at bounding box center [463, 486] width 72 height 22
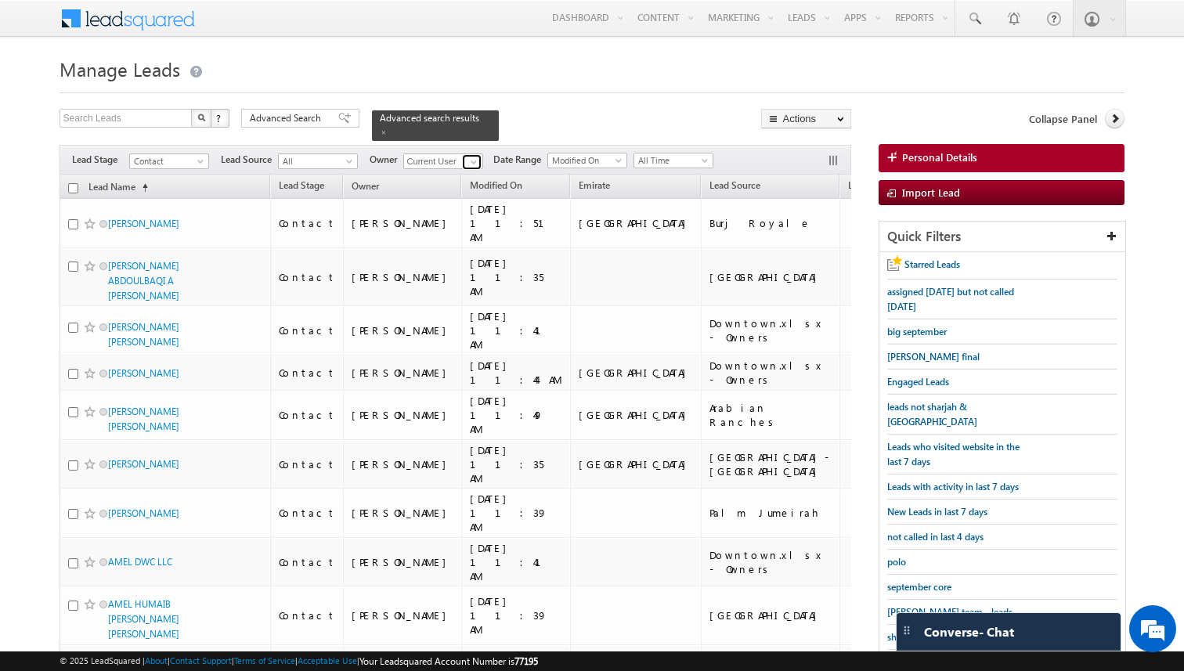
click at [469, 159] on span at bounding box center [474, 162] width 13 height 13
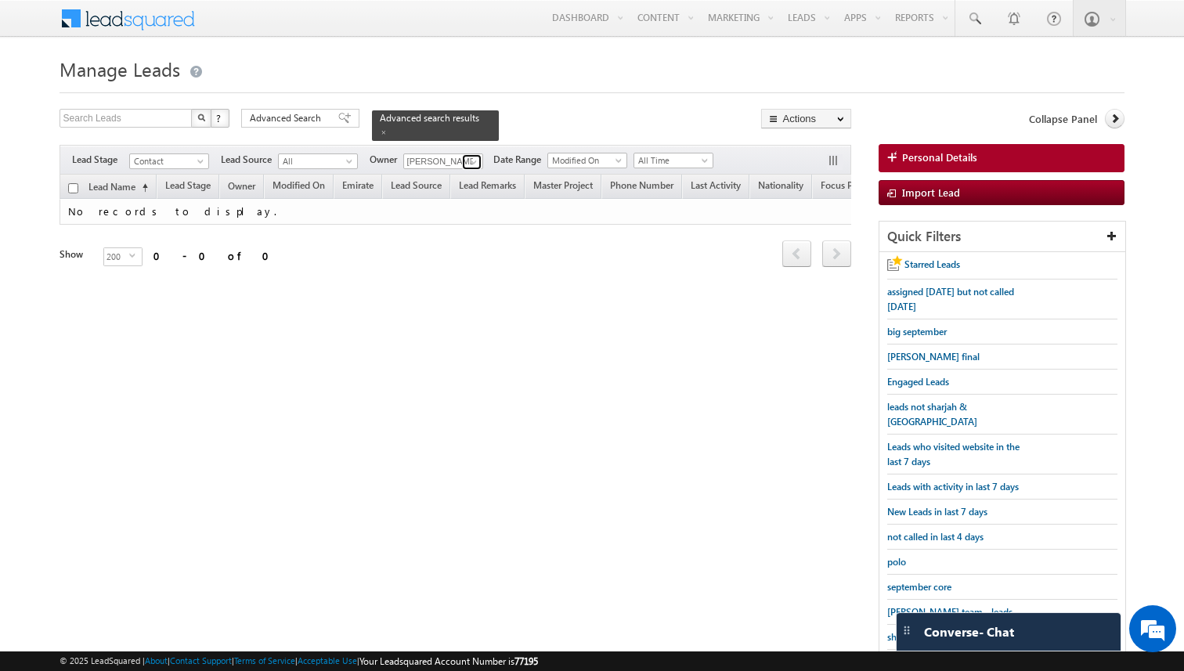
click at [475, 161] on span at bounding box center [474, 162] width 13 height 13
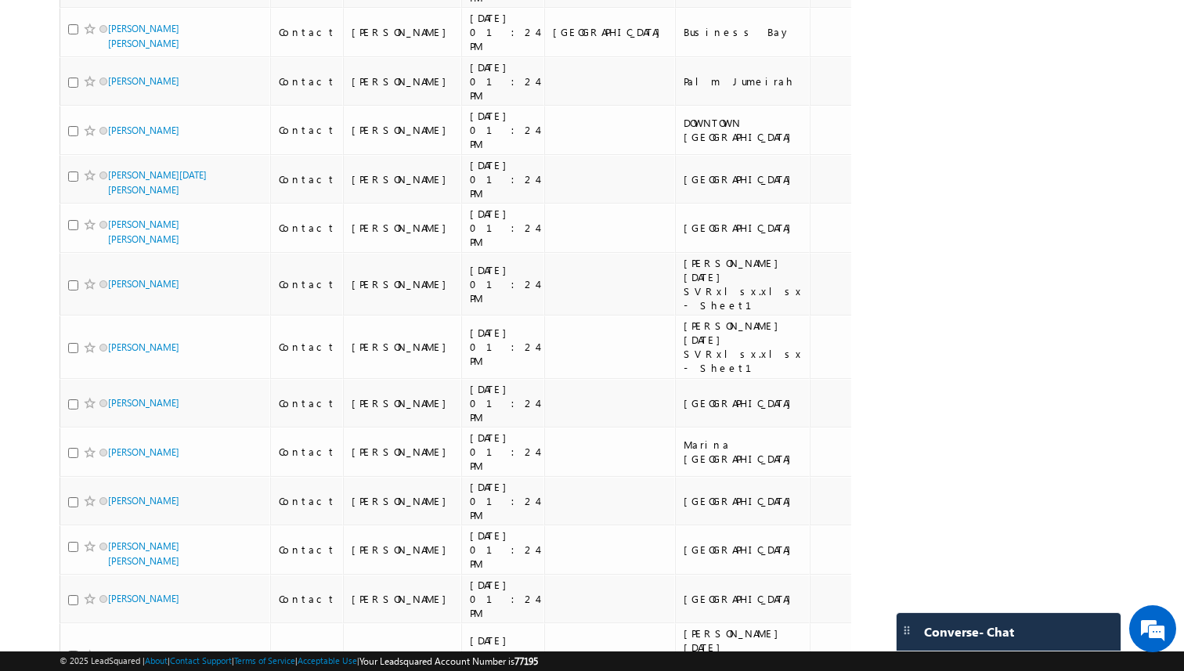
scroll to position [8868, 0]
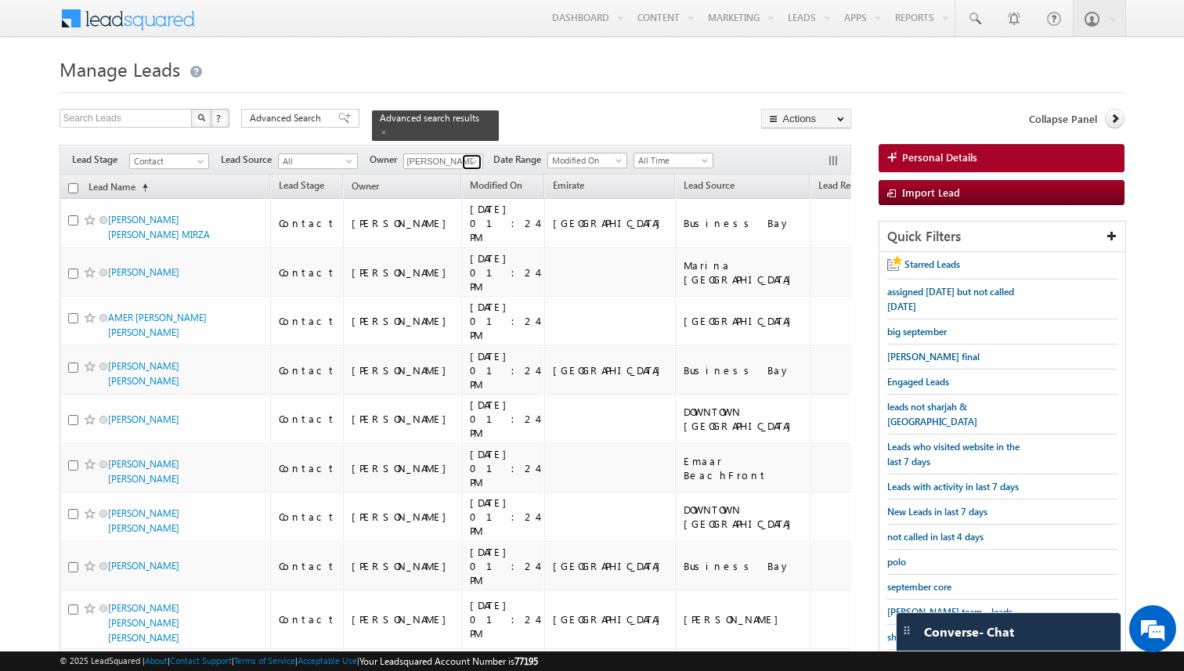
click at [473, 163] on span at bounding box center [474, 162] width 13 height 13
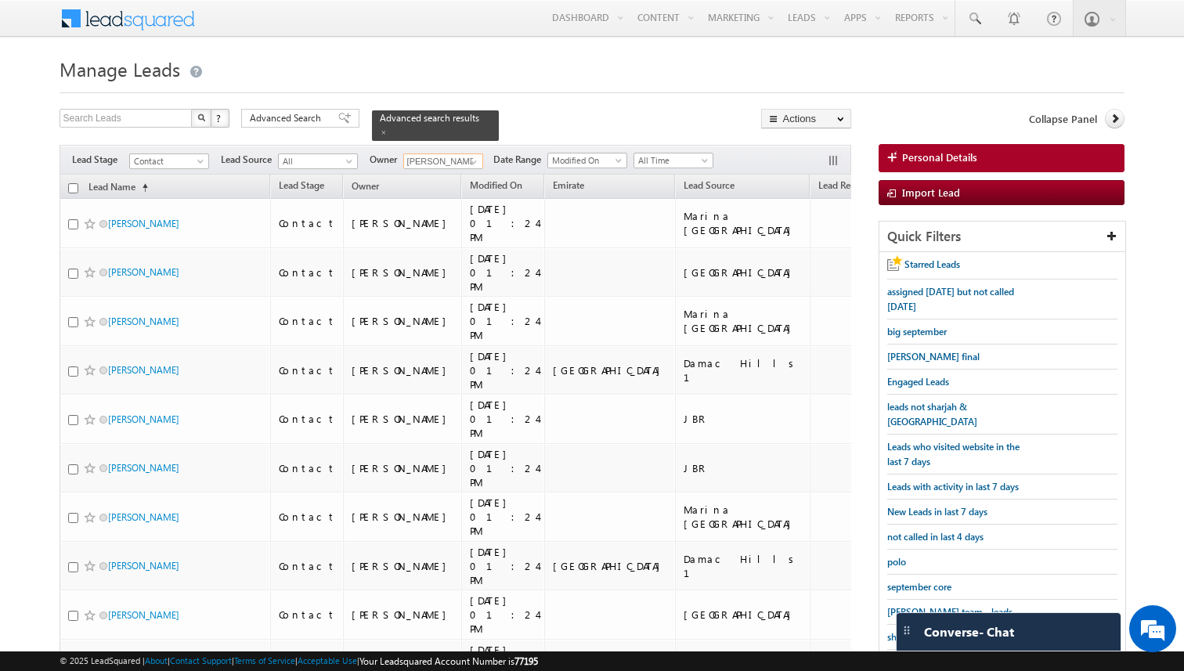
type input "Rajender Rautela"
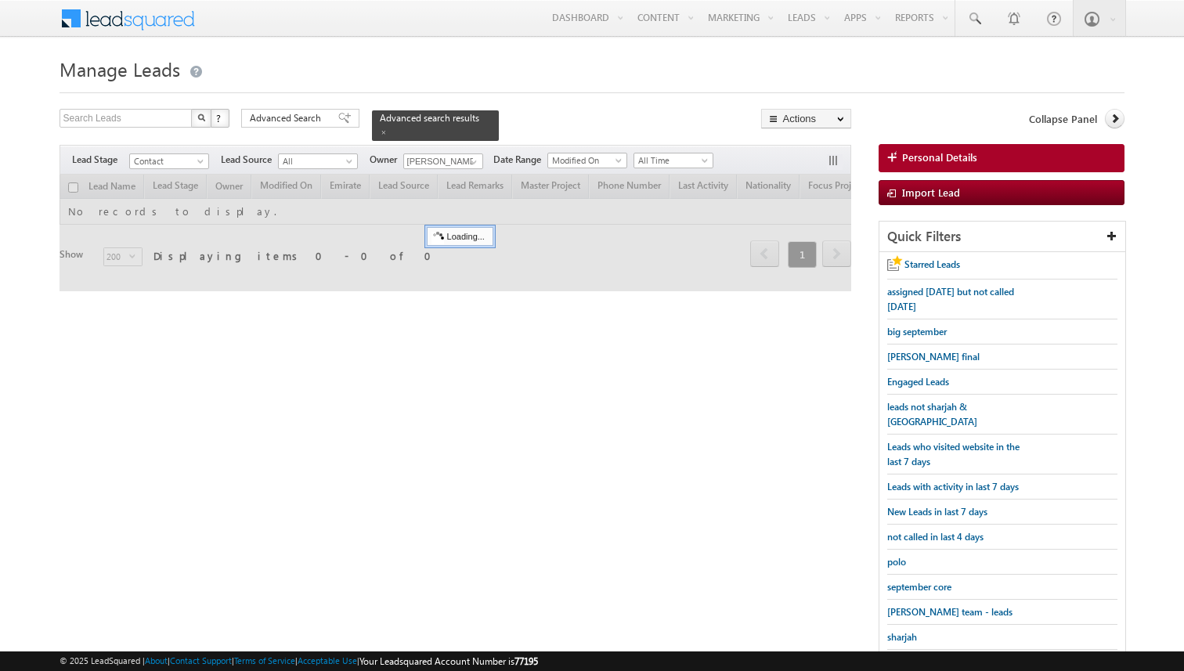
click at [32, 337] on body "Menu [PERSON_NAME] kunal .sehr awat@ indgl [PERSON_NAME]. ae" at bounding box center [592, 345] width 1184 height 691
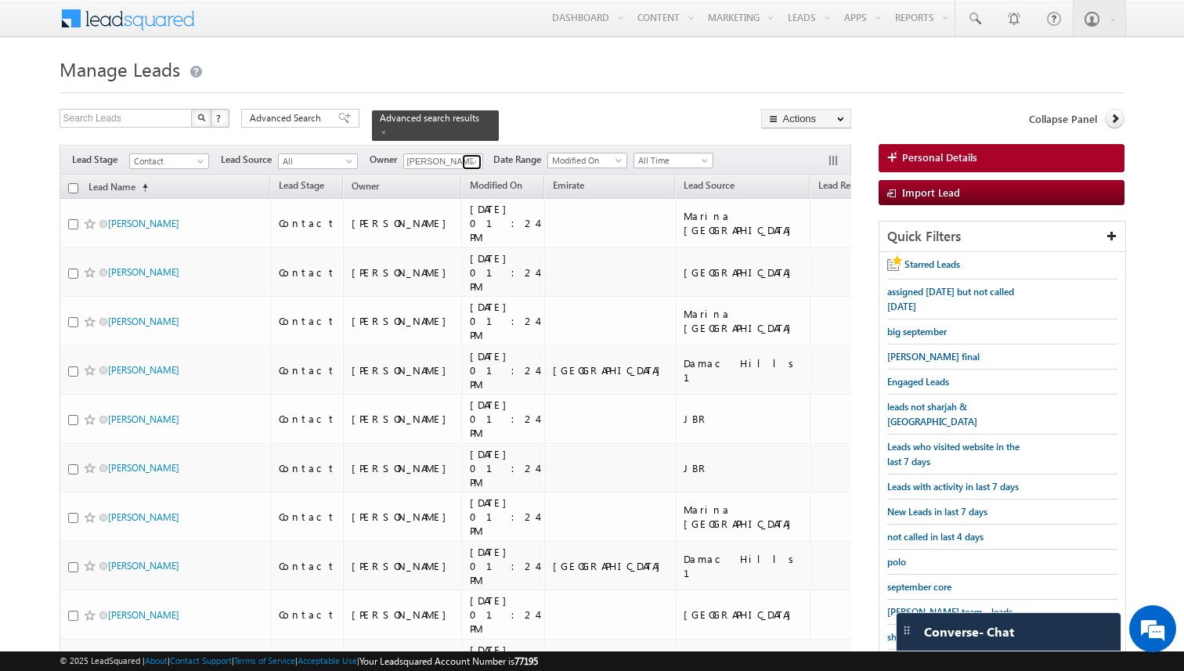
click at [475, 162] on span at bounding box center [474, 162] width 13 height 13
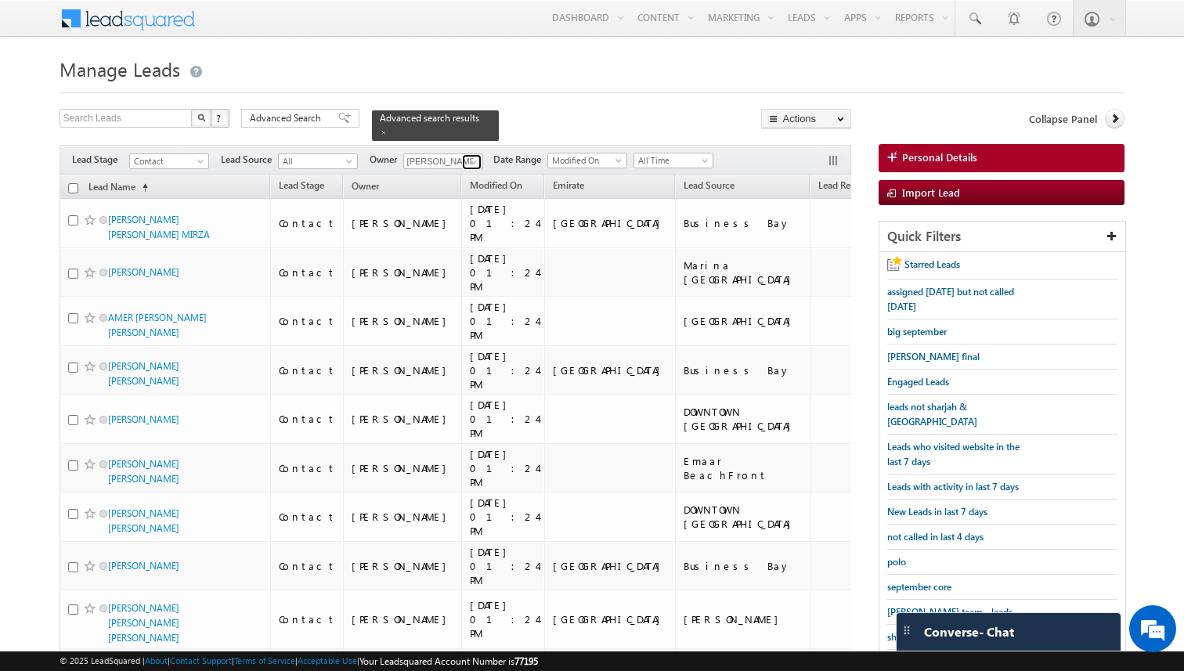
click at [474, 164] on span at bounding box center [474, 162] width 13 height 13
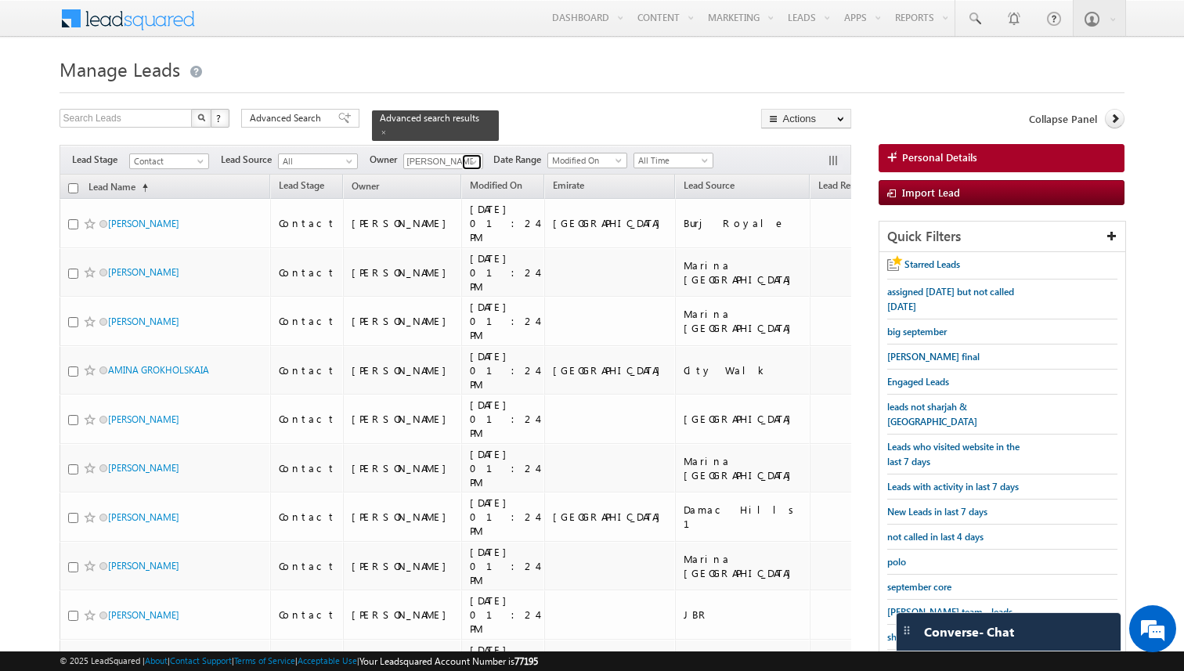
click at [475, 164] on span at bounding box center [474, 162] width 13 height 13
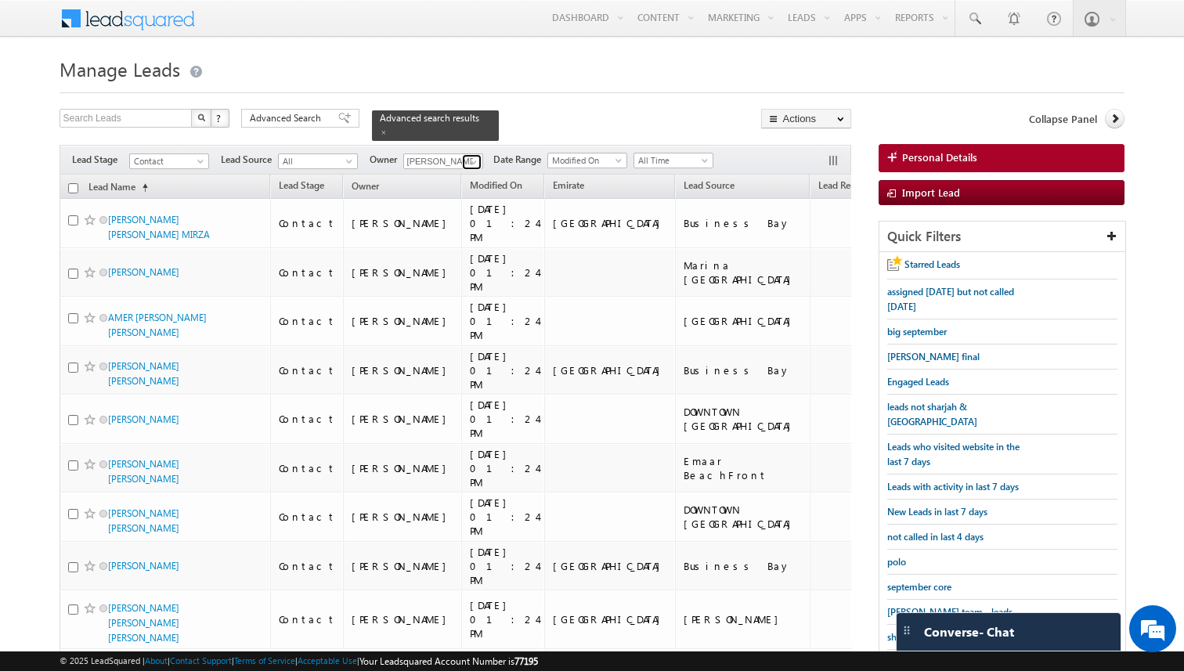
click at [476, 157] on span at bounding box center [474, 162] width 13 height 13
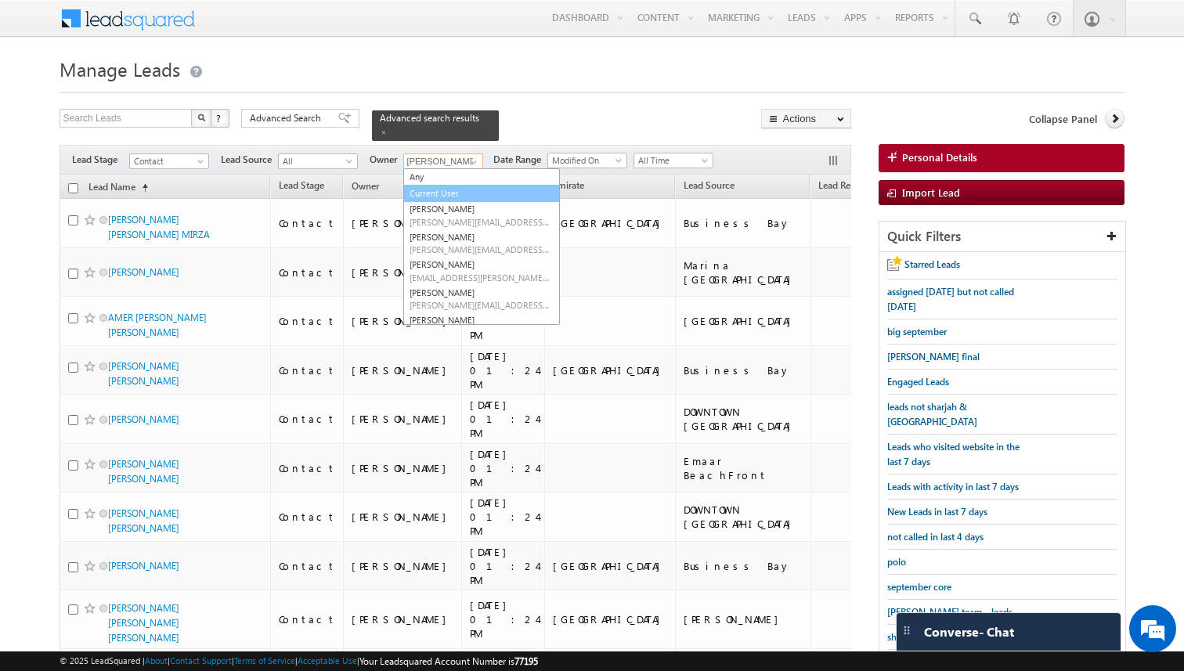
click at [446, 192] on link "Current User" at bounding box center [481, 194] width 157 height 18
type input "Current User"
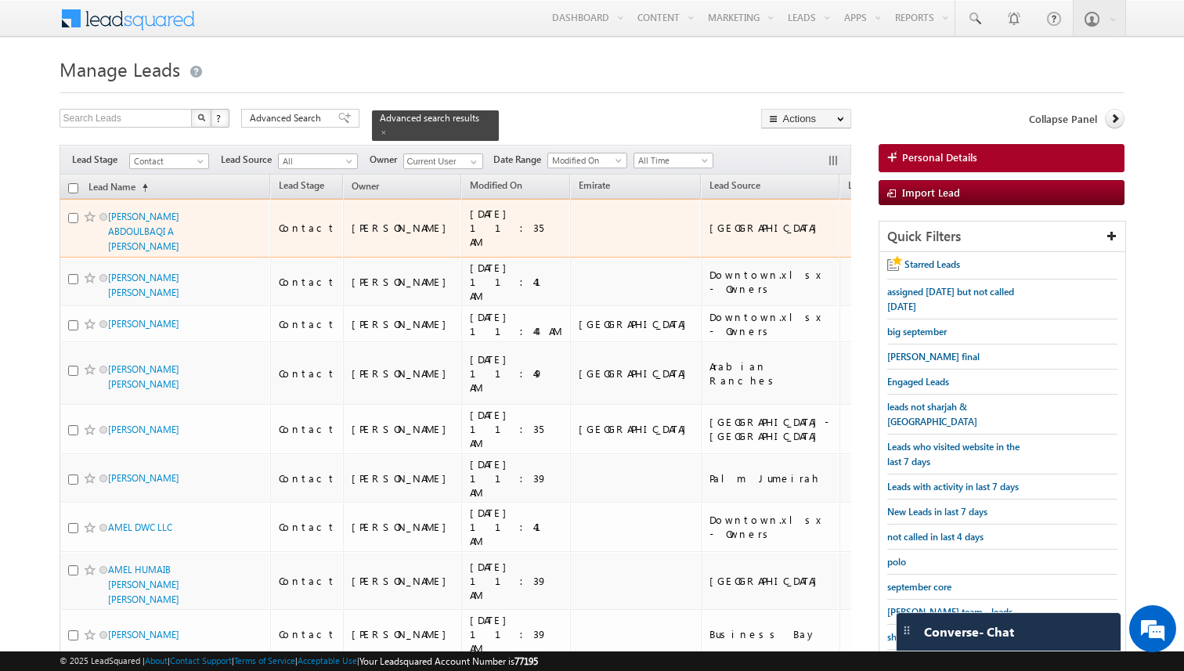
click at [72, 219] on input "checkbox" at bounding box center [73, 218] width 10 height 10
checkbox input "true"
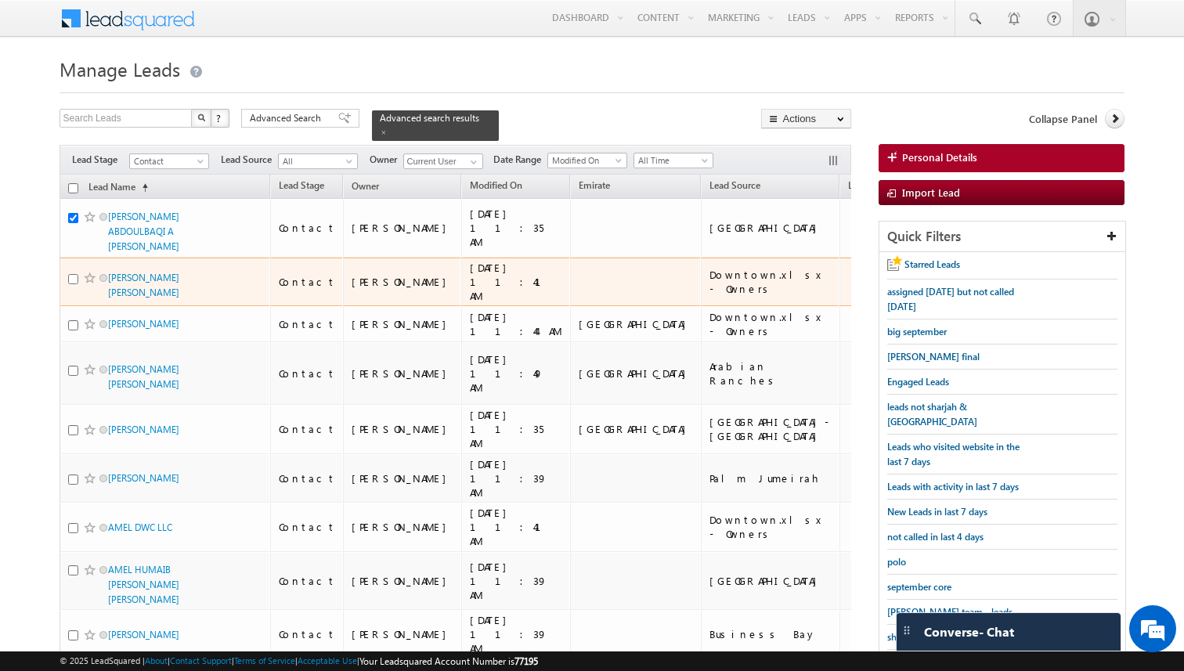
click at [71, 274] on input "checkbox" at bounding box center [73, 279] width 10 height 10
checkbox input "true"
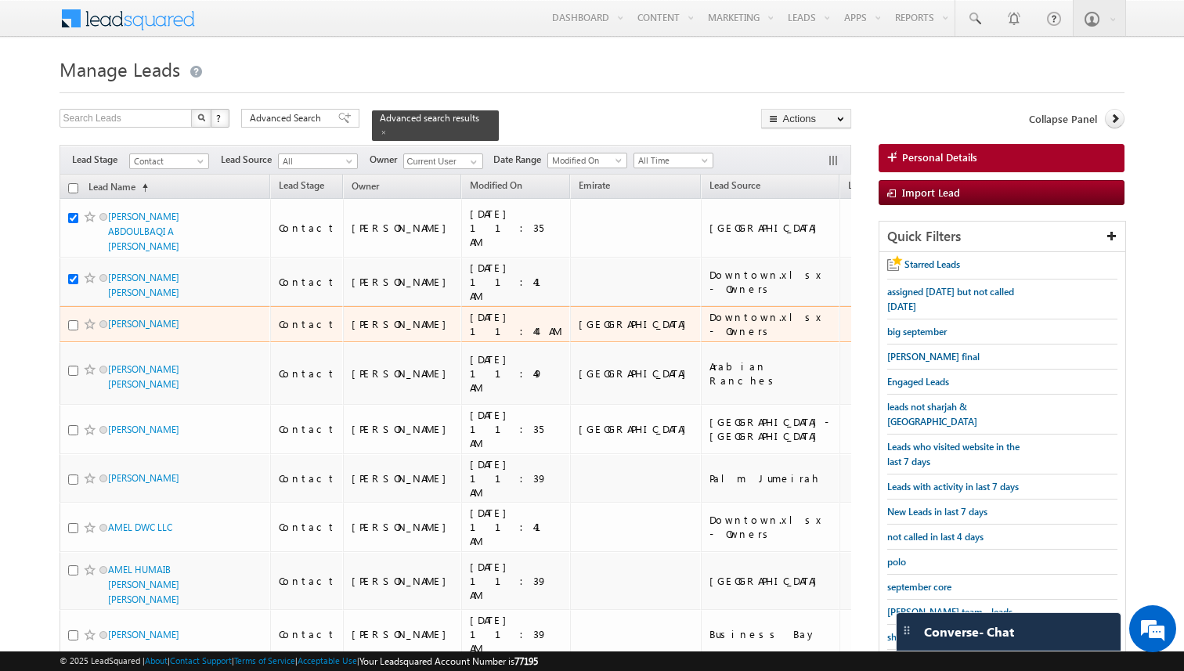
click at [70, 316] on div at bounding box center [92, 324] width 48 height 16
click at [74, 320] on input "checkbox" at bounding box center [73, 325] width 10 height 10
checkbox input "true"
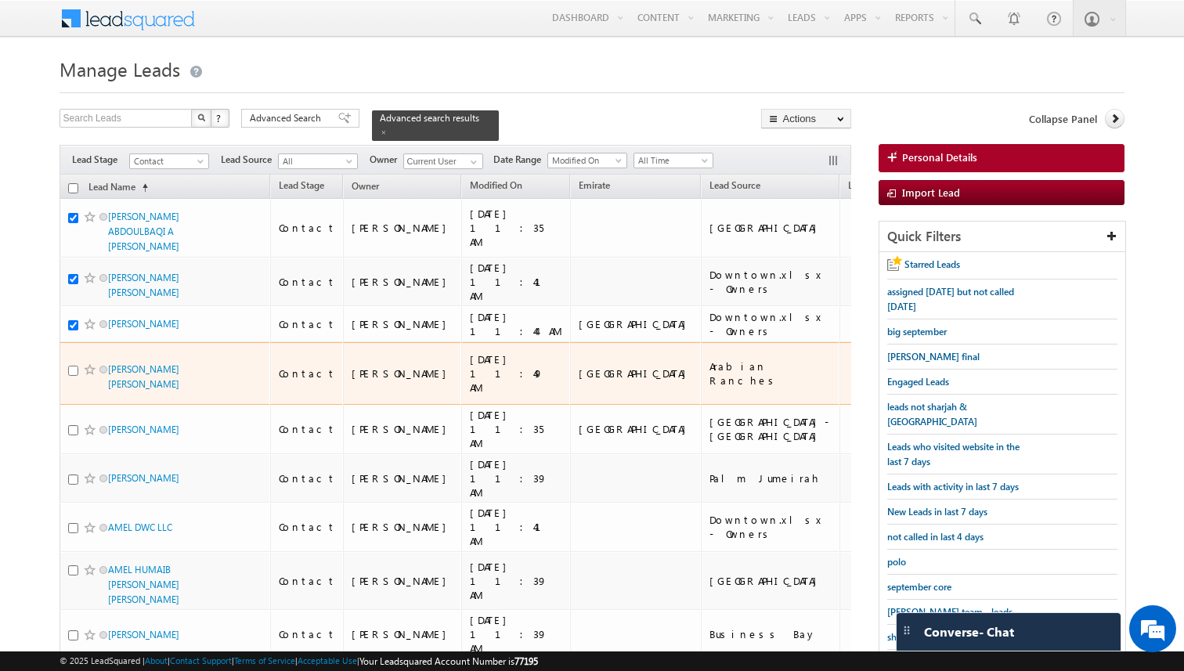
click at [74, 366] on input "checkbox" at bounding box center [73, 371] width 10 height 10
checkbox input "true"
click at [72, 422] on div at bounding box center [92, 430] width 48 height 16
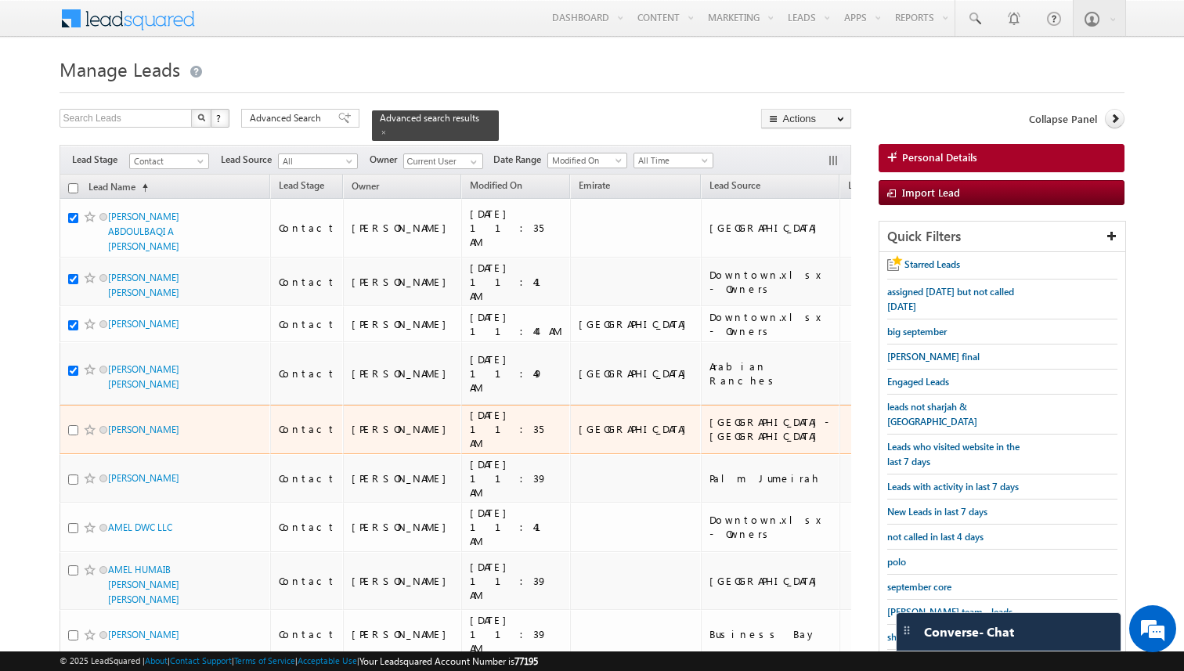
click at [73, 425] on input "checkbox" at bounding box center [73, 430] width 10 height 10
checkbox input "true"
click at [73, 475] on input "checkbox" at bounding box center [73, 480] width 10 height 10
checkbox input "true"
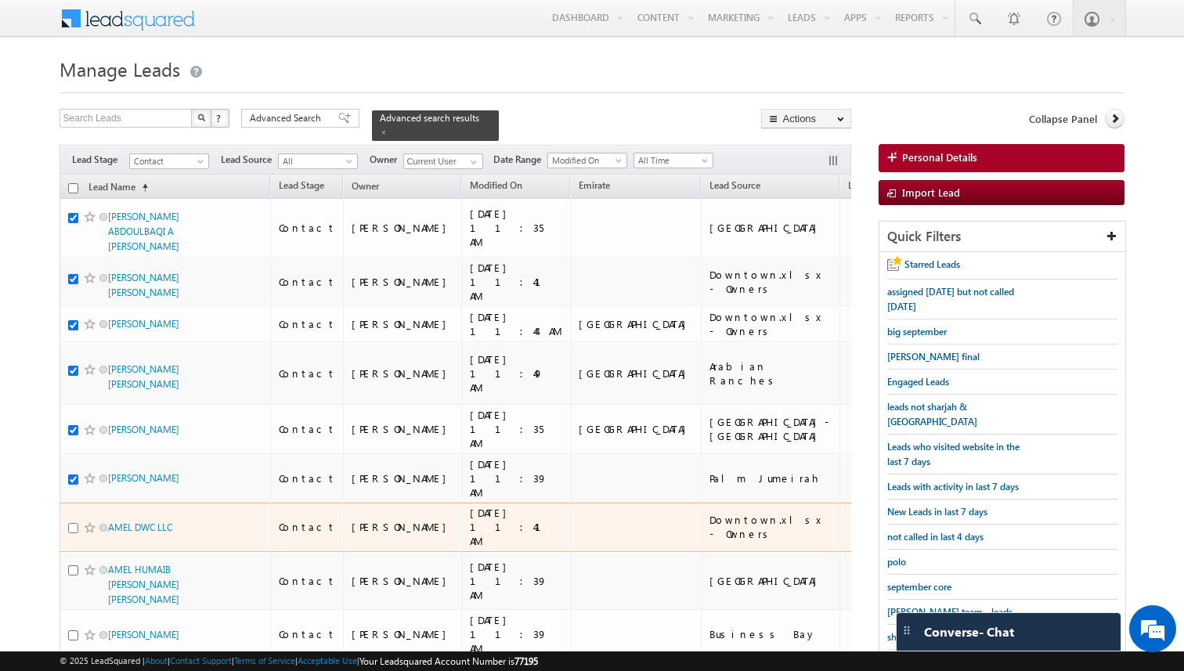
click at [73, 523] on input "checkbox" at bounding box center [73, 528] width 10 height 10
checkbox input "true"
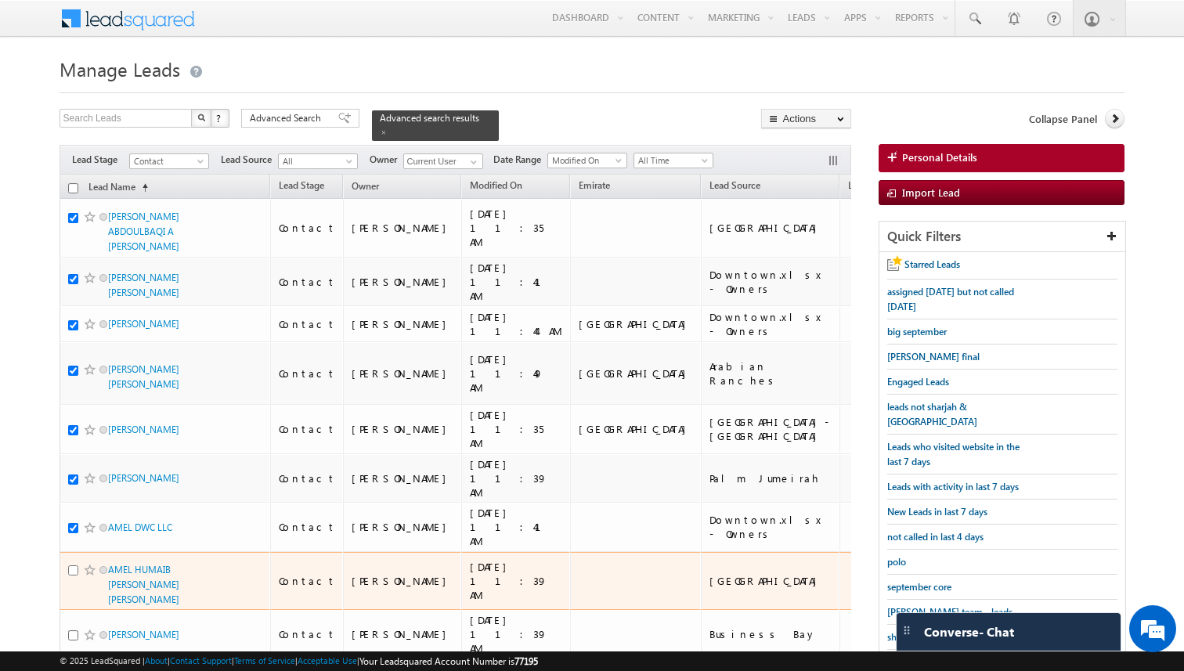
click at [73, 566] on input "checkbox" at bounding box center [73, 571] width 10 height 10
checkbox input "true"
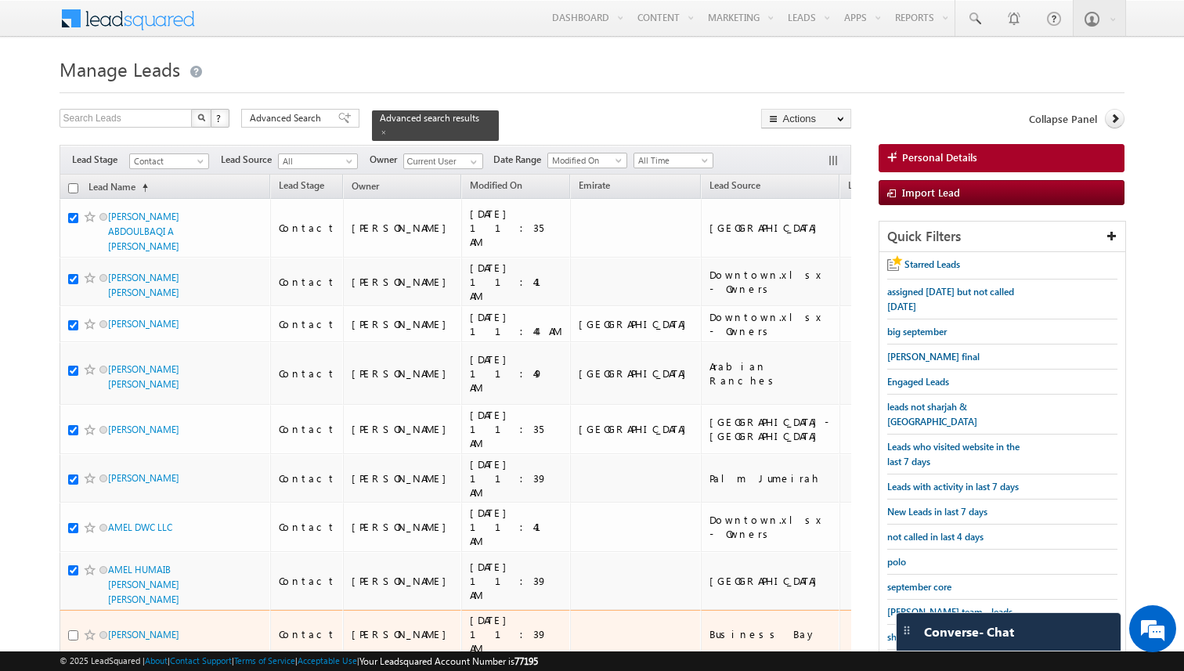
click at [73, 631] on input "checkbox" at bounding box center [73, 636] width 10 height 10
checkbox input "true"
click at [74, 671] on input "checkbox" at bounding box center [73, 678] width 10 height 10
checkbox input "true"
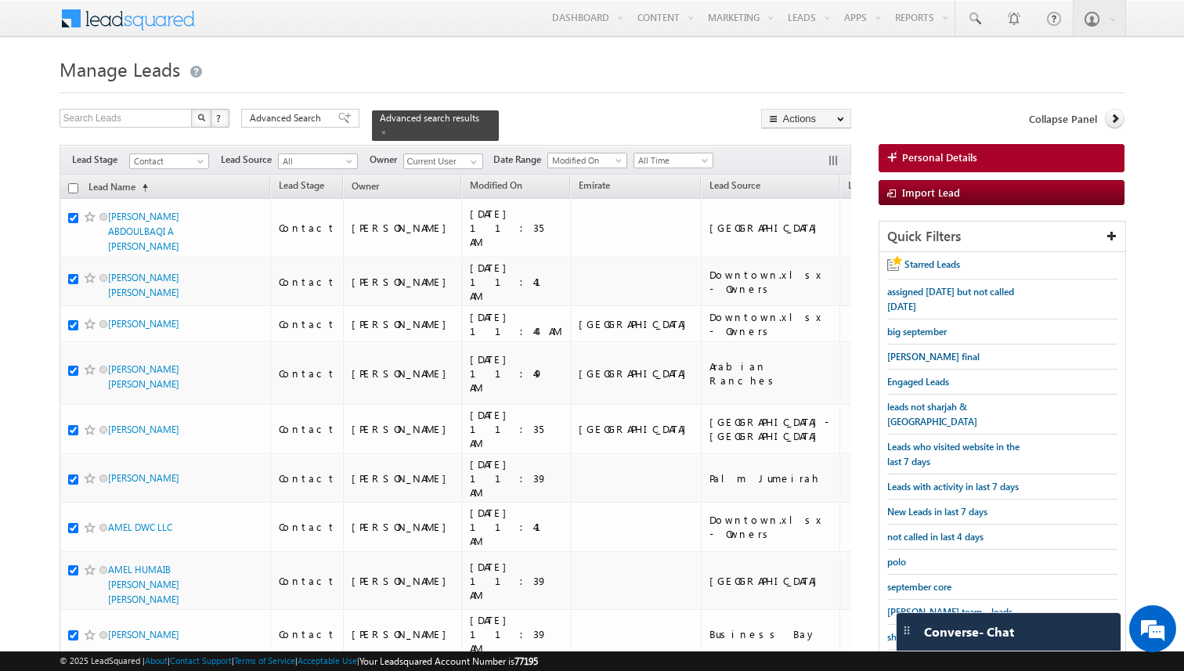
checkbox input "true"
click at [815, 251] on link "Change Owner" at bounding box center [806, 253] width 89 height 19
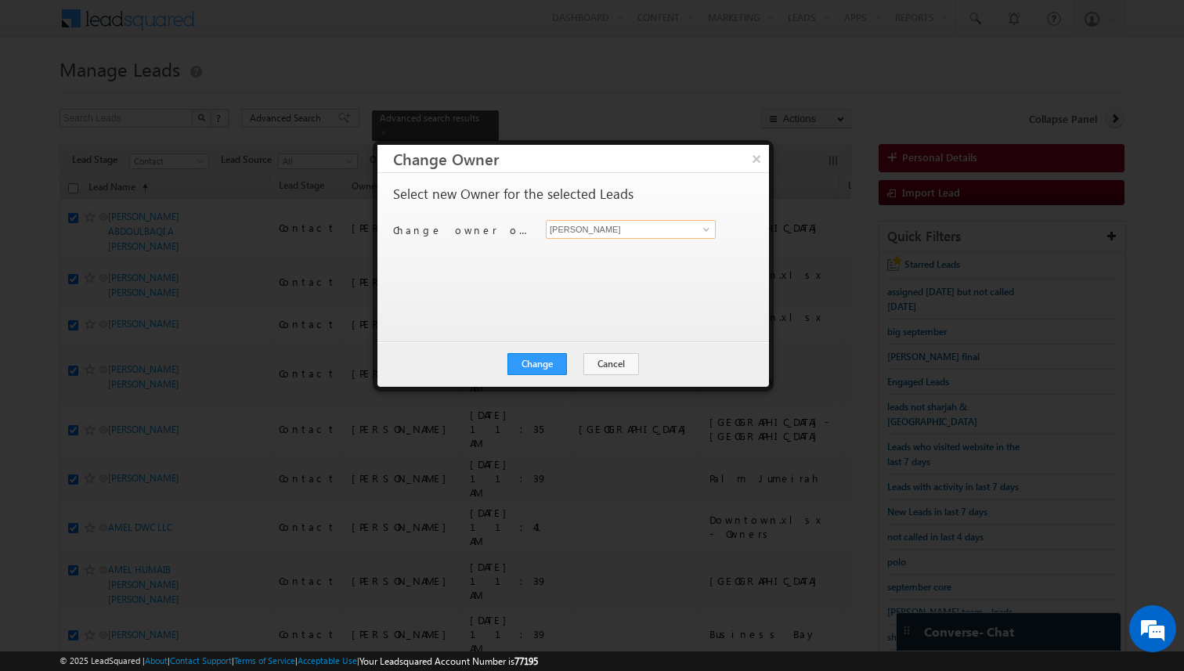
click at [621, 231] on input "[PERSON_NAME]" at bounding box center [631, 229] width 170 height 19
type input "Shiva Sisodia"
click at [557, 367] on button "Change" at bounding box center [538, 364] width 60 height 22
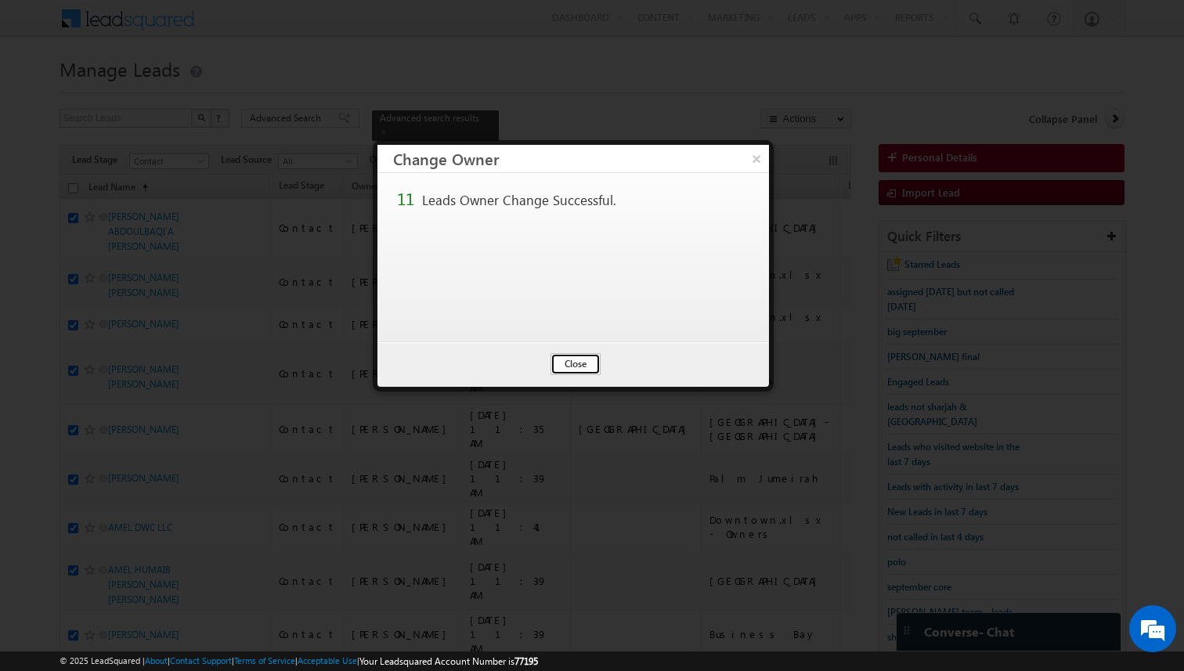
click at [575, 368] on button "Close" at bounding box center [576, 364] width 50 height 22
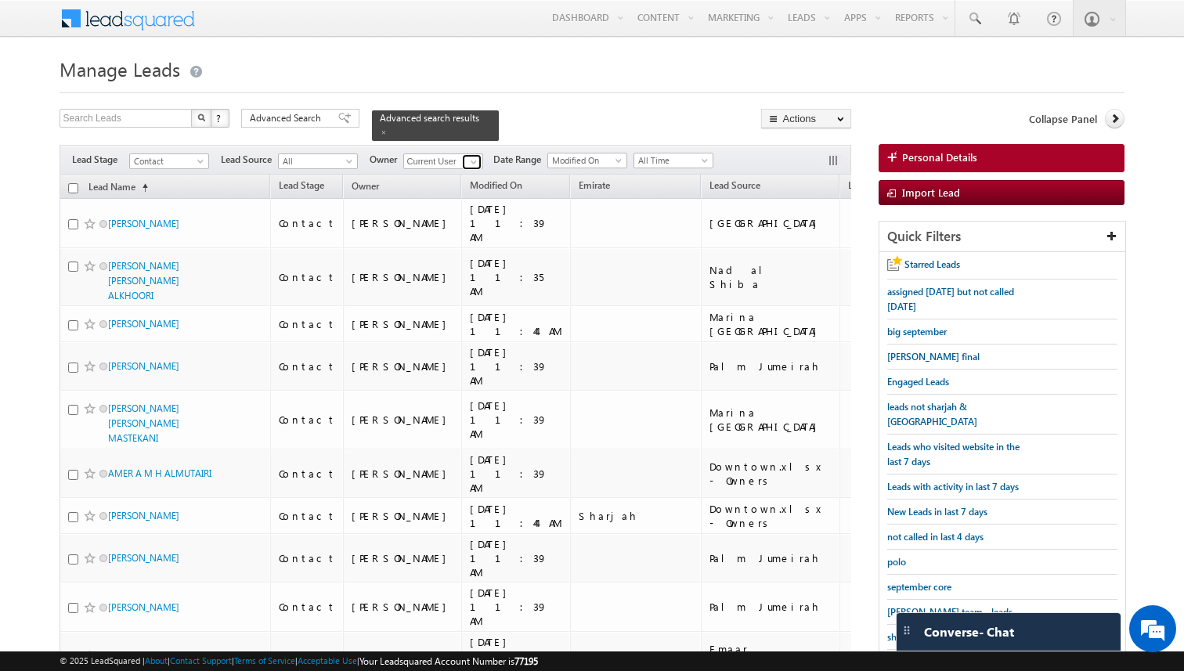
click at [473, 164] on span at bounding box center [474, 162] width 13 height 13
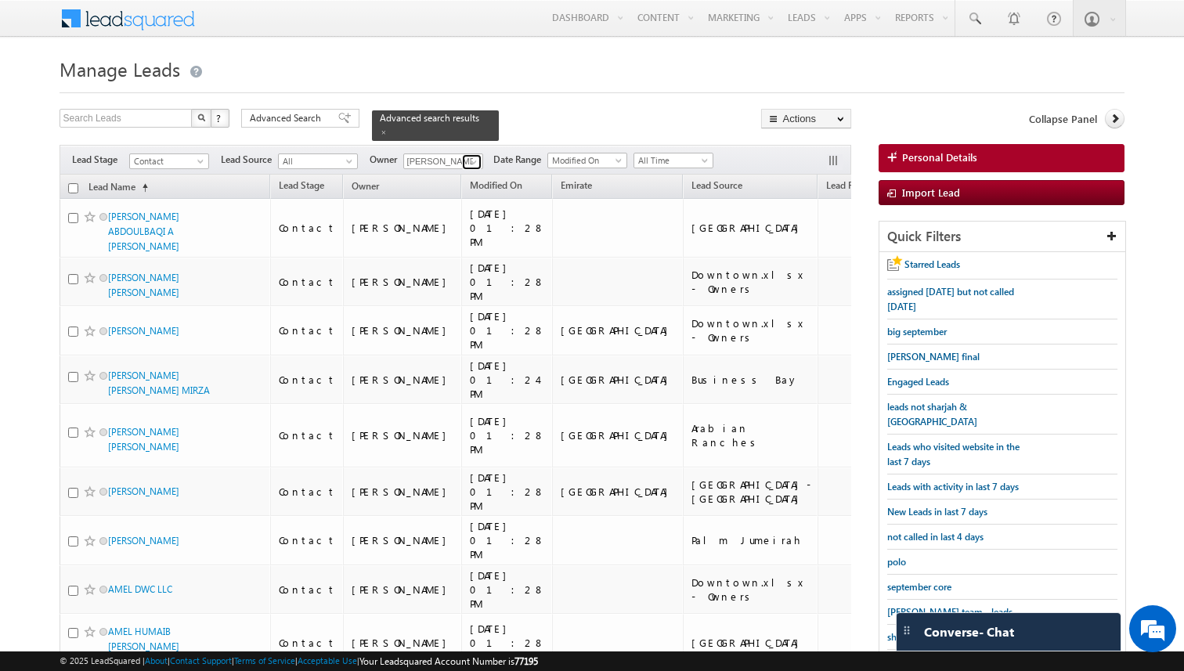
click at [473, 157] on span at bounding box center [474, 162] width 13 height 13
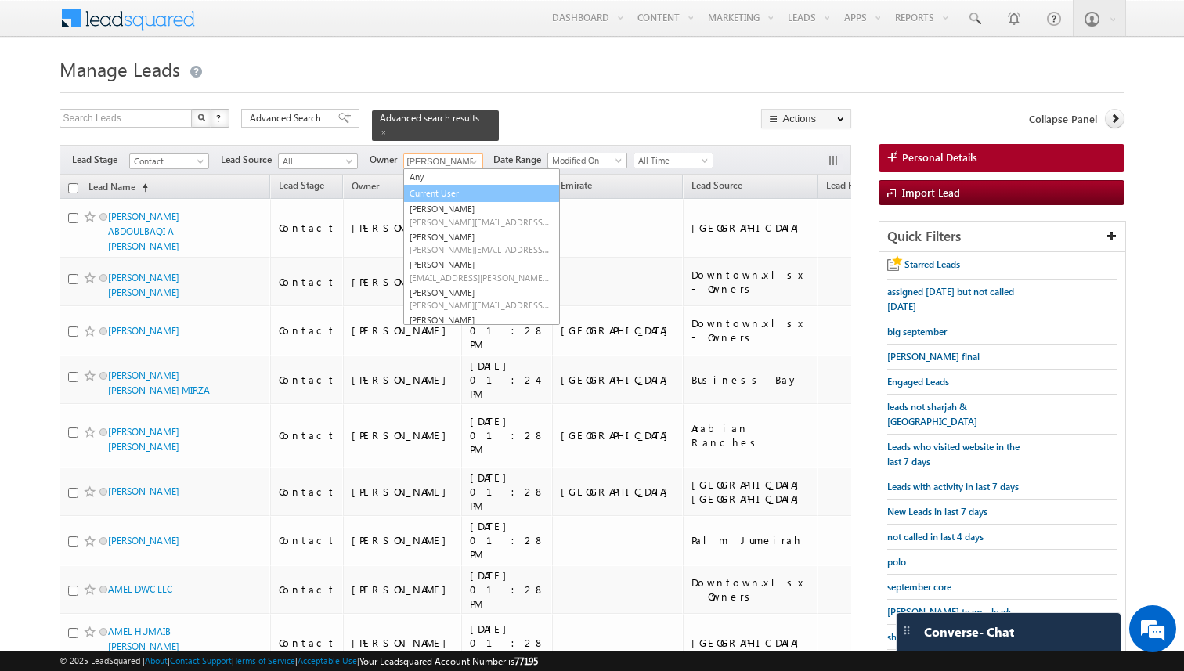
click at [445, 191] on link "Current User" at bounding box center [481, 194] width 157 height 18
type input "Current User"
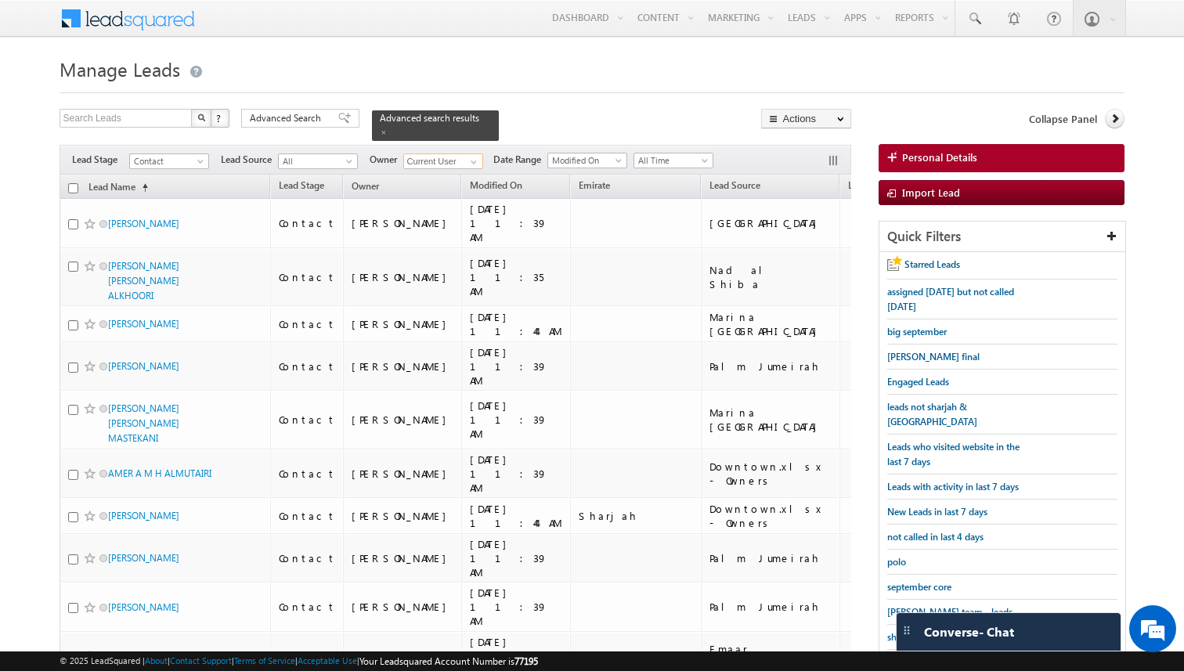
click at [74, 183] on input "checkbox" at bounding box center [73, 188] width 10 height 10
checkbox input "true"
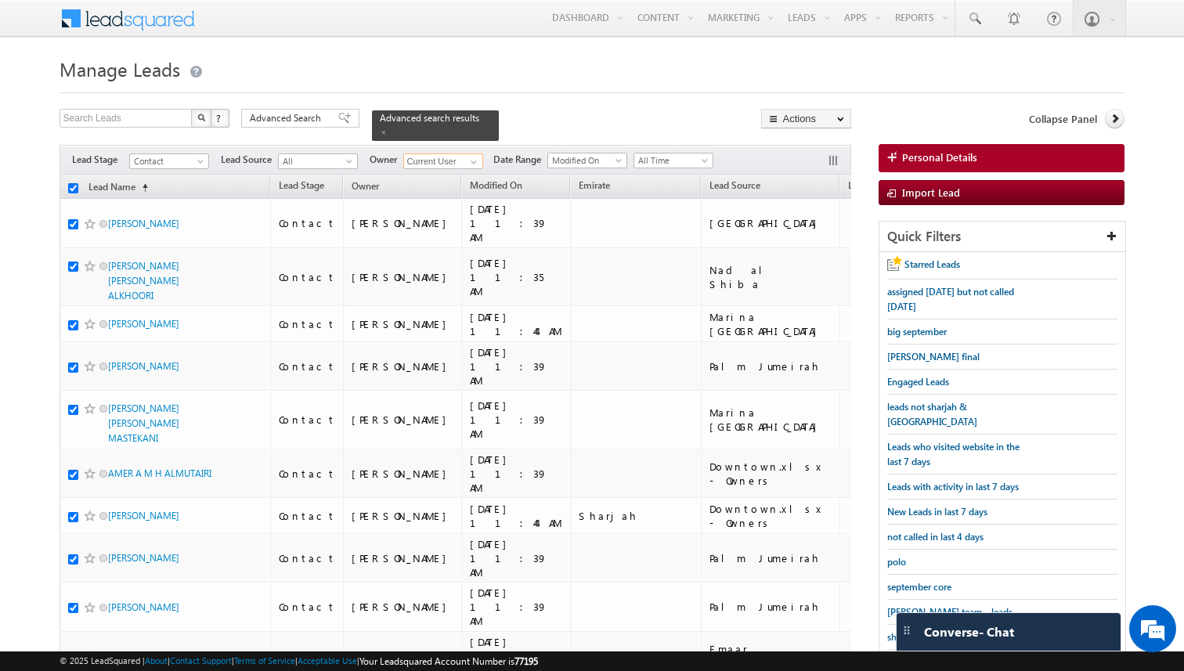
checkbox input "true"
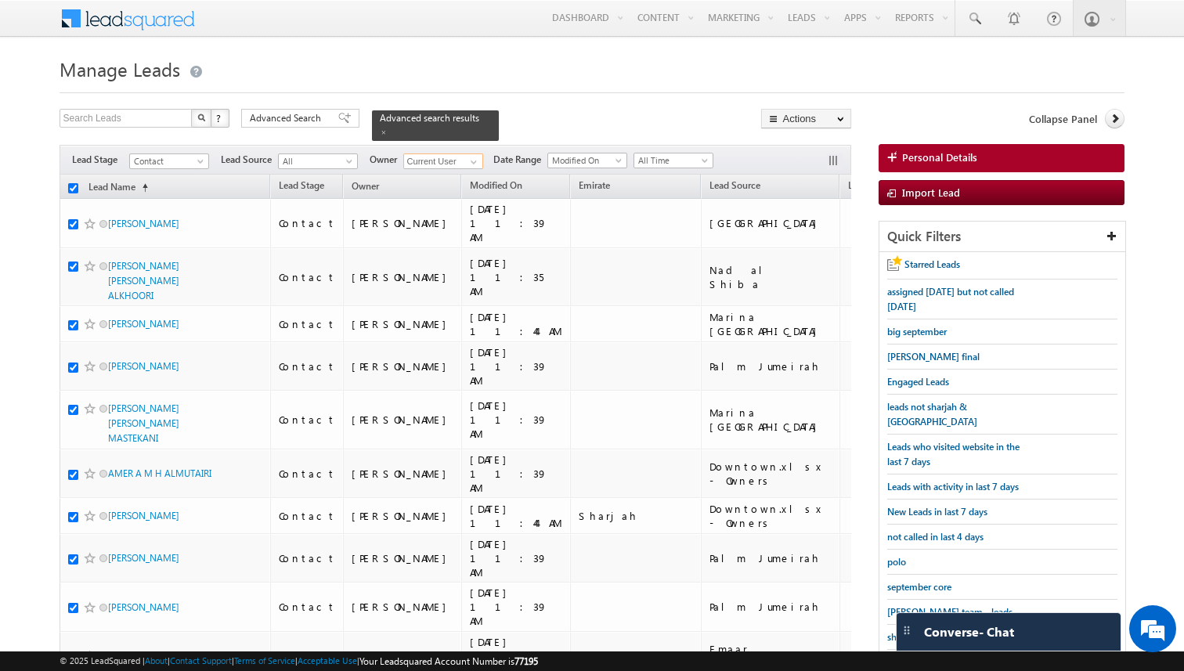
checkbox input "true"
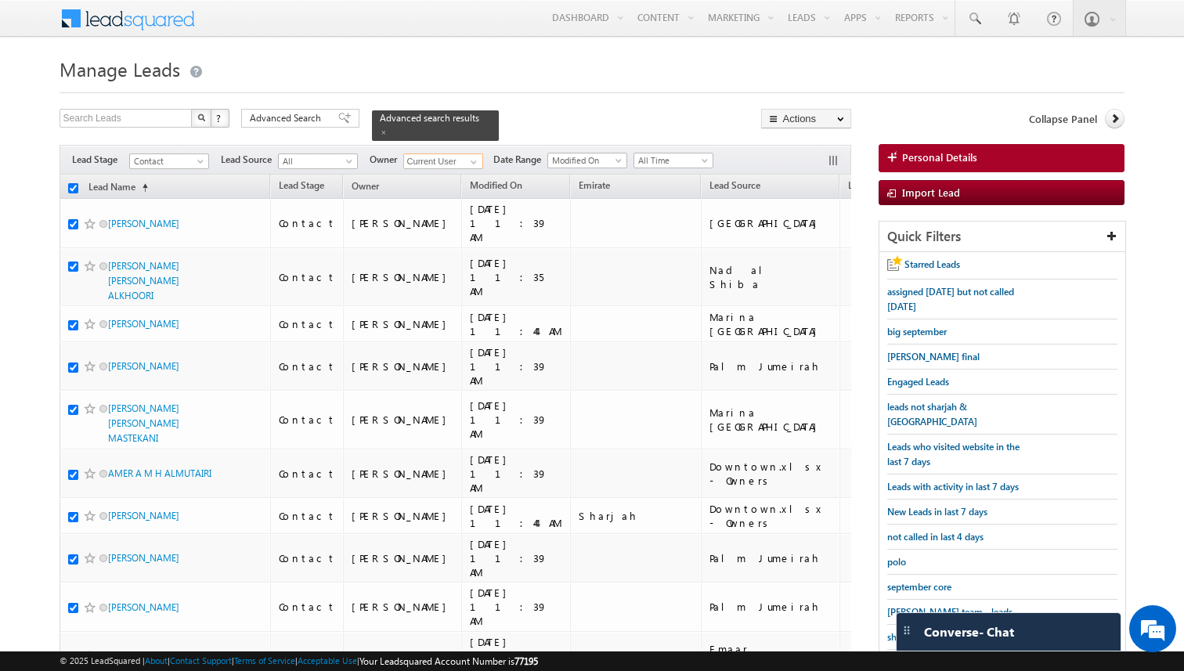
checkbox input "true"
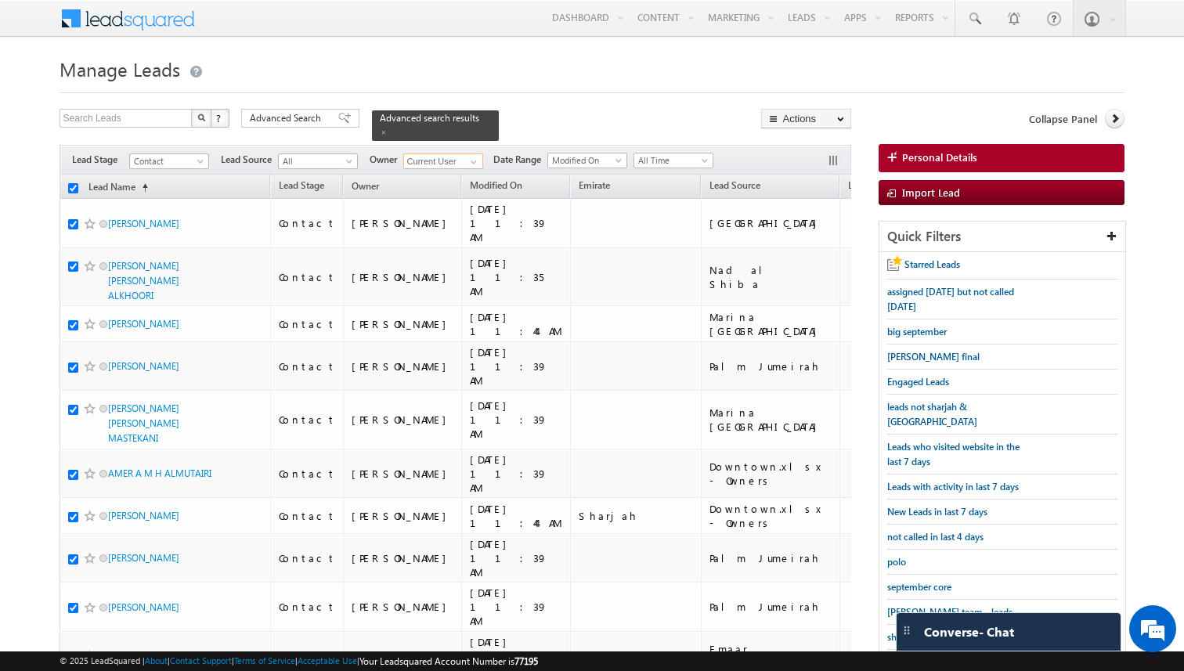
checkbox input "true"
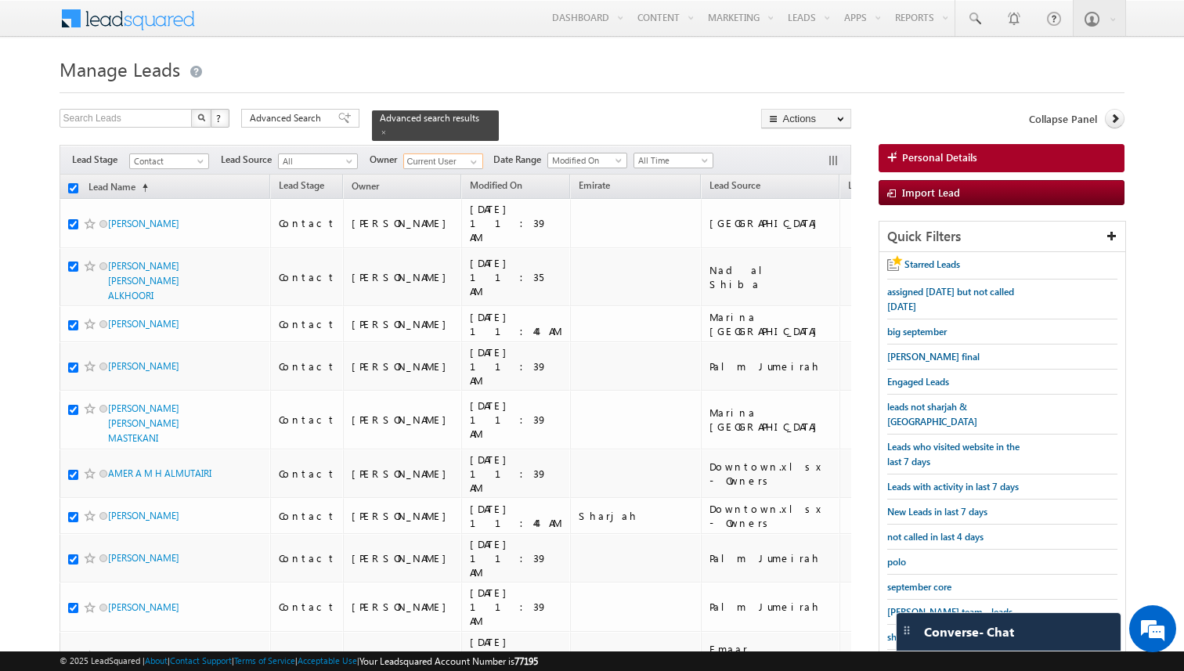
checkbox input "true"
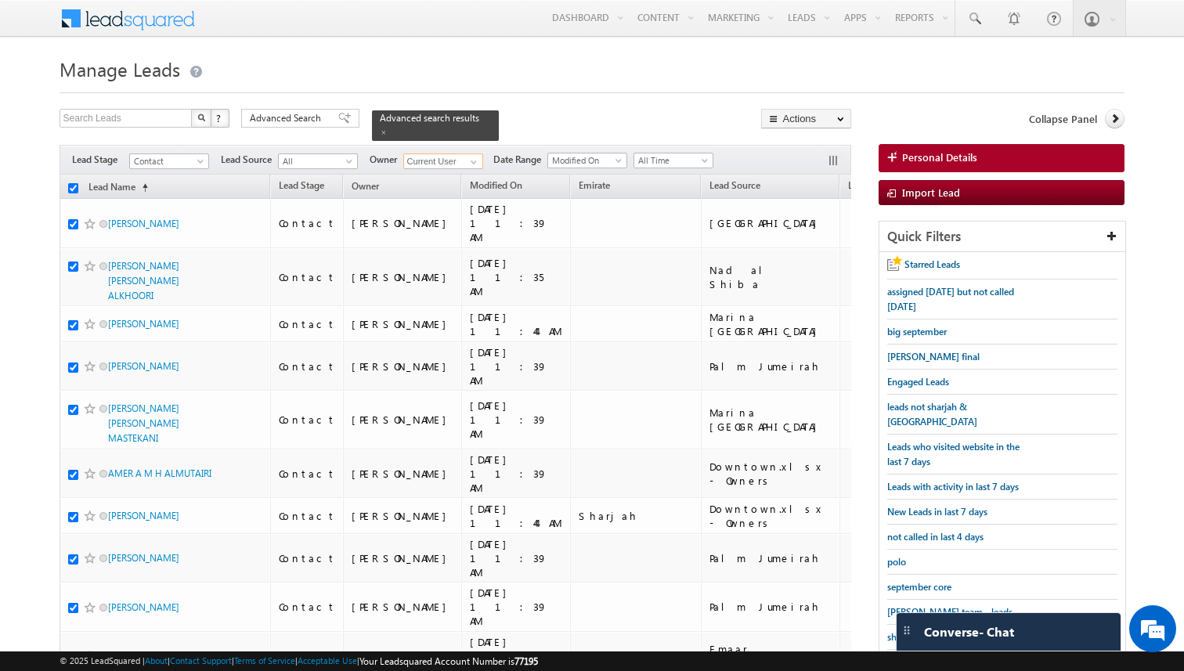
checkbox input "true"
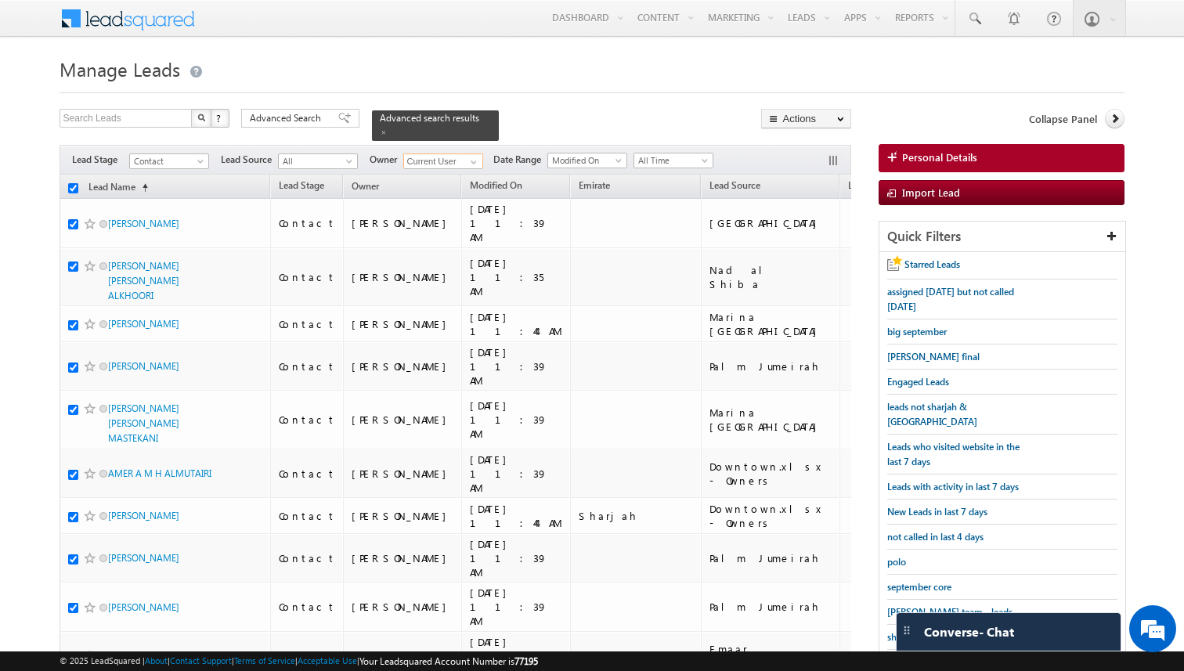
checkbox input "true"
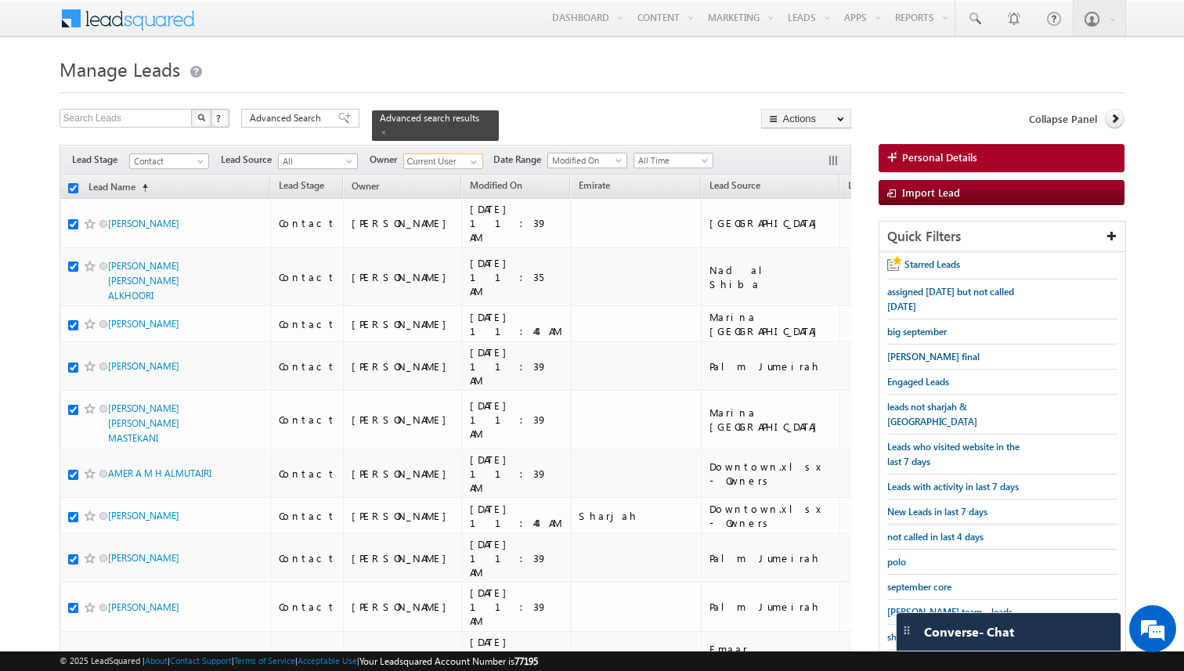
checkbox input "true"
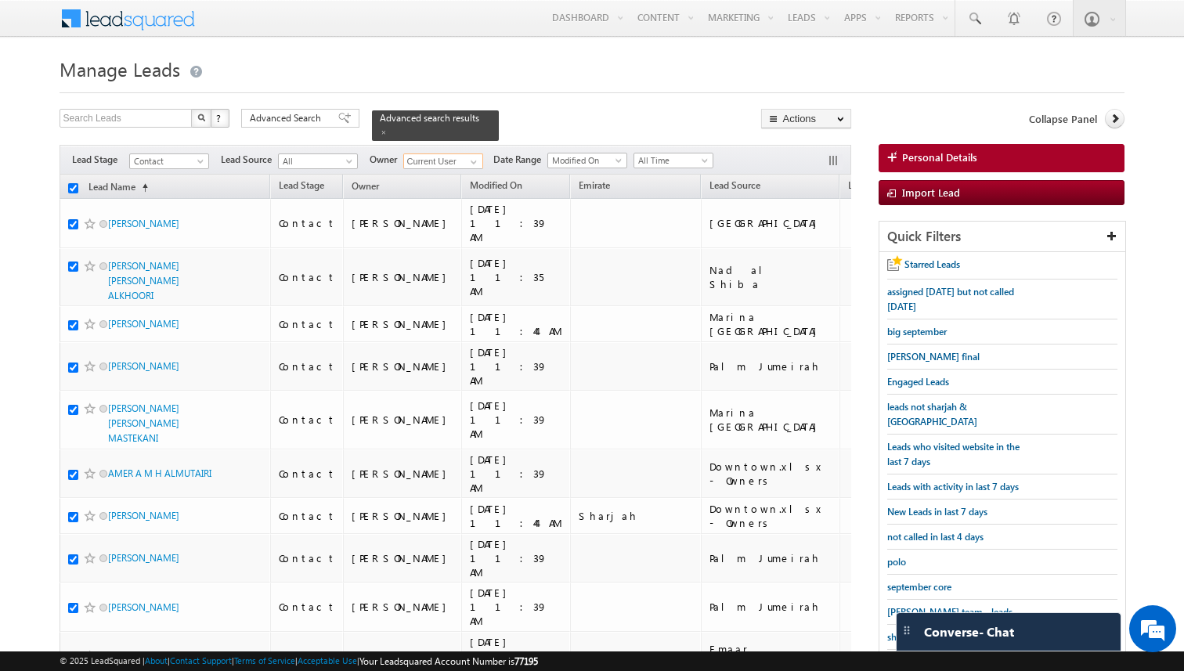
checkbox input "true"
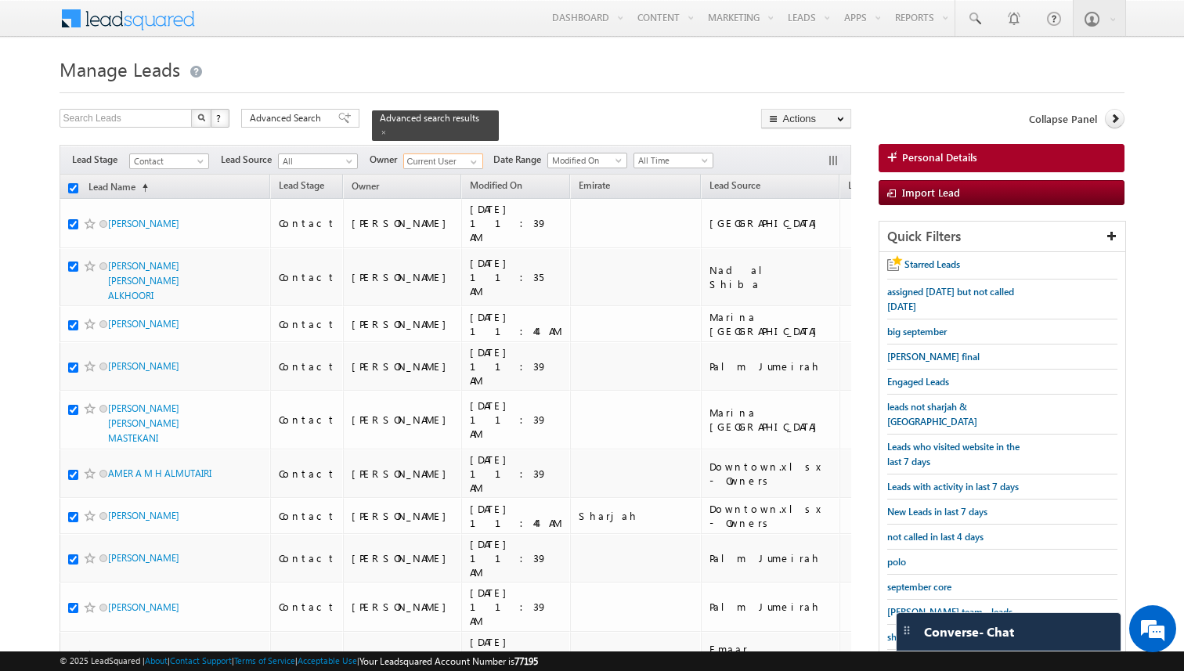
checkbox input "true"
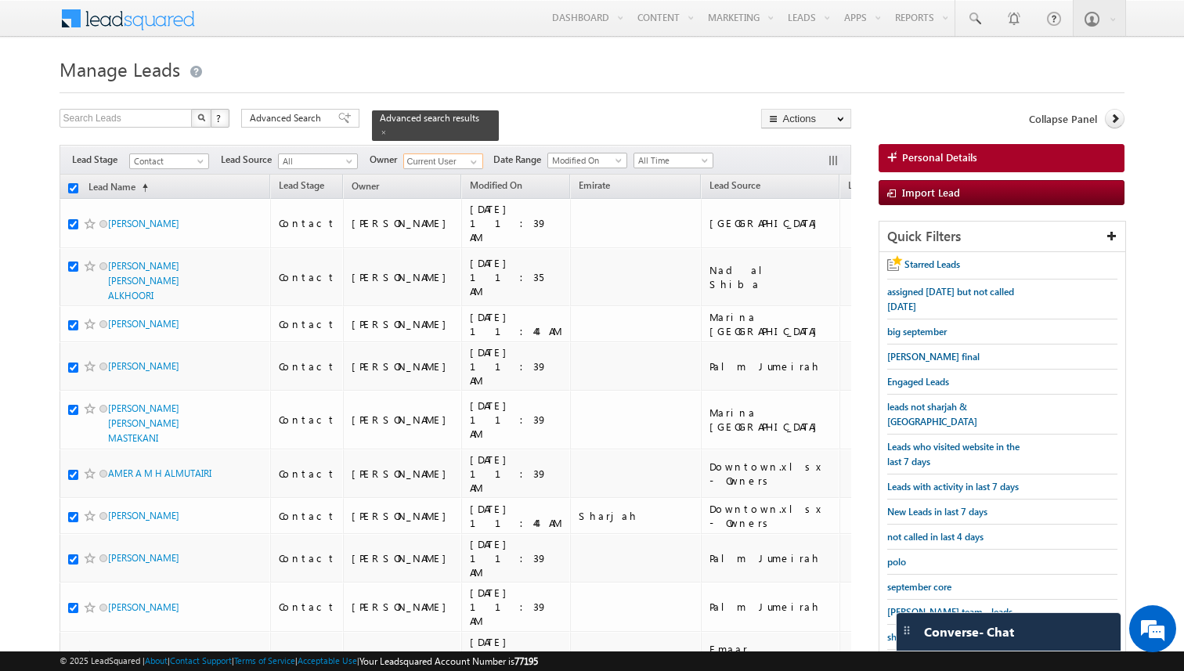
checkbox input "true"
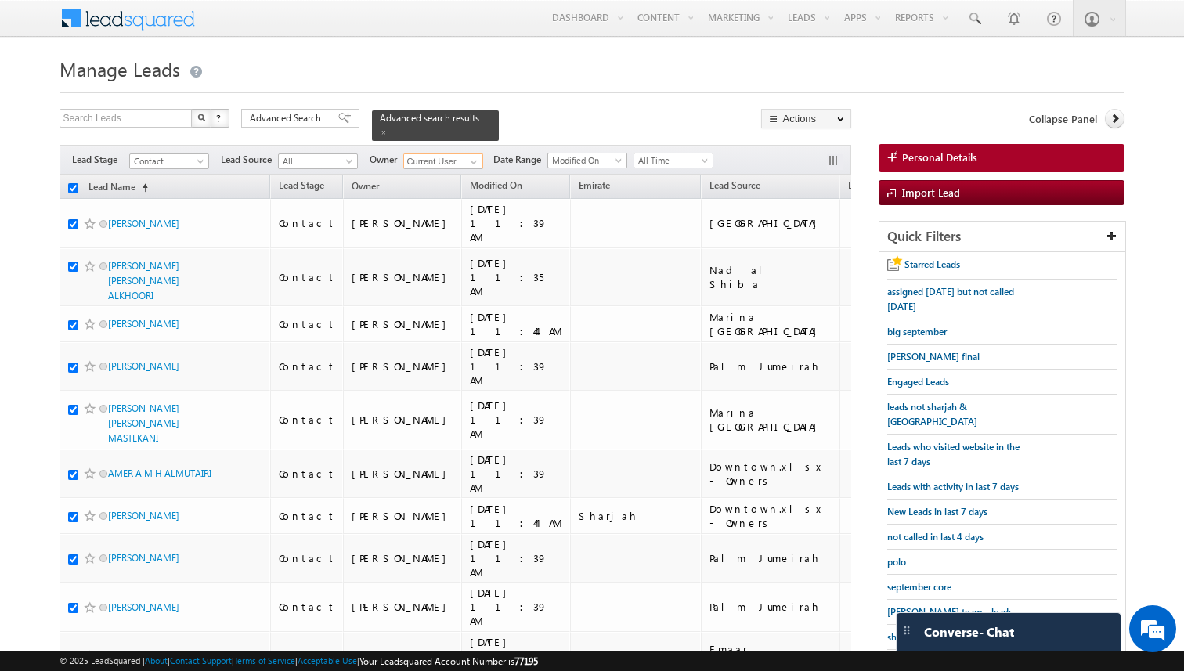
checkbox input "true"
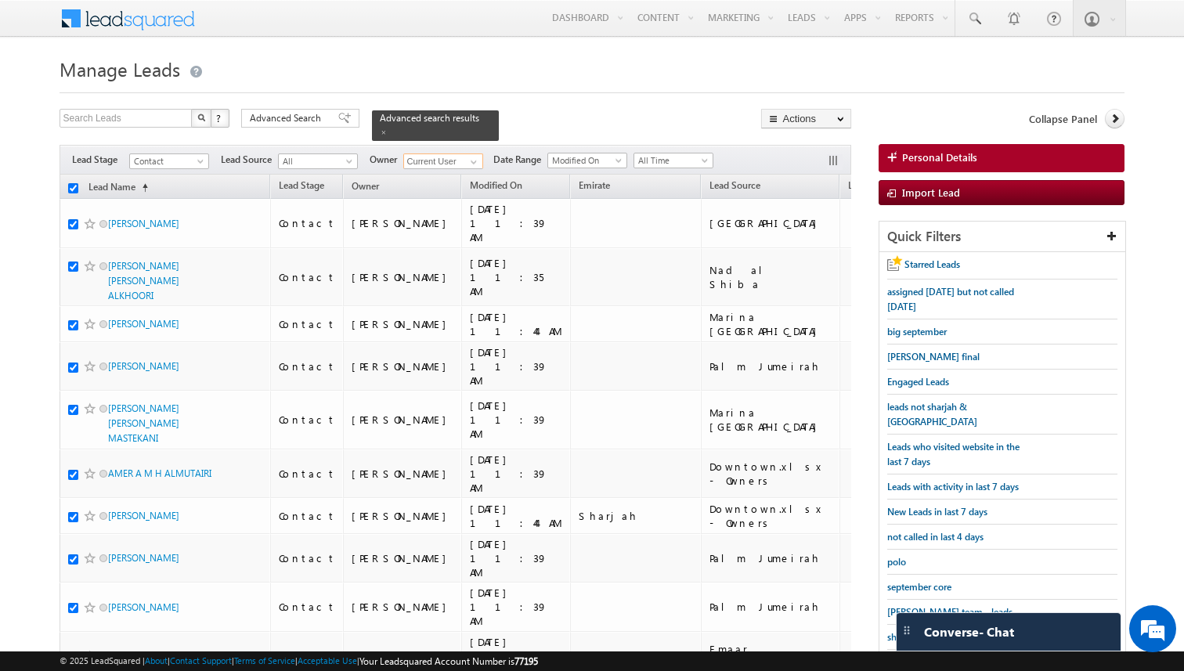
checkbox input "true"
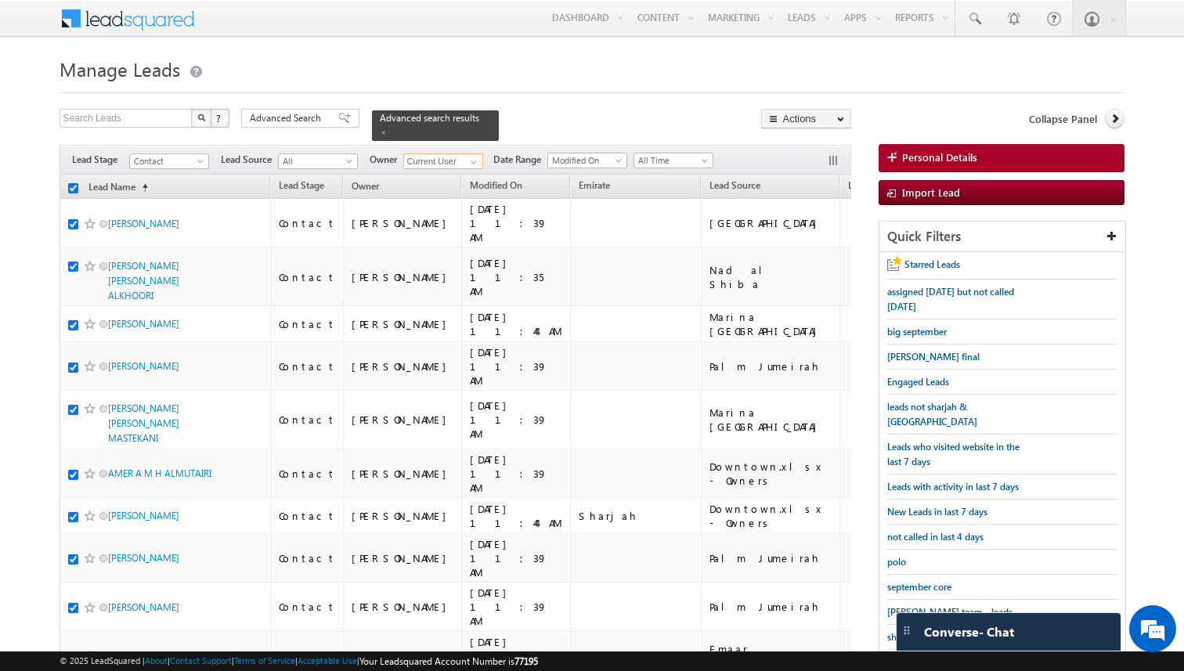
checkbox input "true"
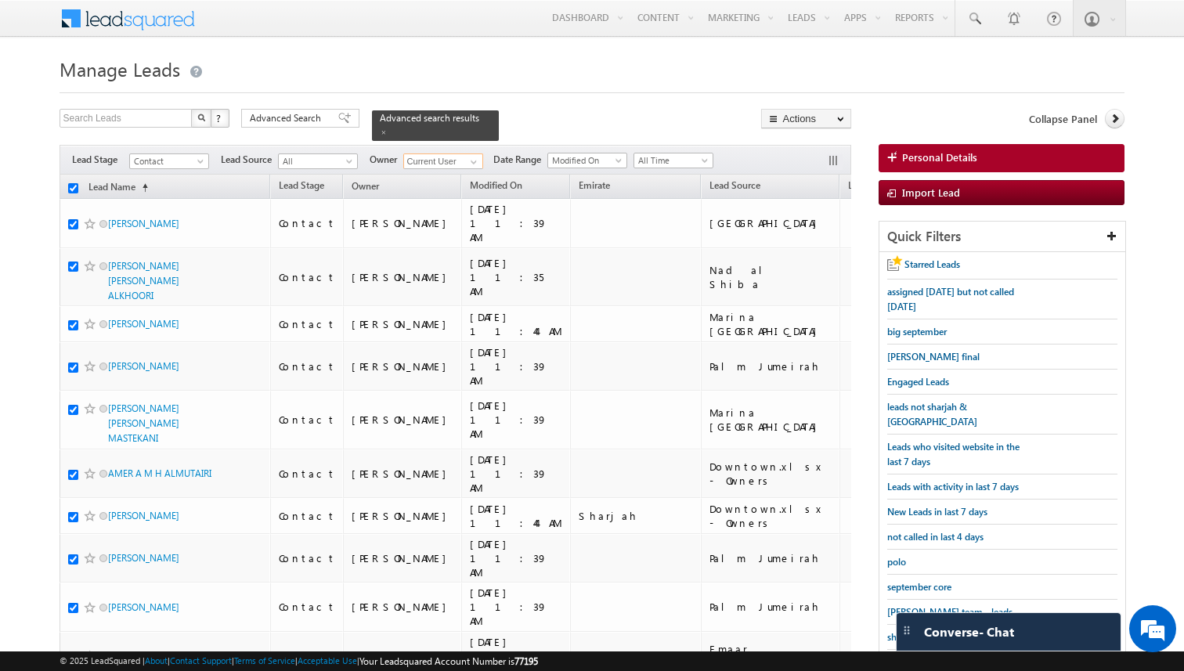
checkbox input "true"
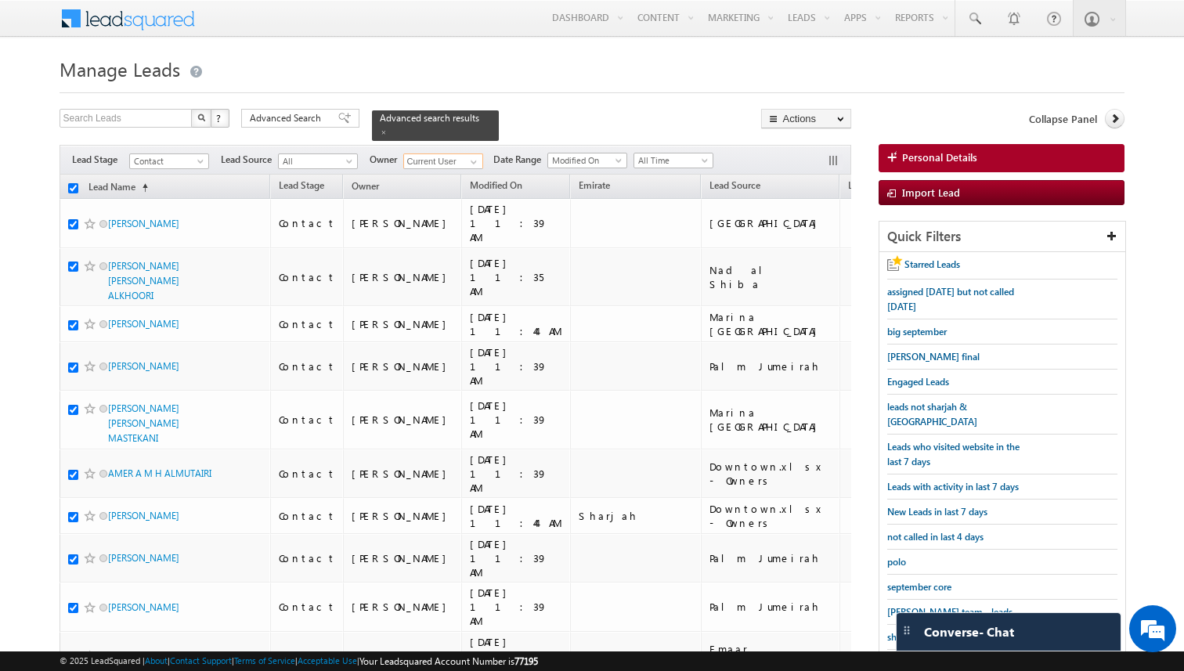
checkbox input "true"
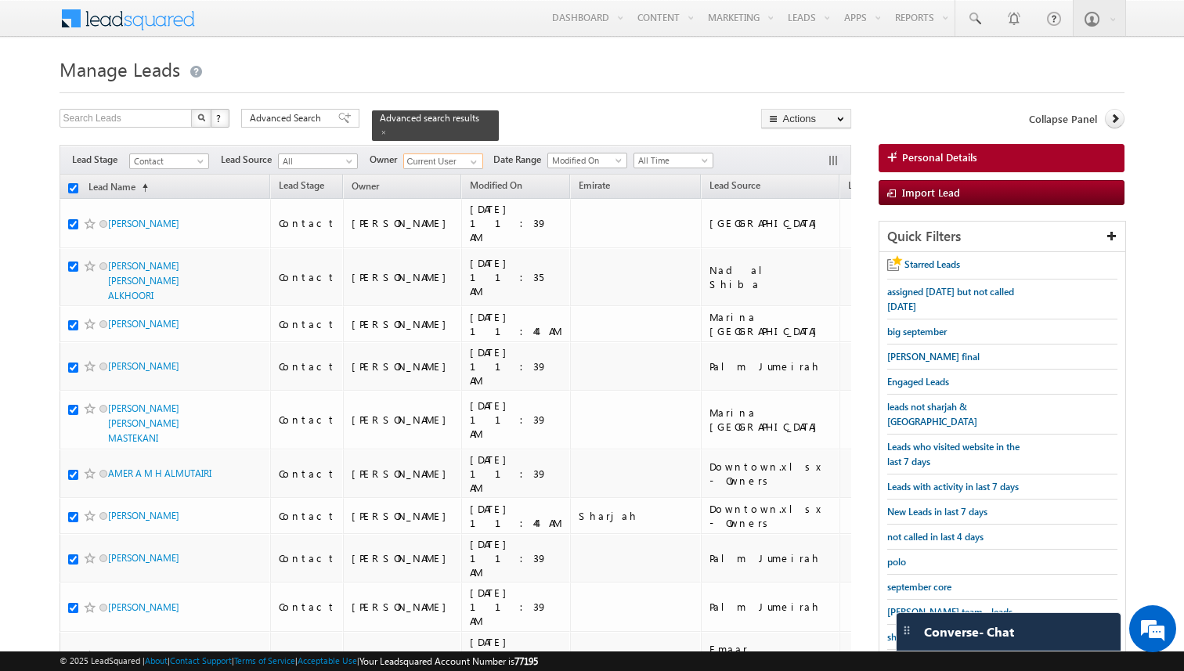
checkbox input "true"
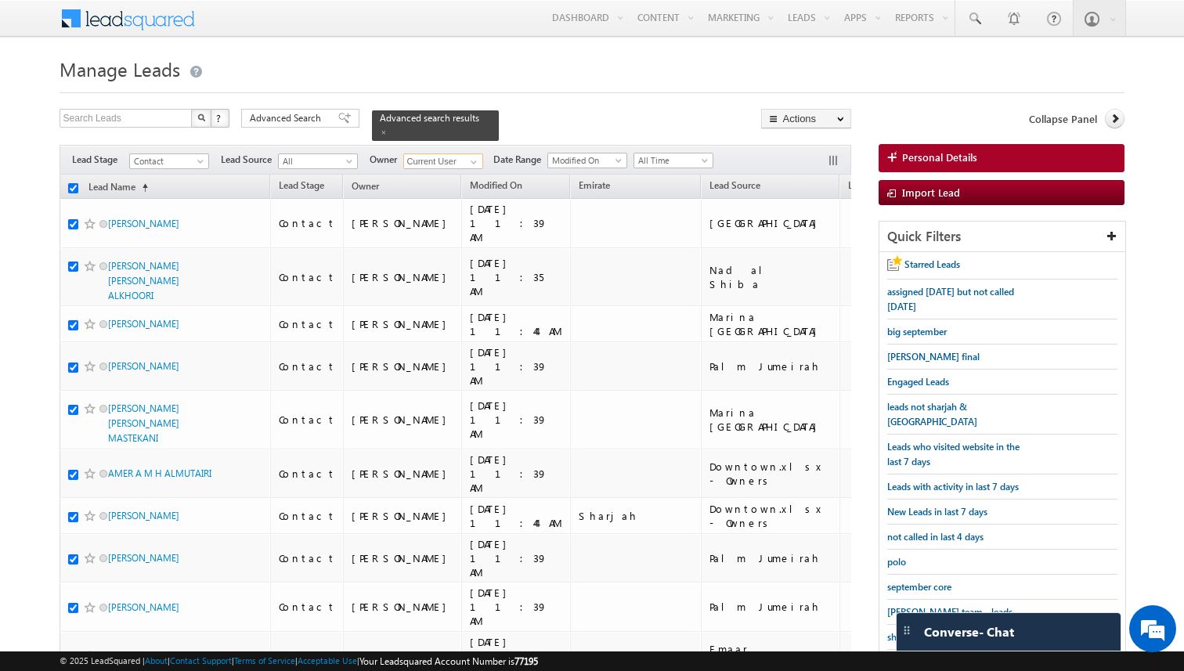
checkbox input "true"
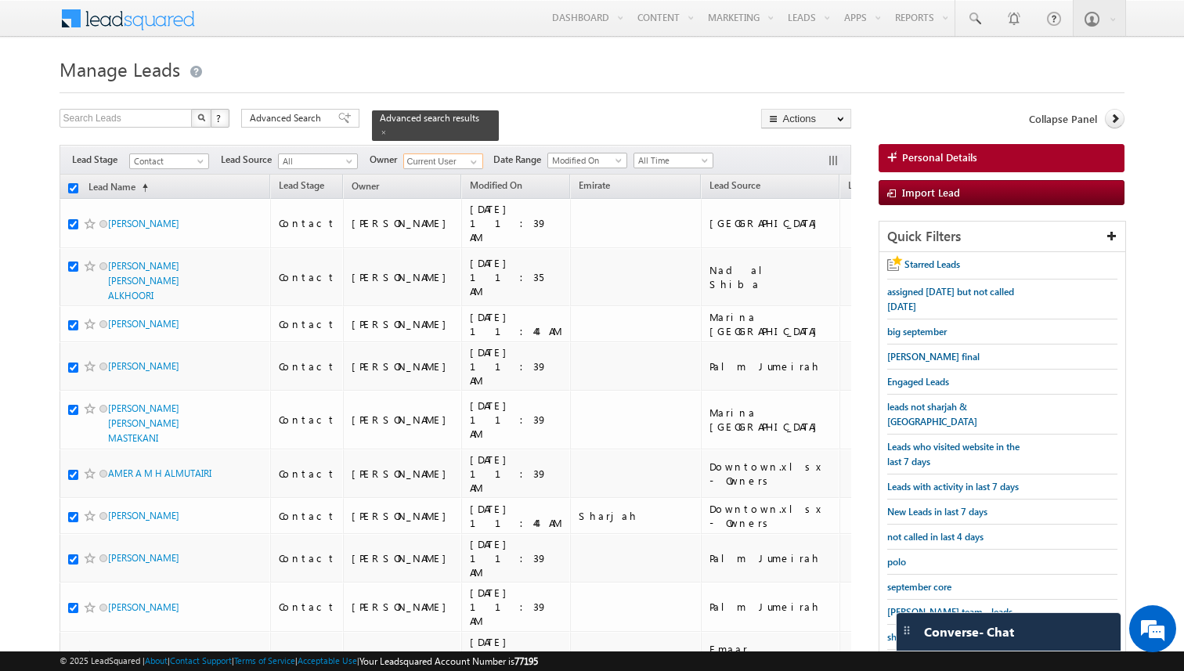
checkbox input "true"
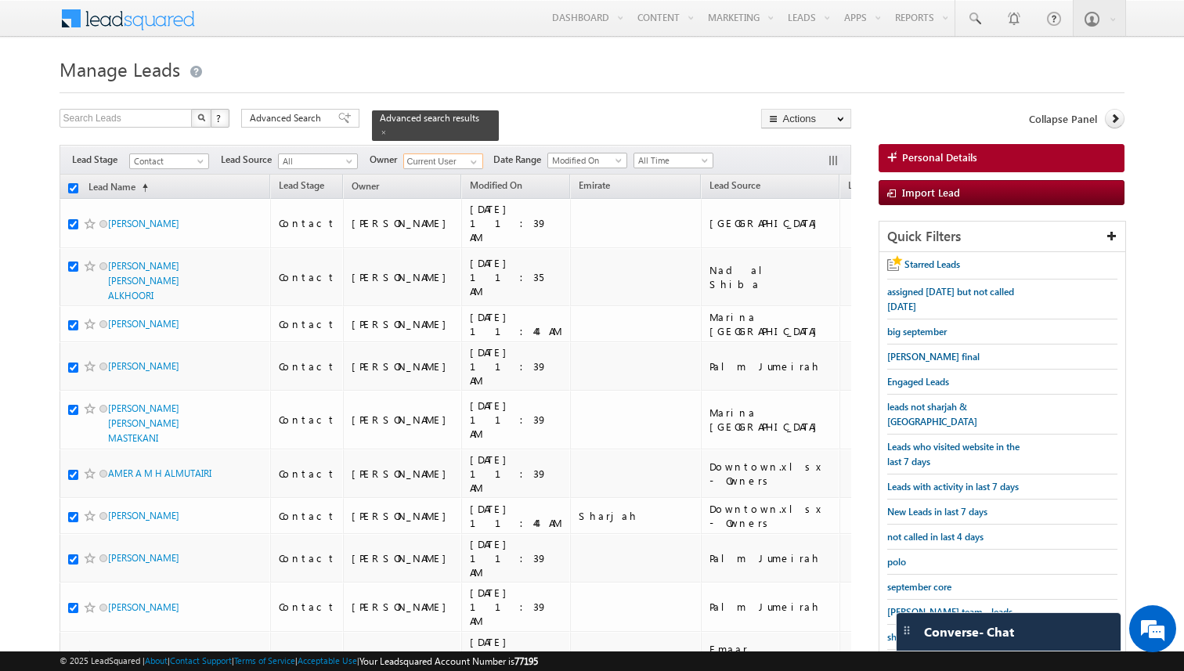
checkbox input "true"
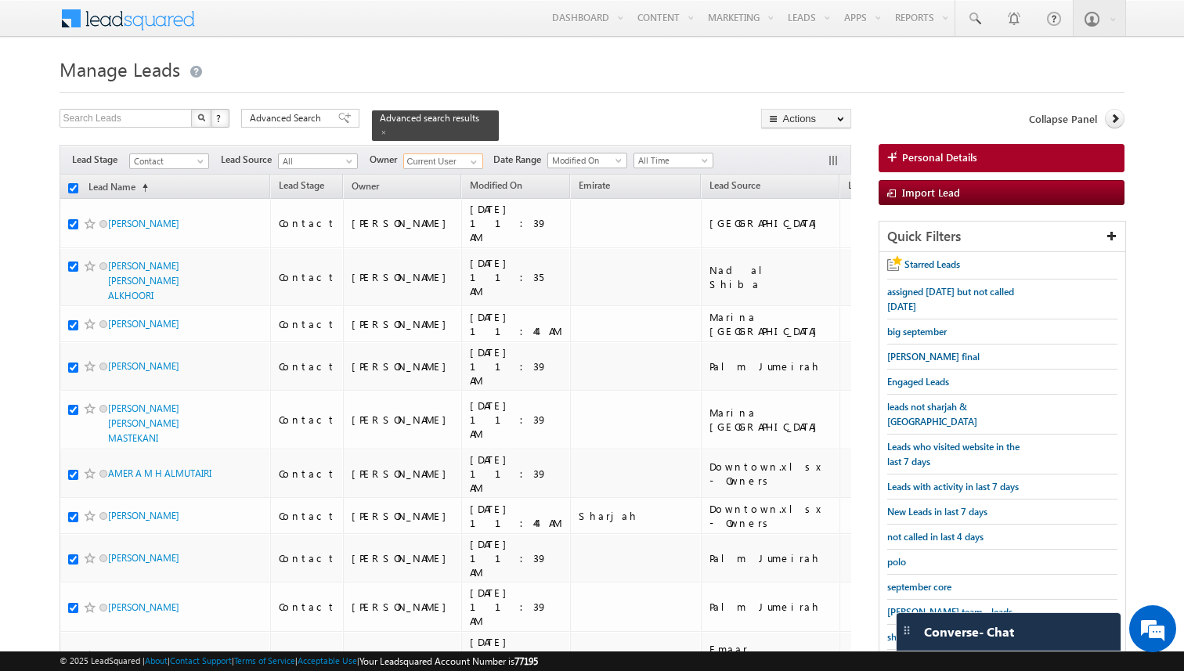
checkbox input "true"
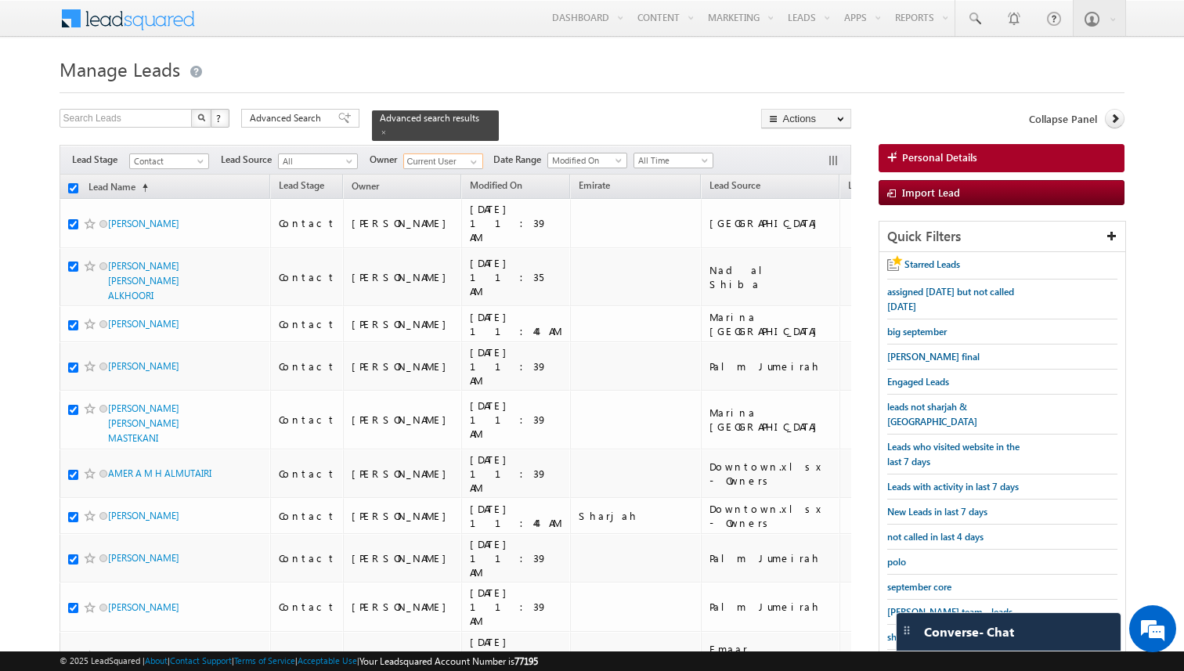
checkbox input "true"
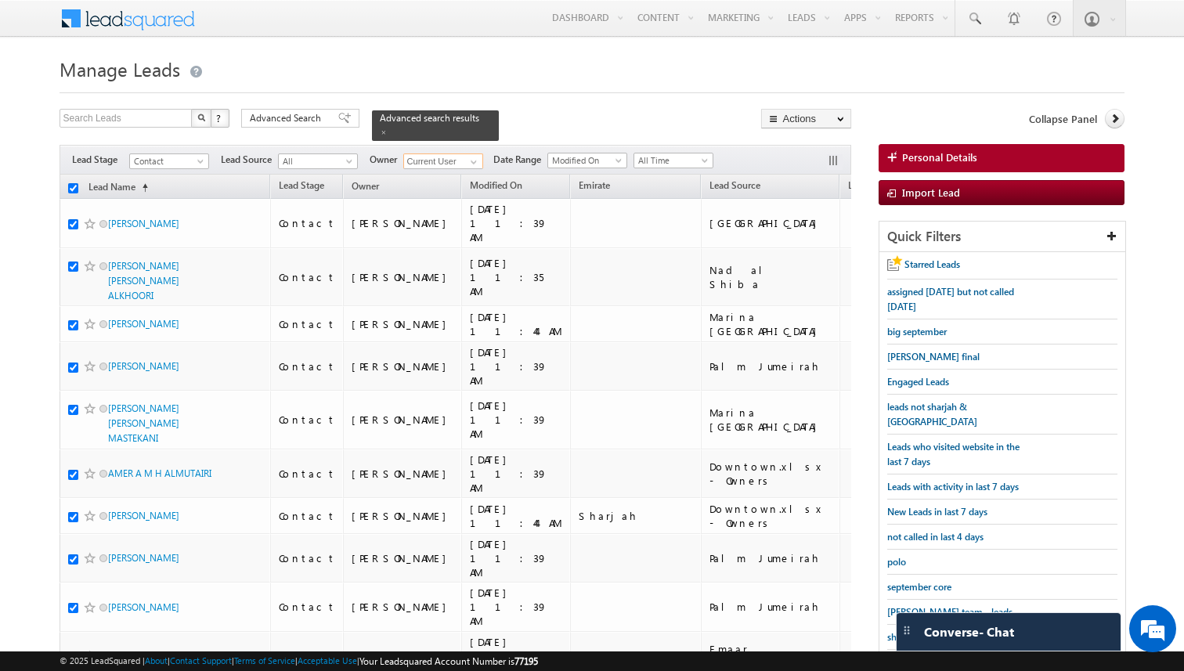
checkbox input "true"
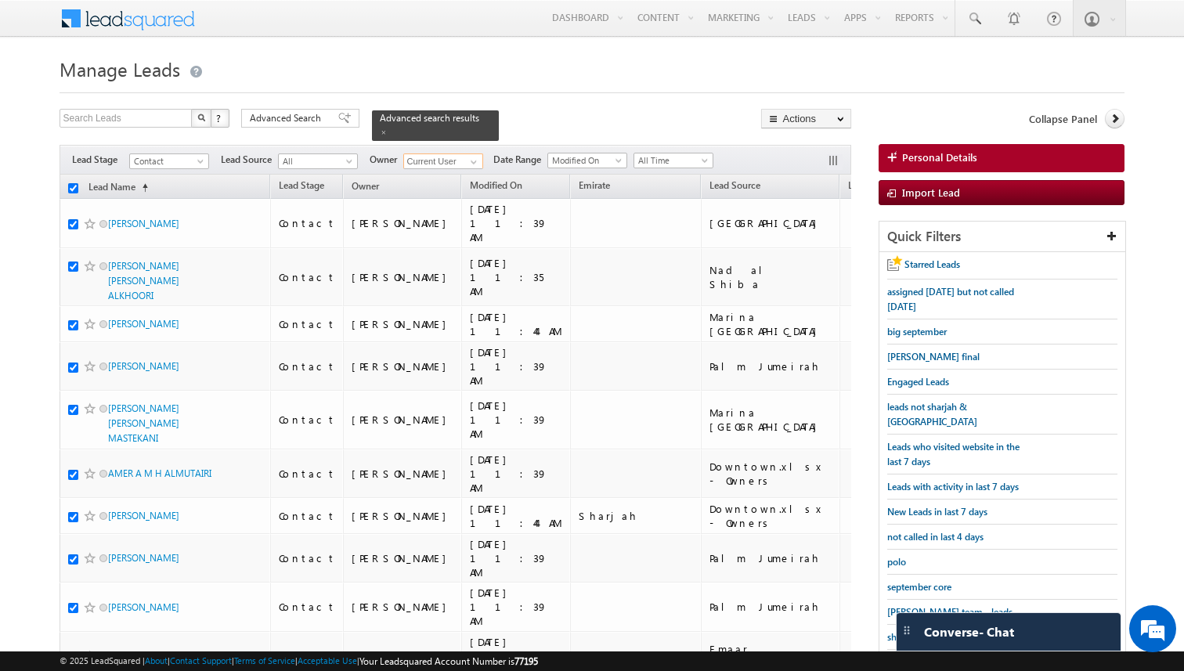
checkbox input "true"
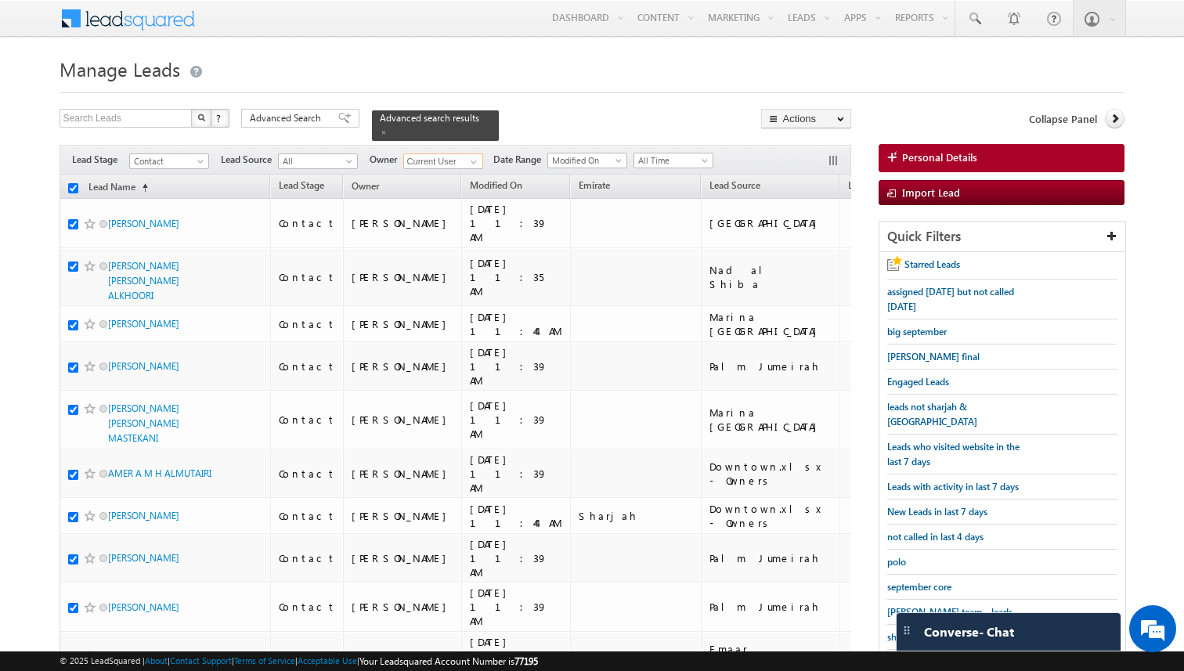
checkbox input "true"
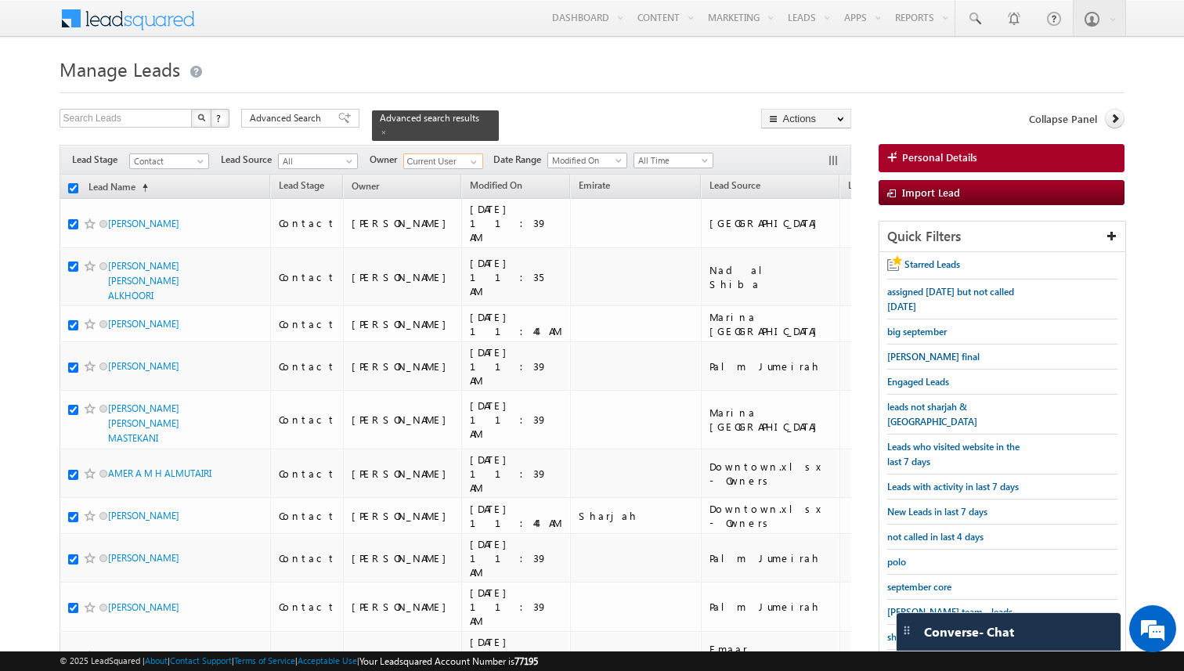
checkbox input "true"
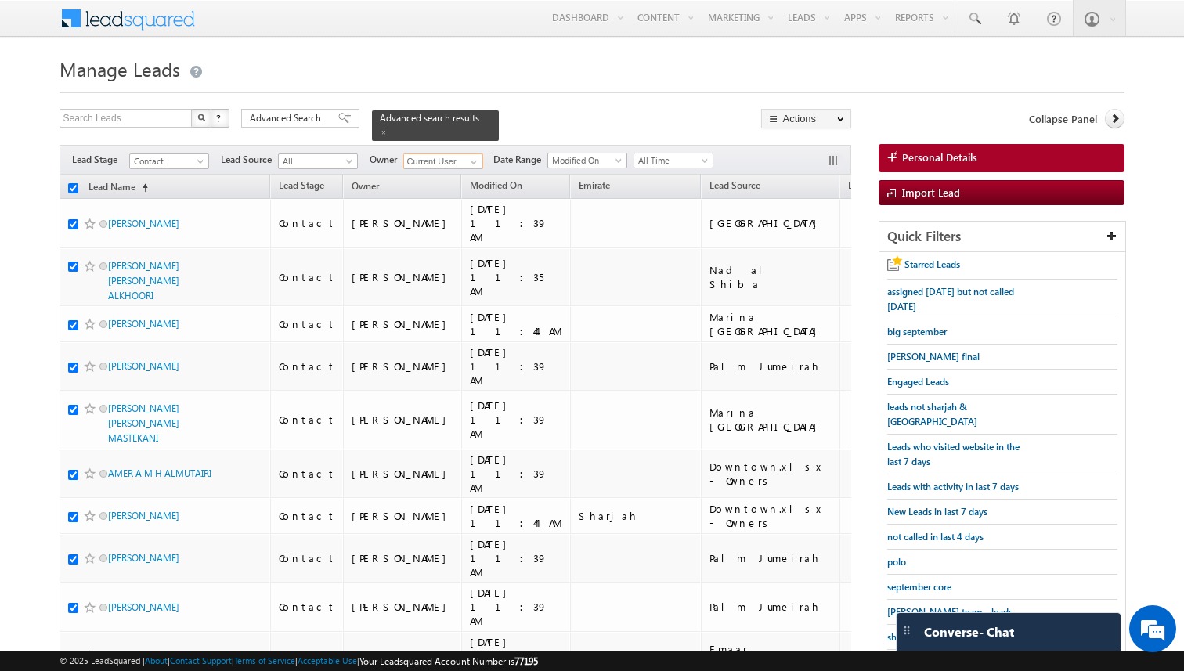
checkbox input "true"
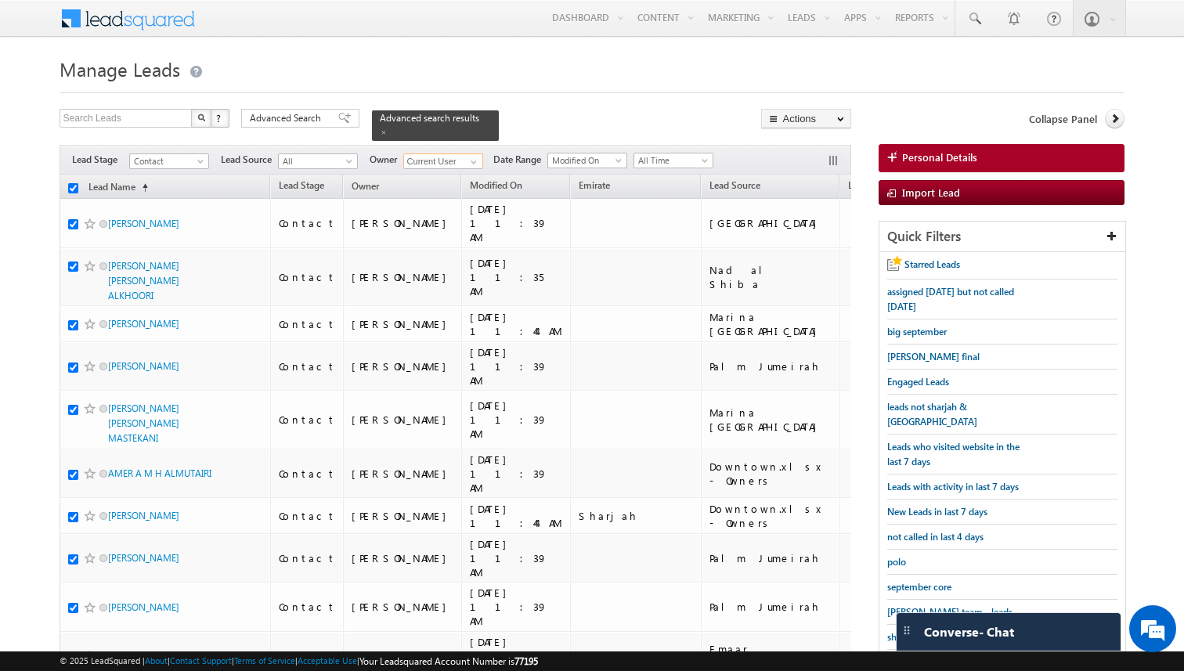
checkbox input "true"
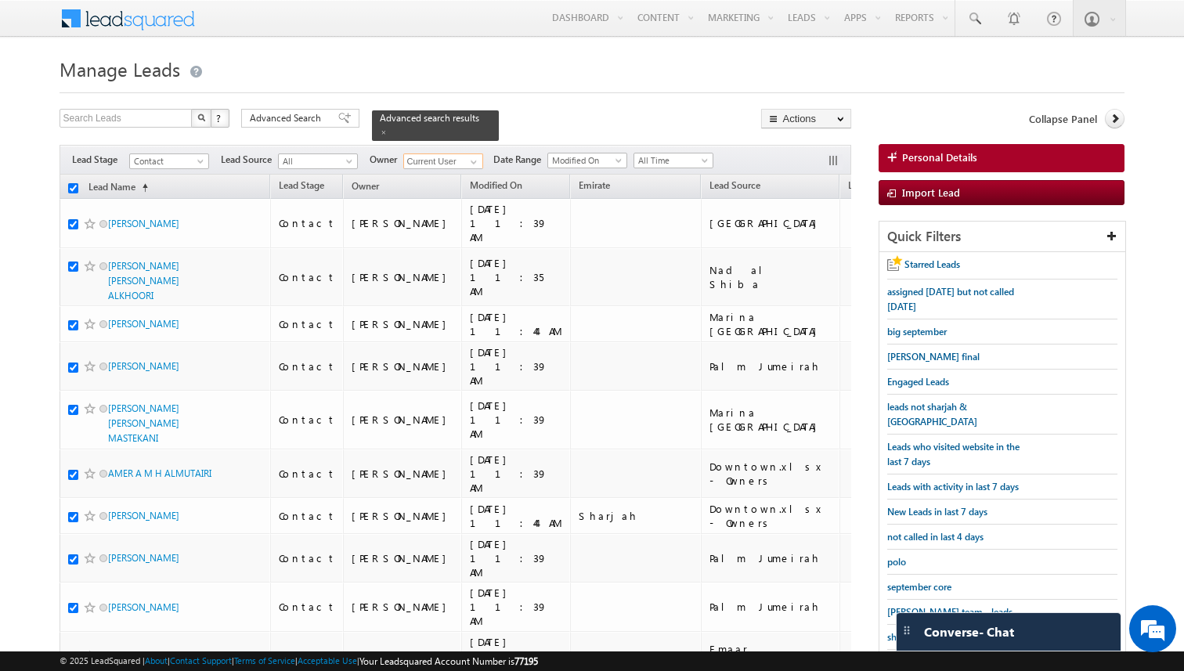
checkbox input "true"
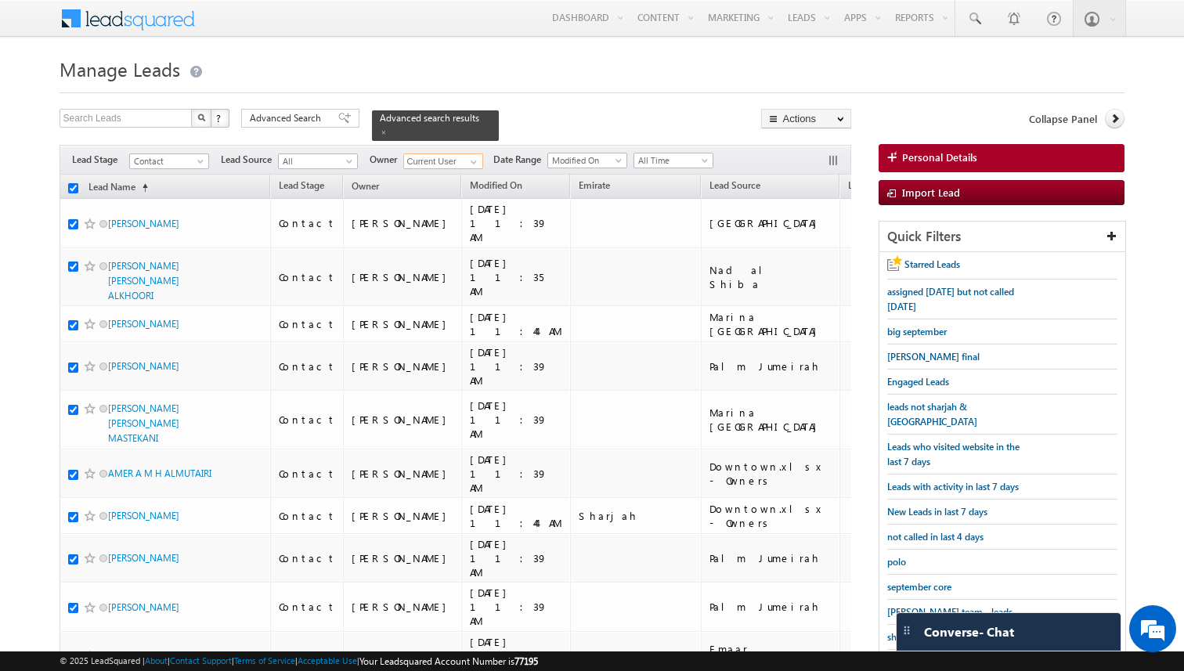
checkbox input "true"
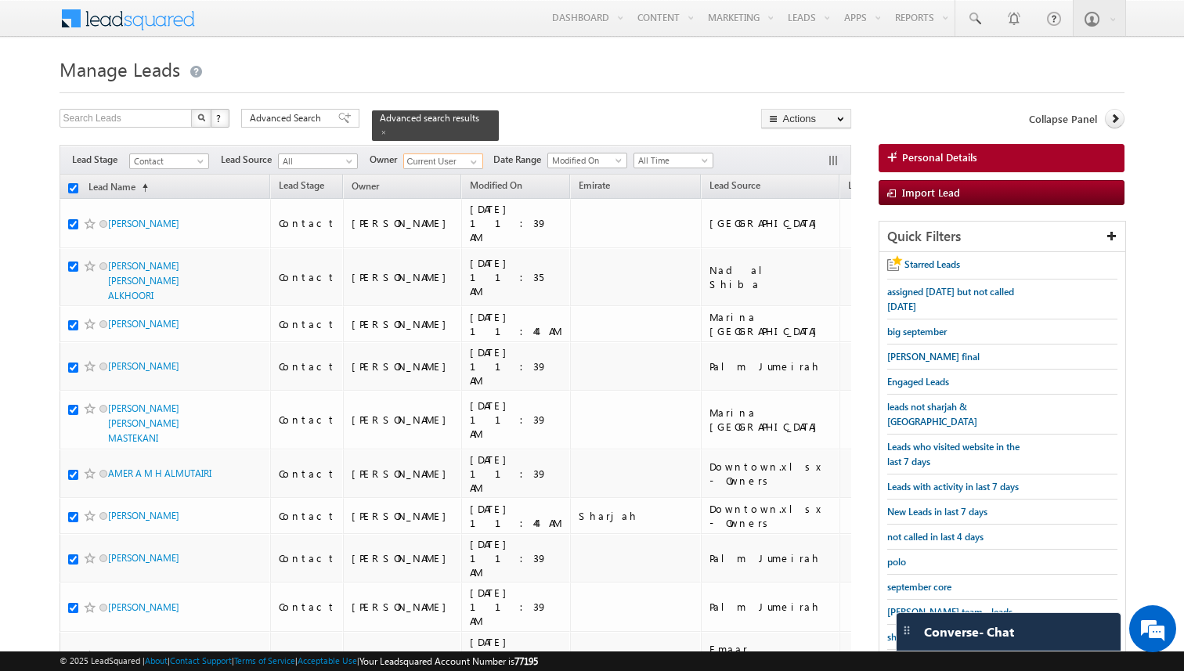
checkbox input "true"
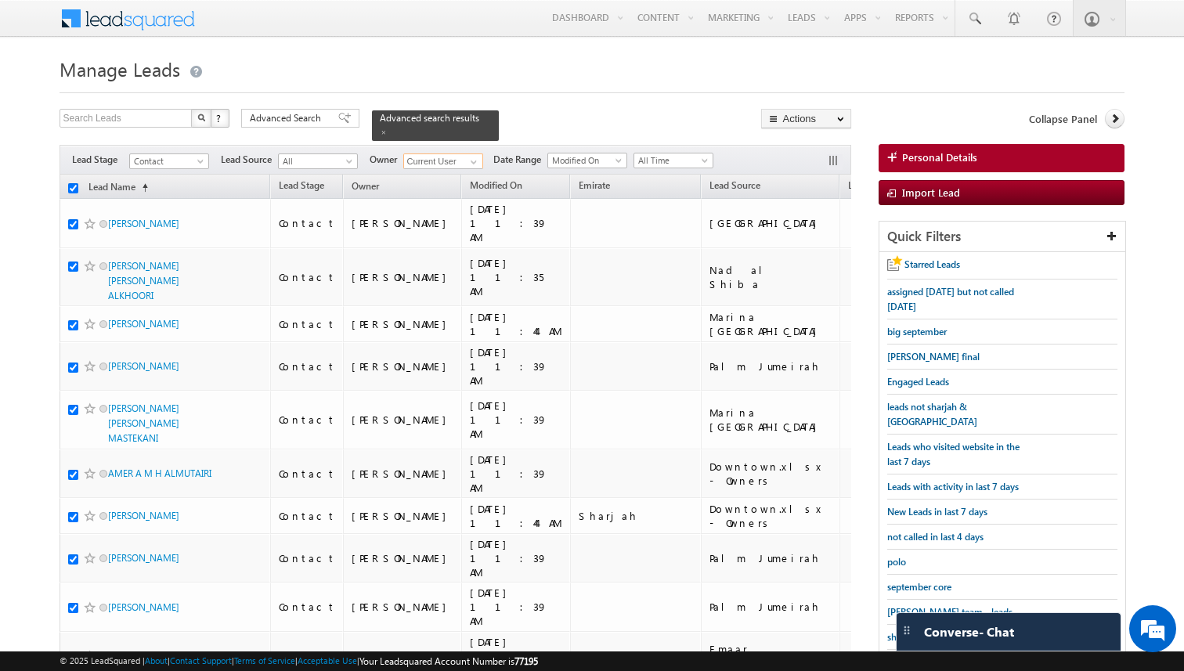
checkbox input "true"
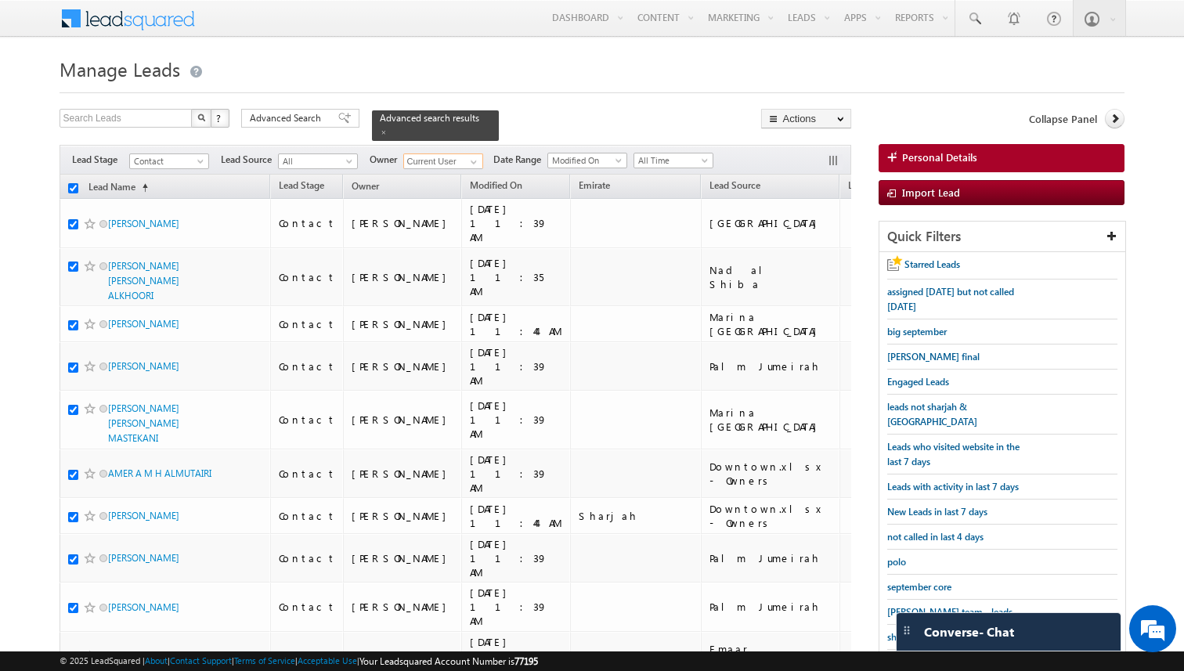
checkbox input "true"
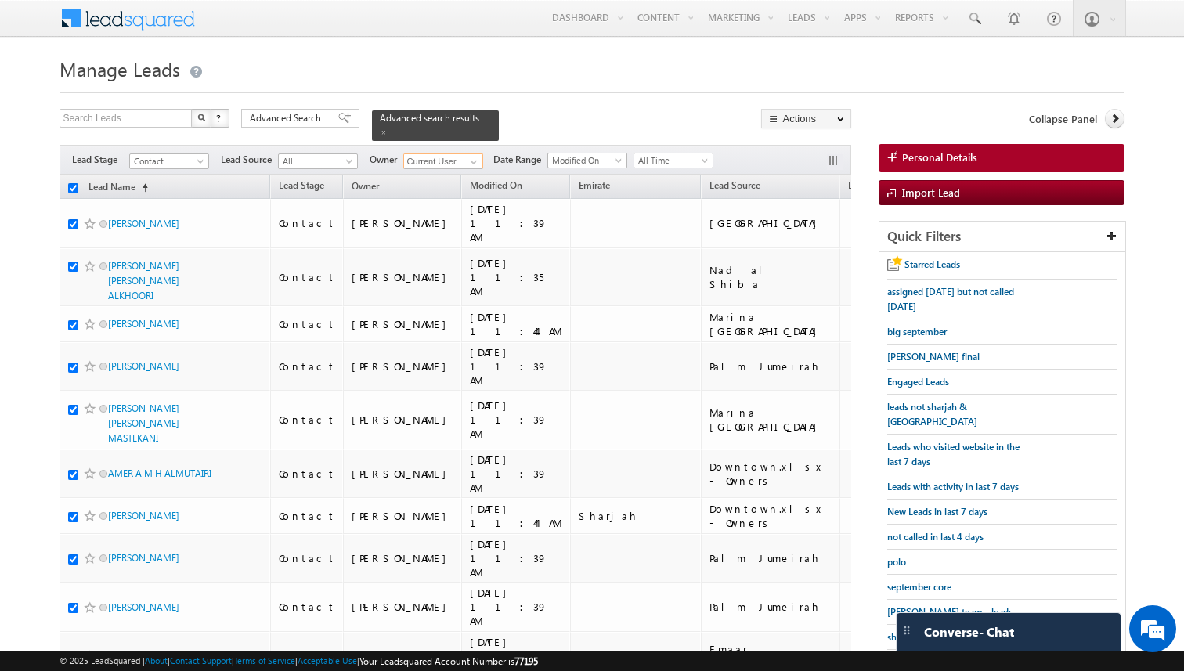
checkbox input "true"
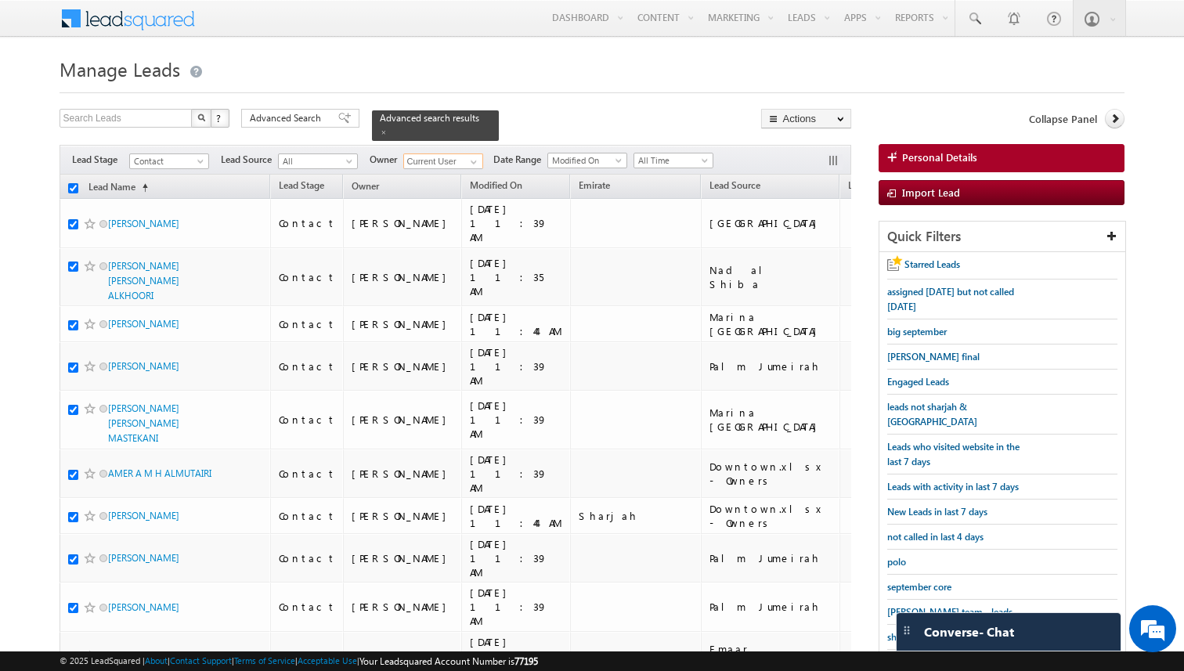
checkbox input "true"
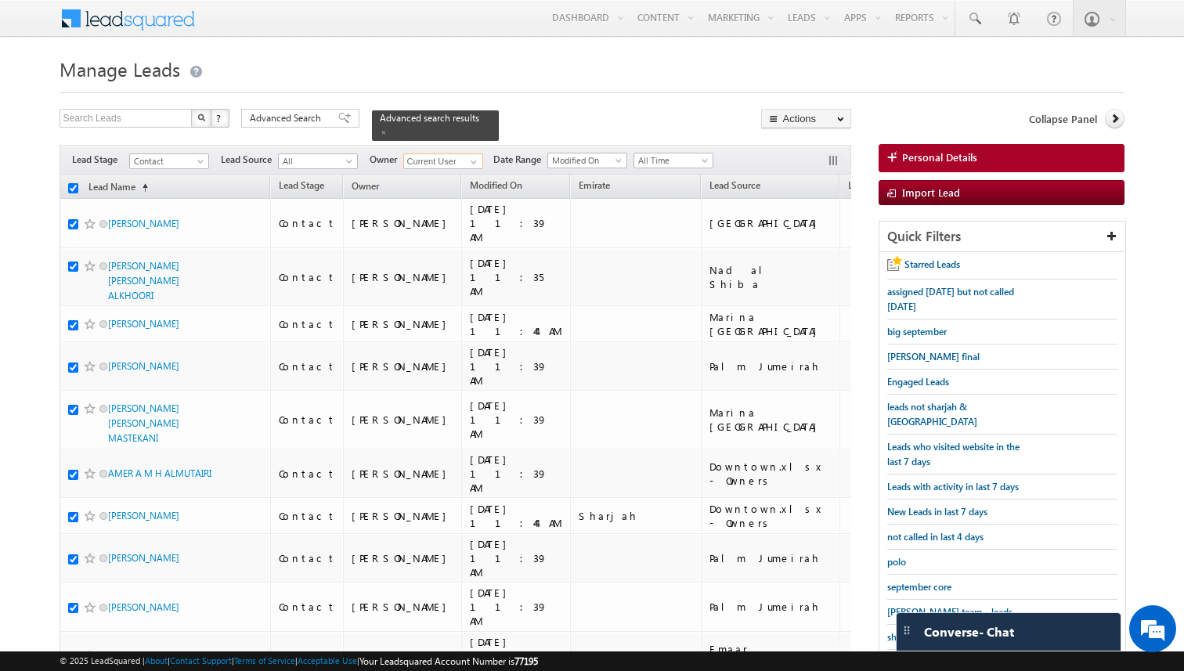
checkbox input "true"
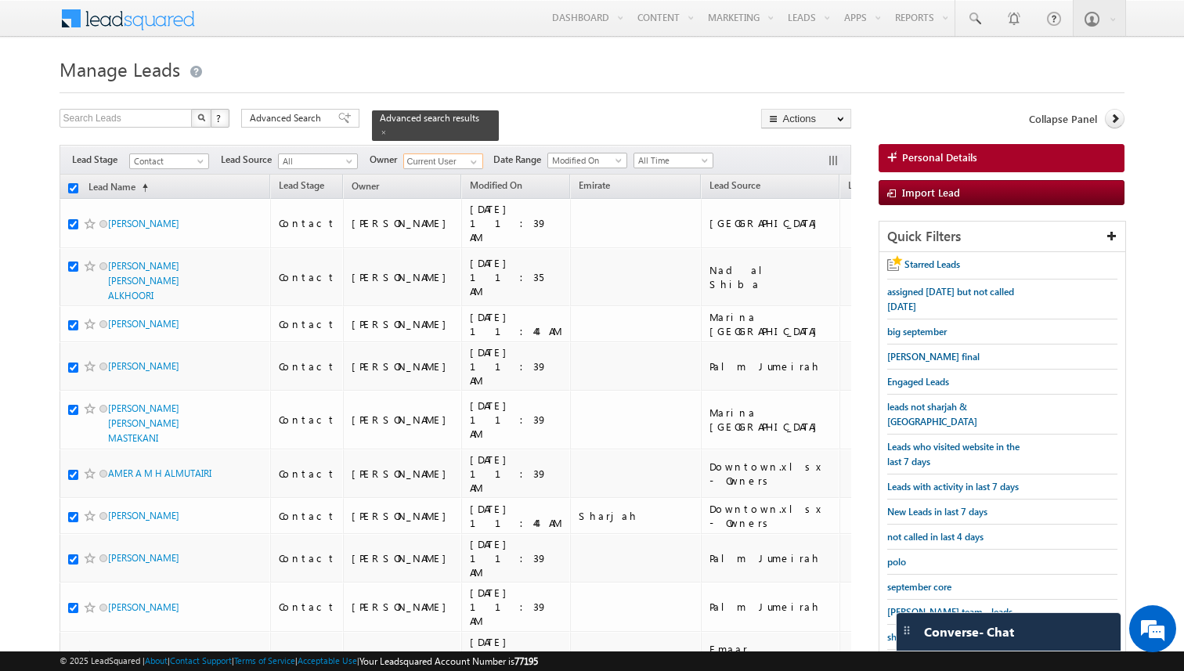
checkbox input "true"
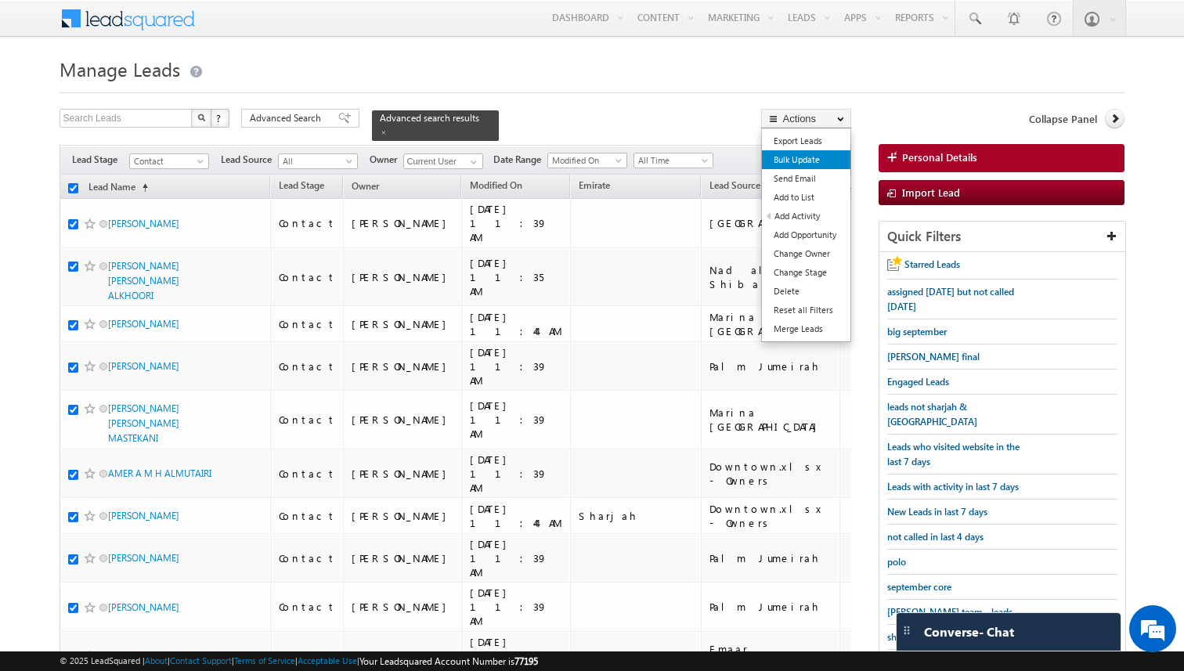
click at [804, 156] on link "Bulk Update" at bounding box center [806, 159] width 89 height 19
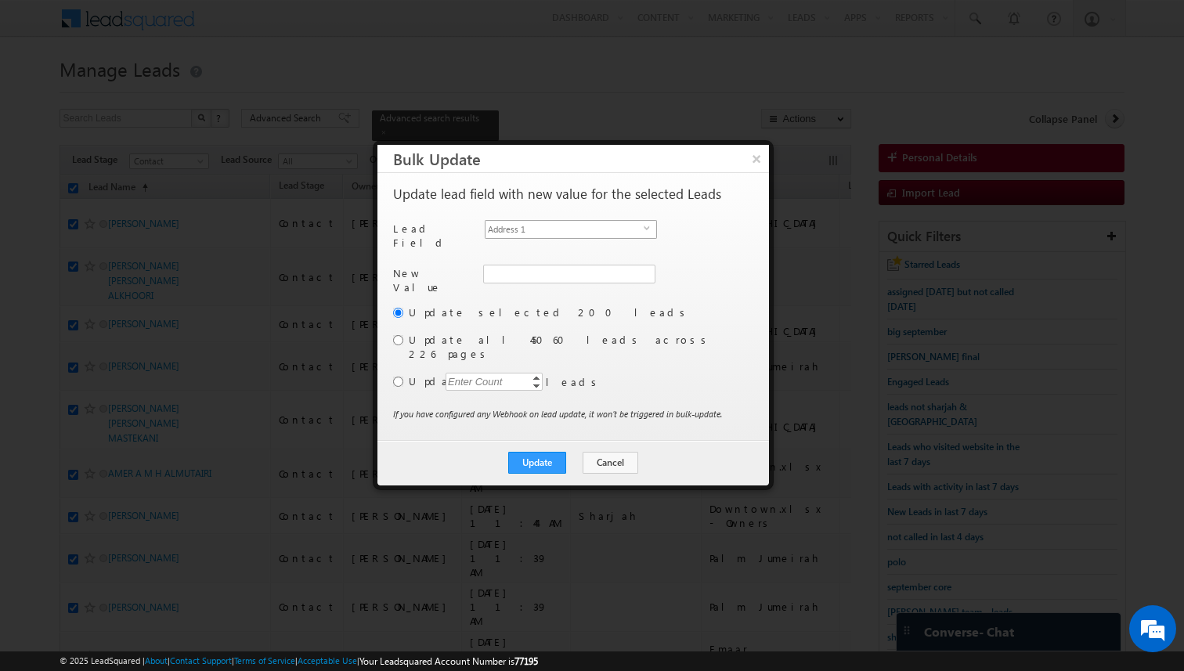
click at [602, 228] on span "Address 1" at bounding box center [565, 229] width 158 height 17
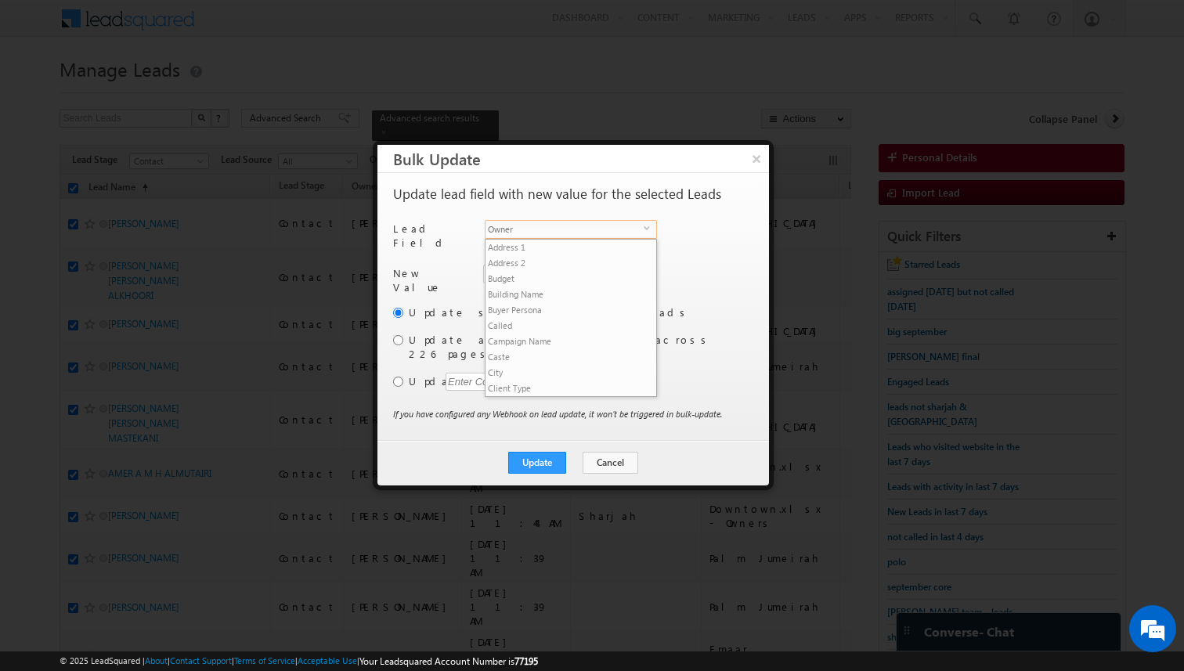
scroll to position [612, 0]
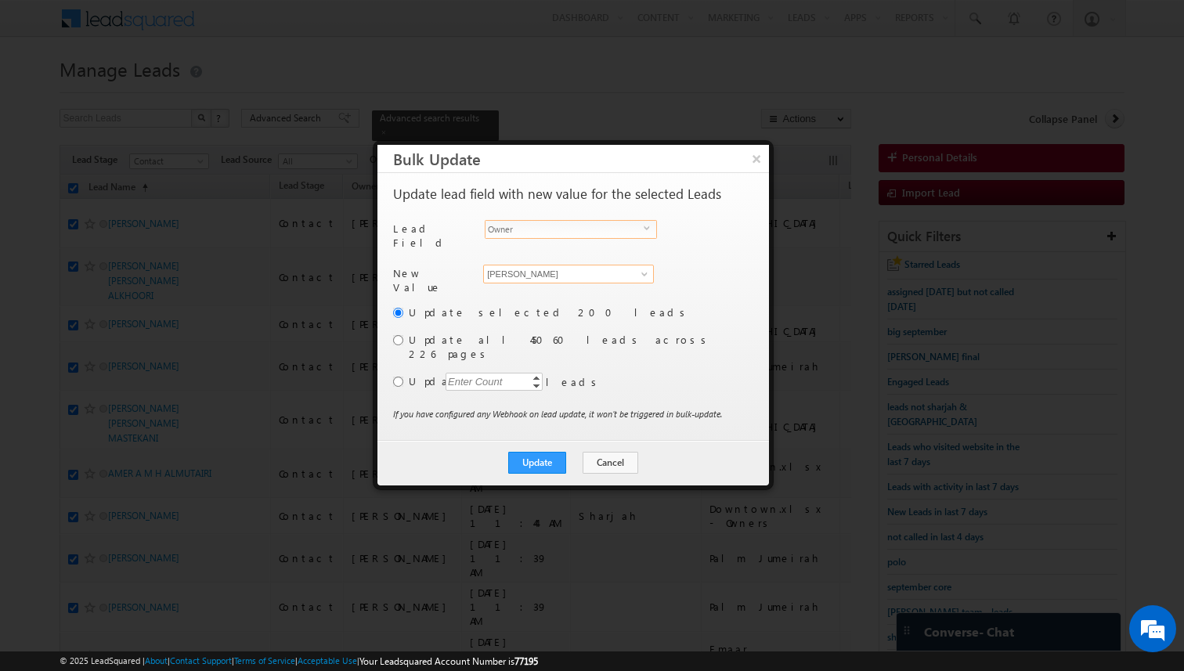
click at [572, 265] on input "[PERSON_NAME]" at bounding box center [568, 274] width 171 height 19
click at [403, 377] on input "radio" at bounding box center [398, 382] width 10 height 10
click at [467, 373] on div "Enter Count" at bounding box center [476, 382] width 60 height 18
click at [634, 376] on div "Update selected 200 leads Update all 45060 leads across 226 pages Update Enter …" at bounding box center [571, 356] width 357 height 102
click at [551, 452] on button "Update" at bounding box center [537, 463] width 58 height 22
